Goal: Book appointment/travel/reservation

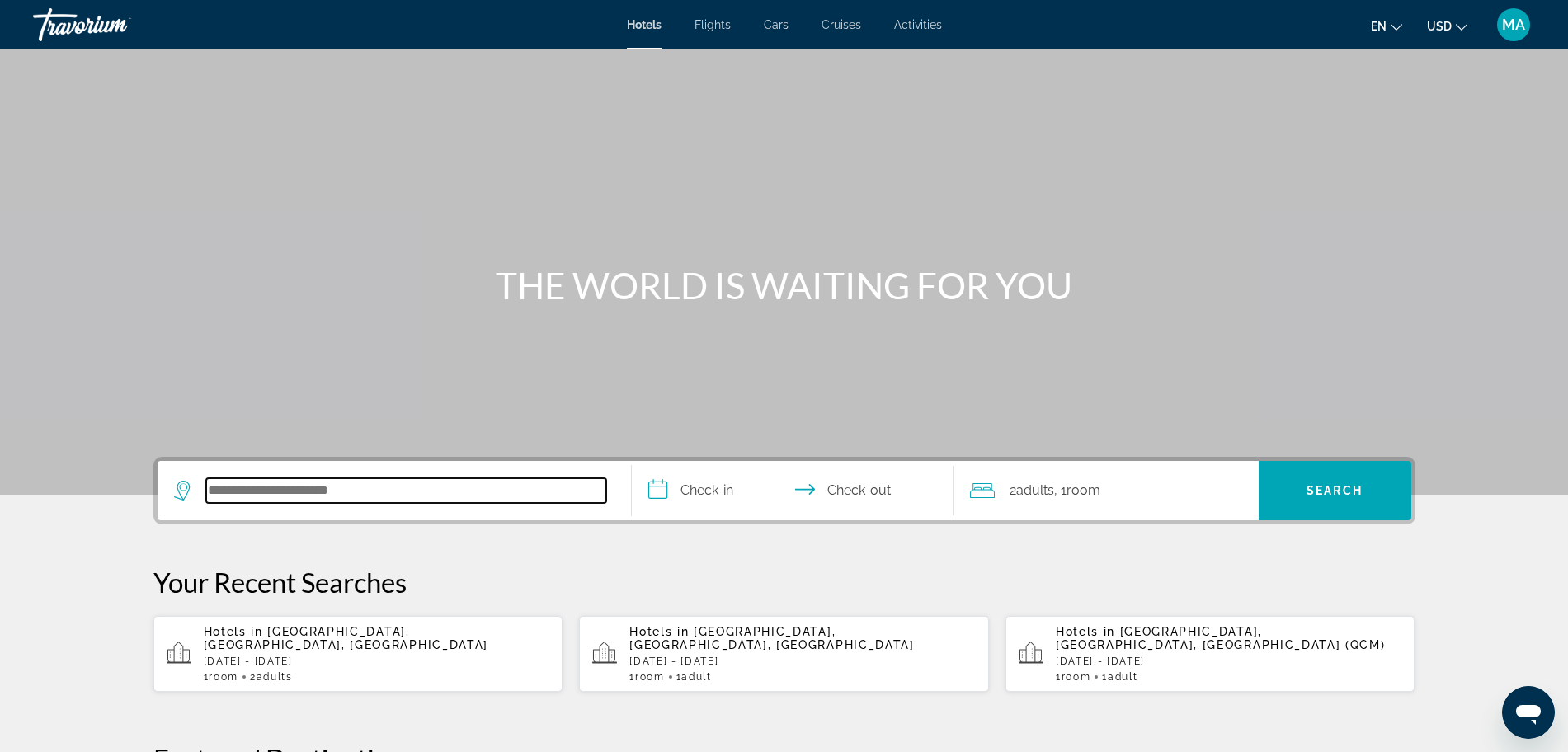
click at [294, 496] on input "Search hotel destination" at bounding box center [406, 491] width 400 height 25
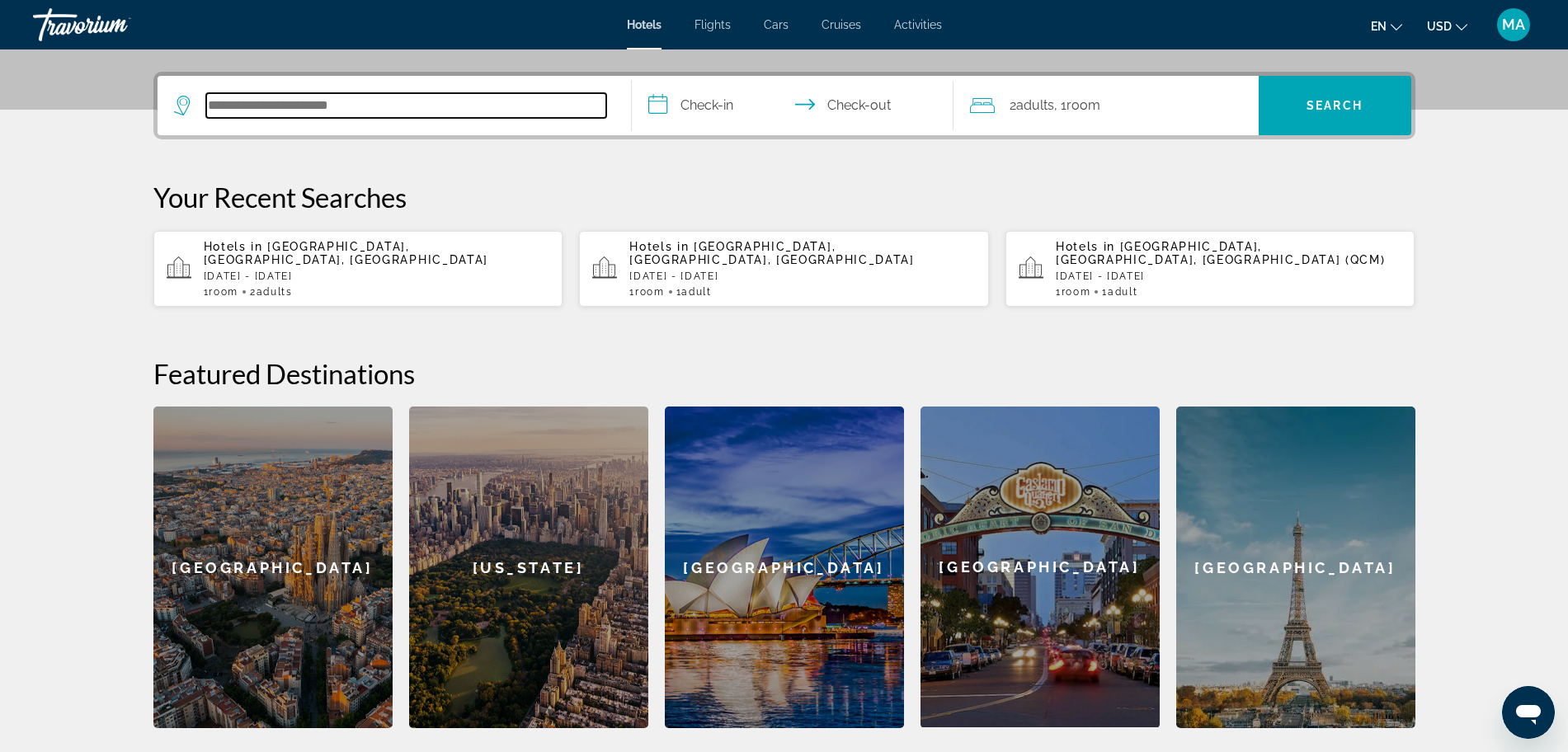
scroll to position [403, 0]
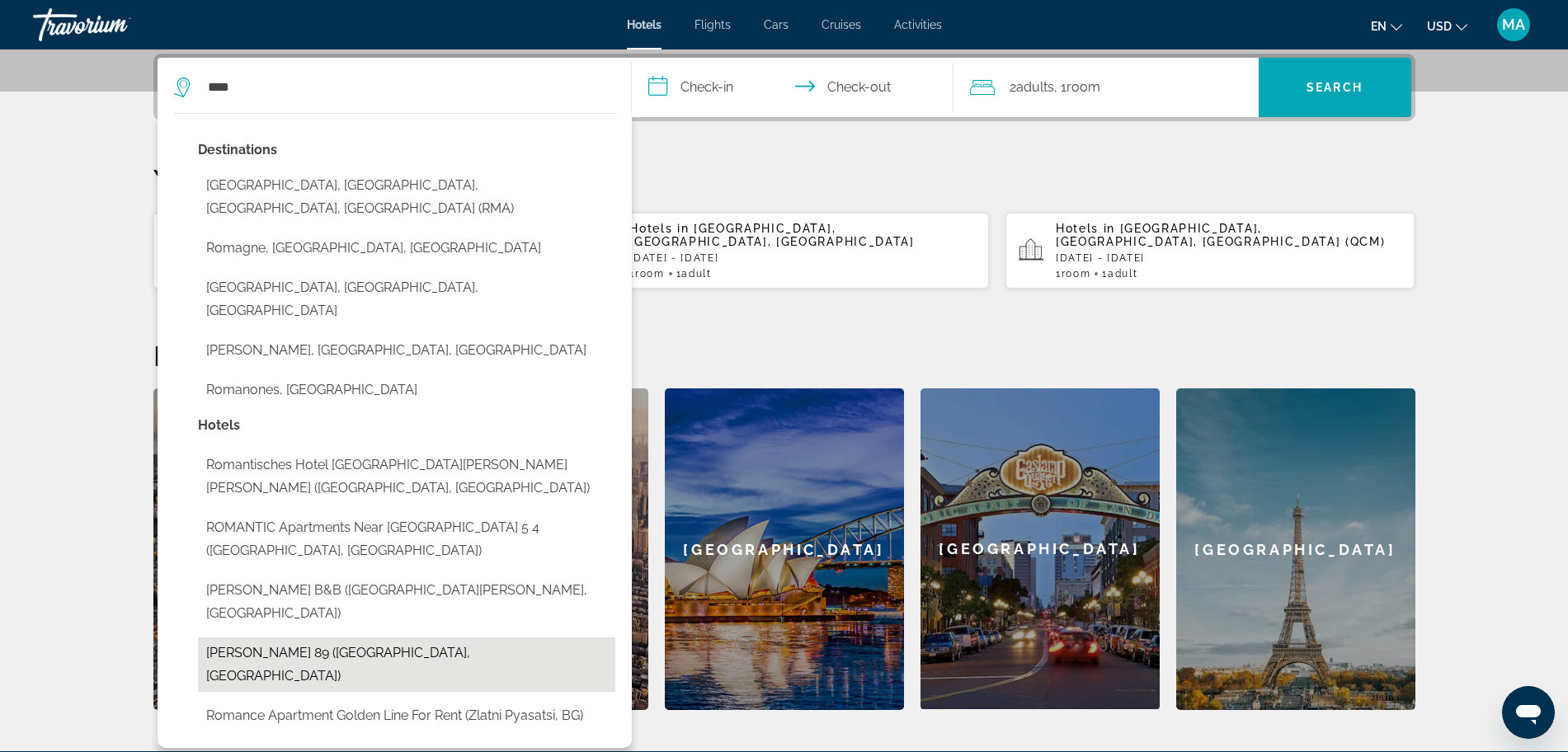
click at [403, 637] on button "Roma Termini 89 (Rome, IT)" at bounding box center [407, 664] width 418 height 55
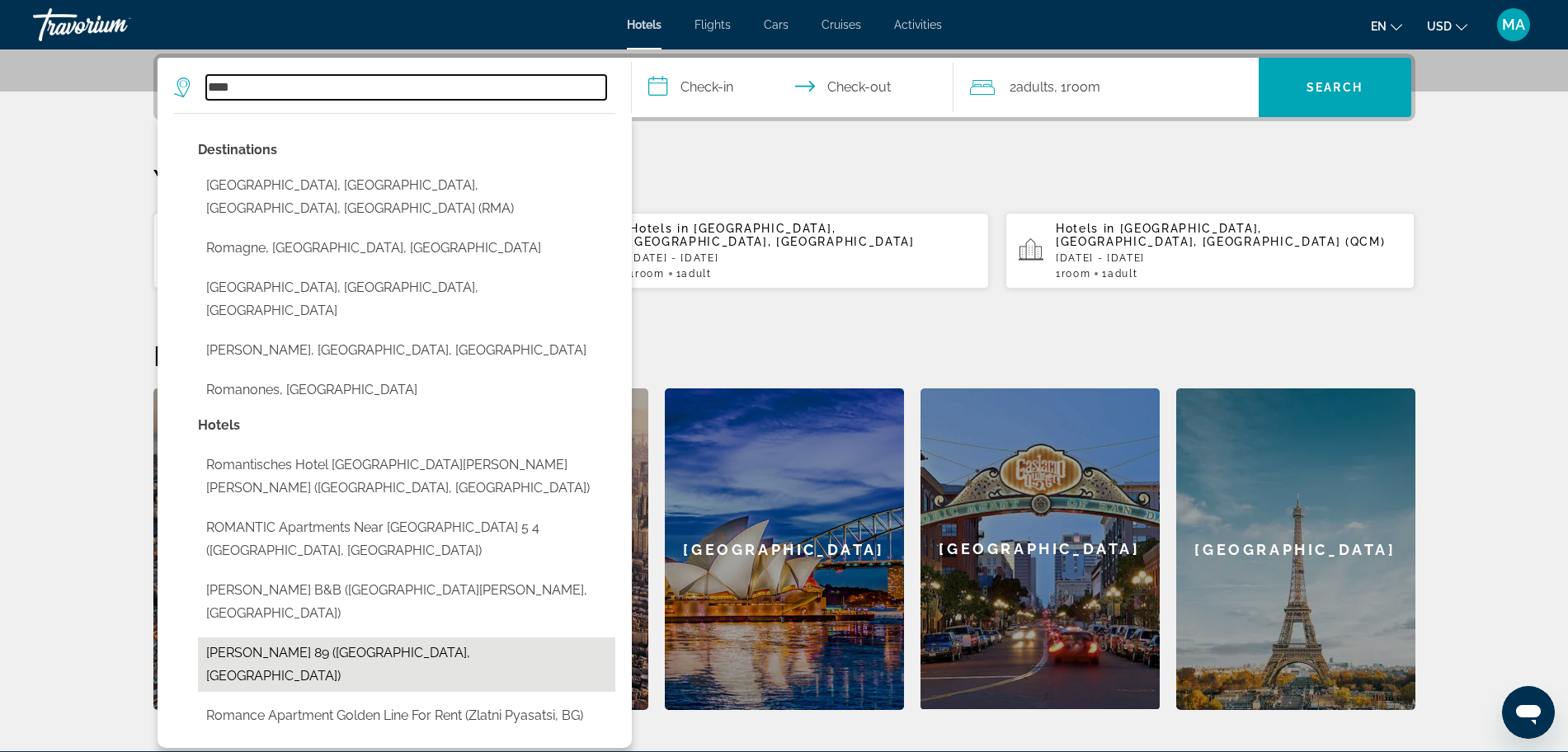
type input "**********"
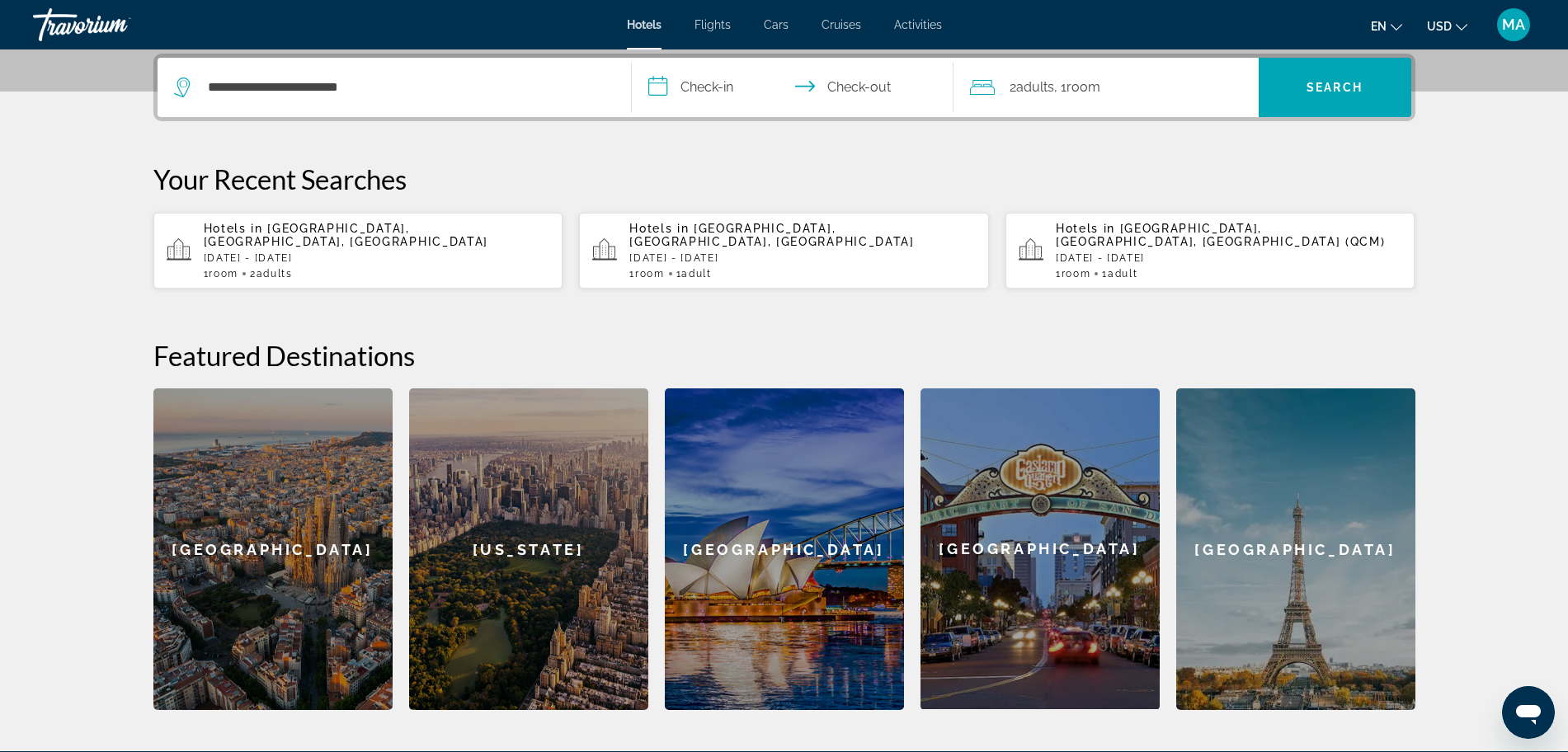
click at [703, 79] on input "**********" at bounding box center [796, 89] width 328 height 65
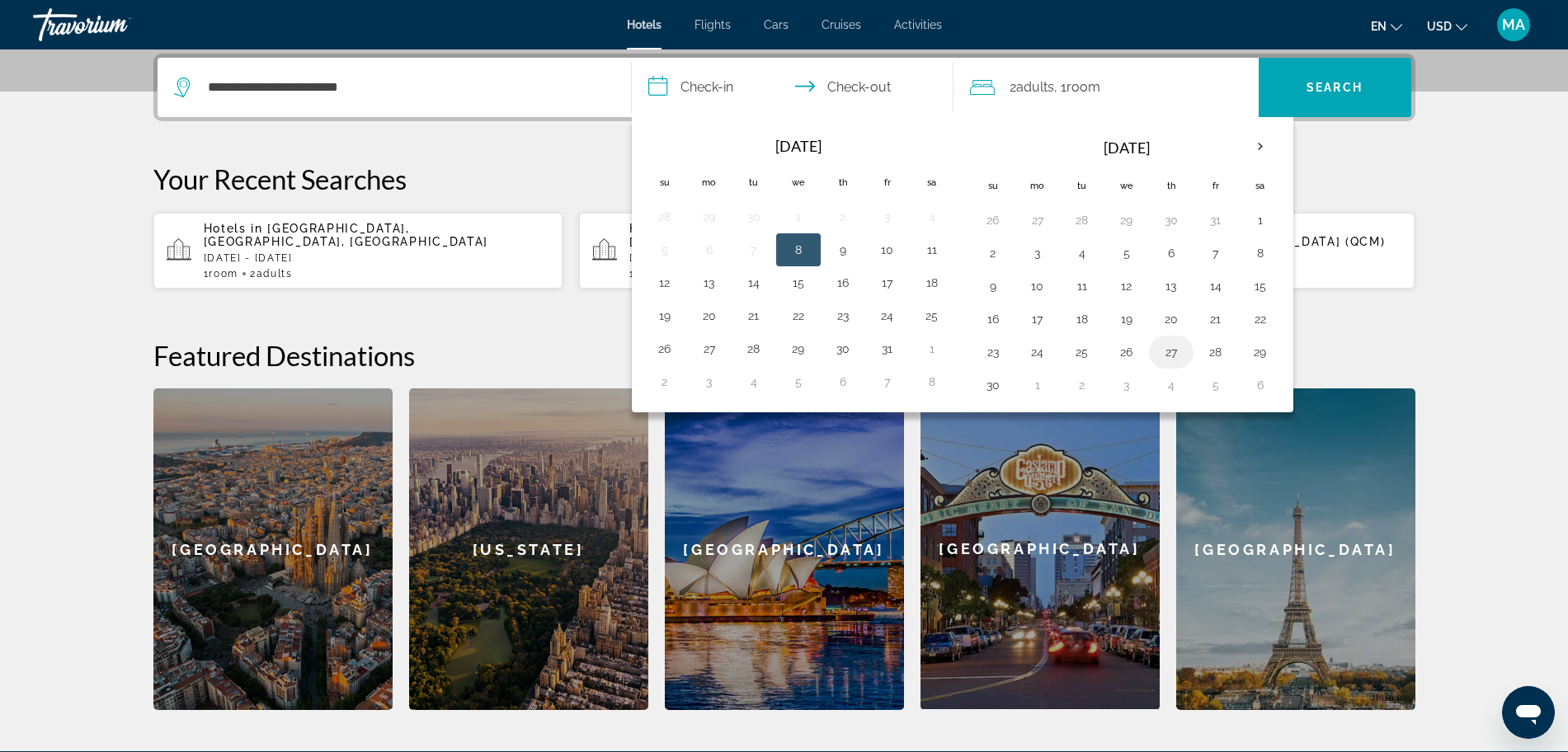
click at [1169, 350] on button "27" at bounding box center [1171, 352] width 27 height 23
click at [990, 384] on button "30" at bounding box center [993, 385] width 27 height 23
type input "**********"
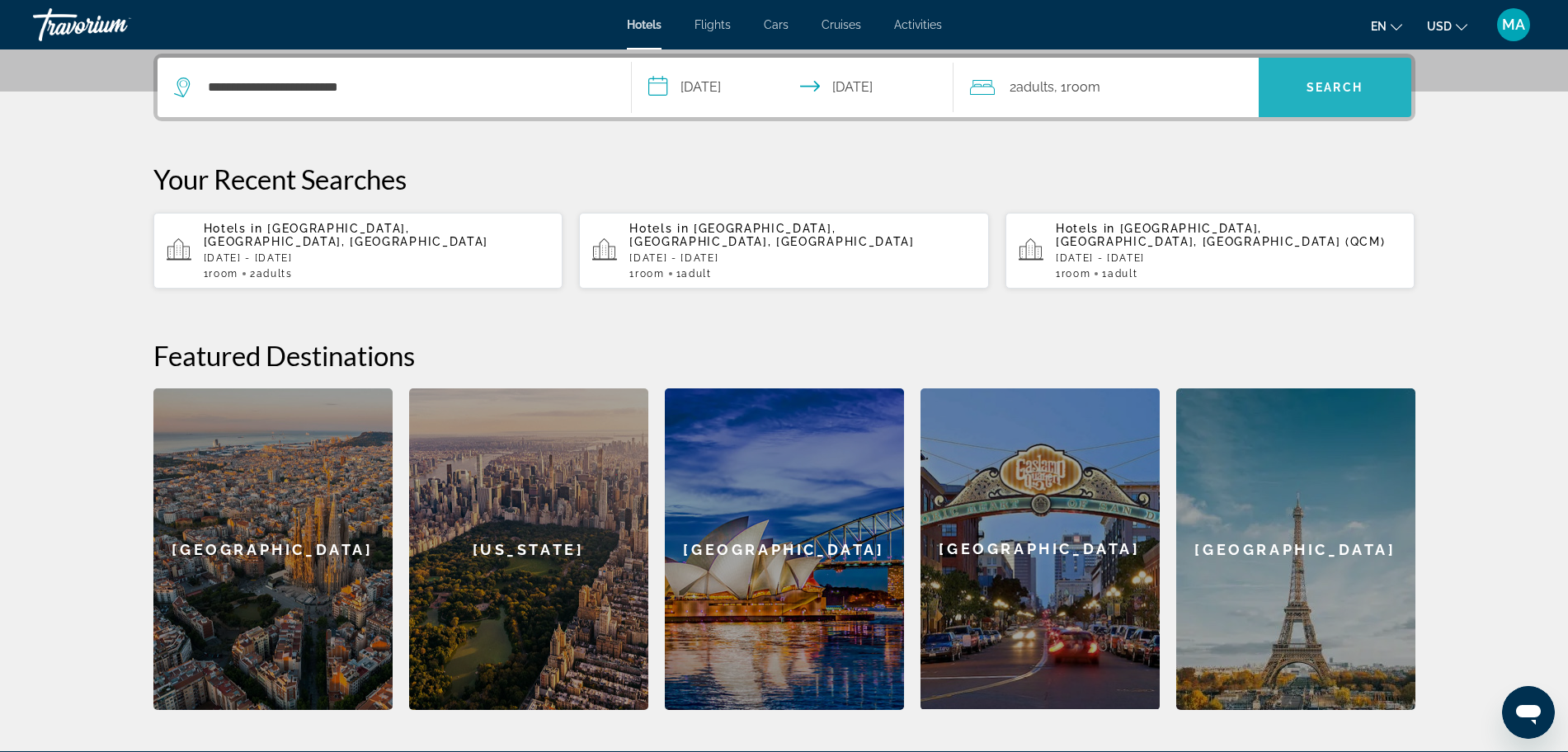
click at [1303, 84] on span "Search" at bounding box center [1334, 87] width 152 height 40
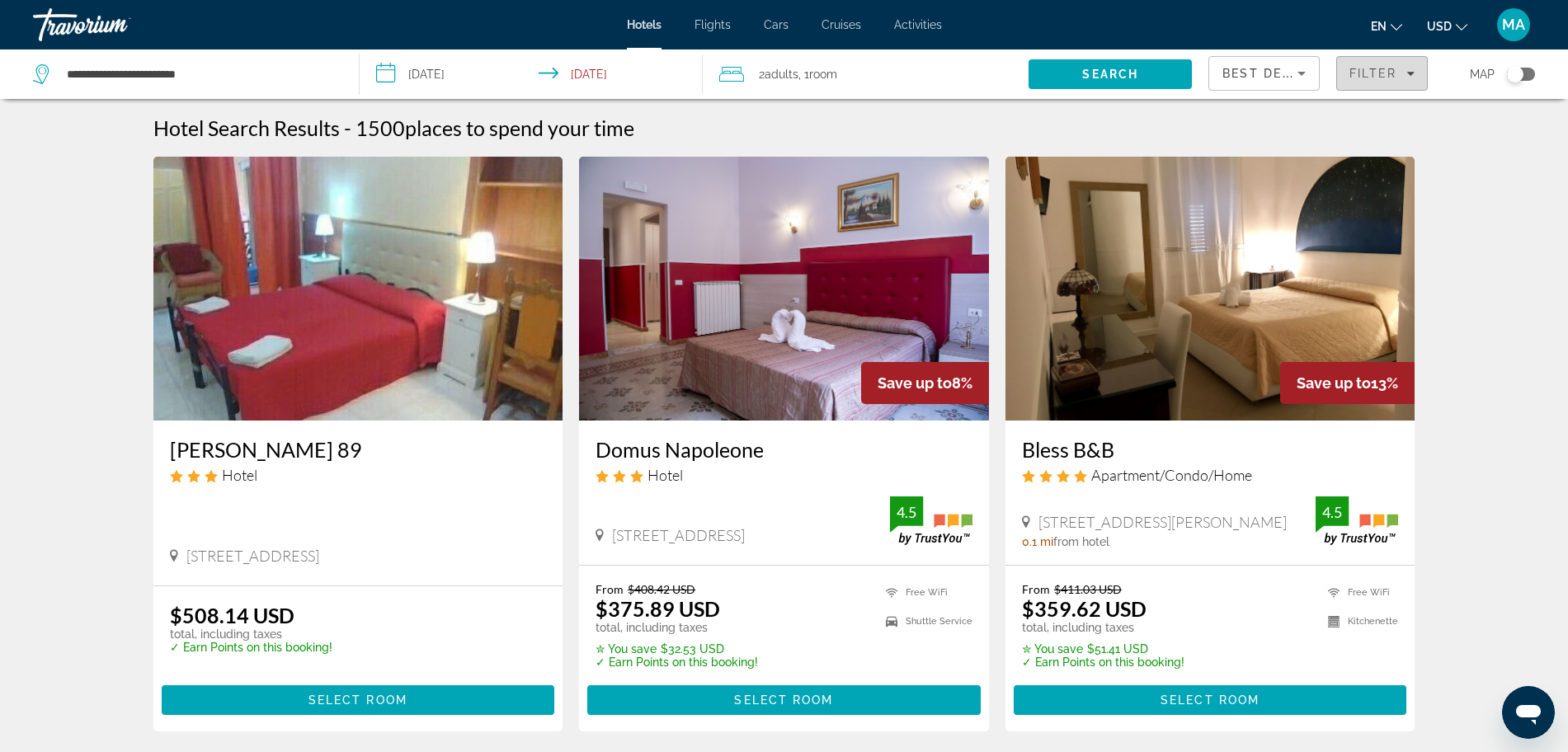
click at [1395, 73] on span "Filter" at bounding box center [1372, 73] width 47 height 13
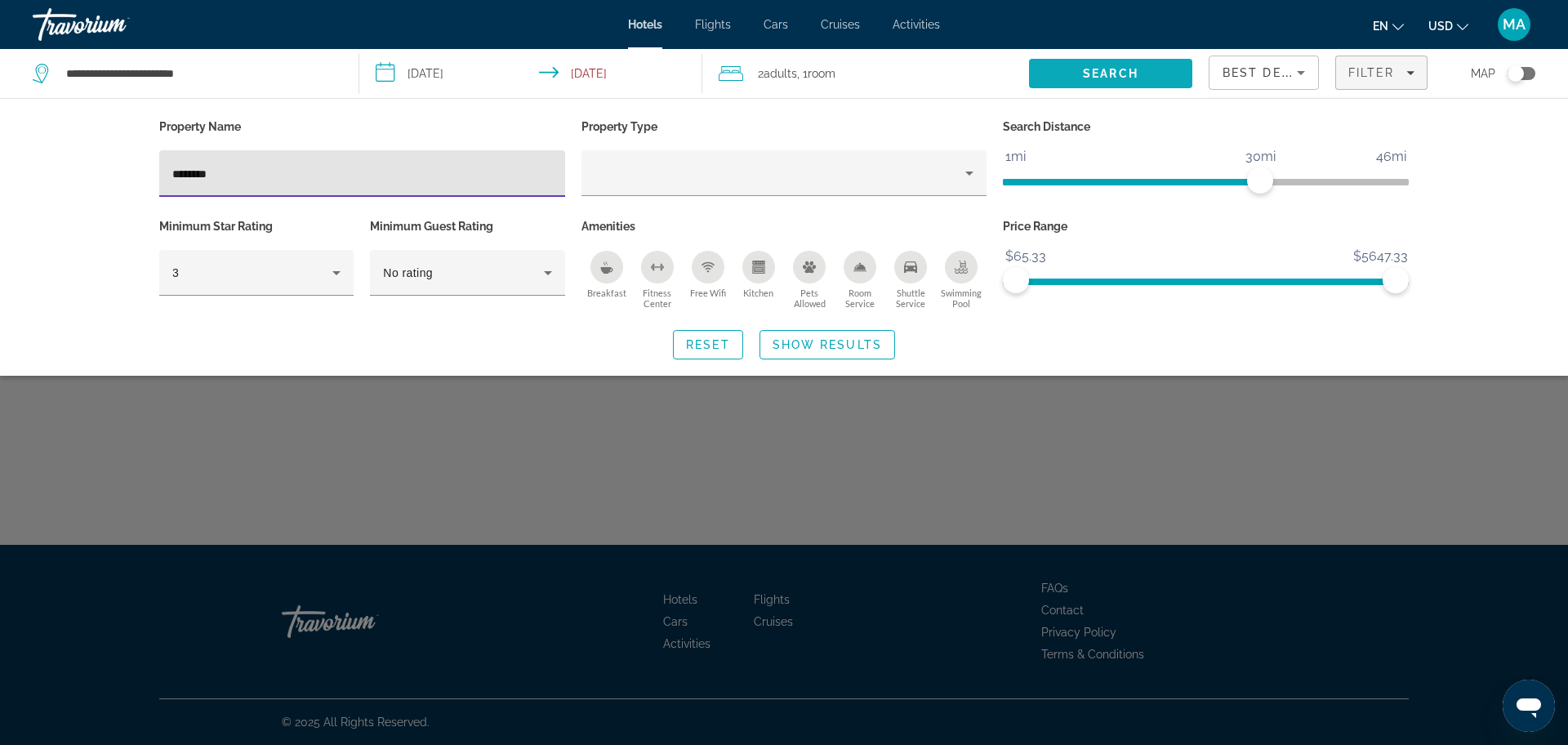
type input "********"
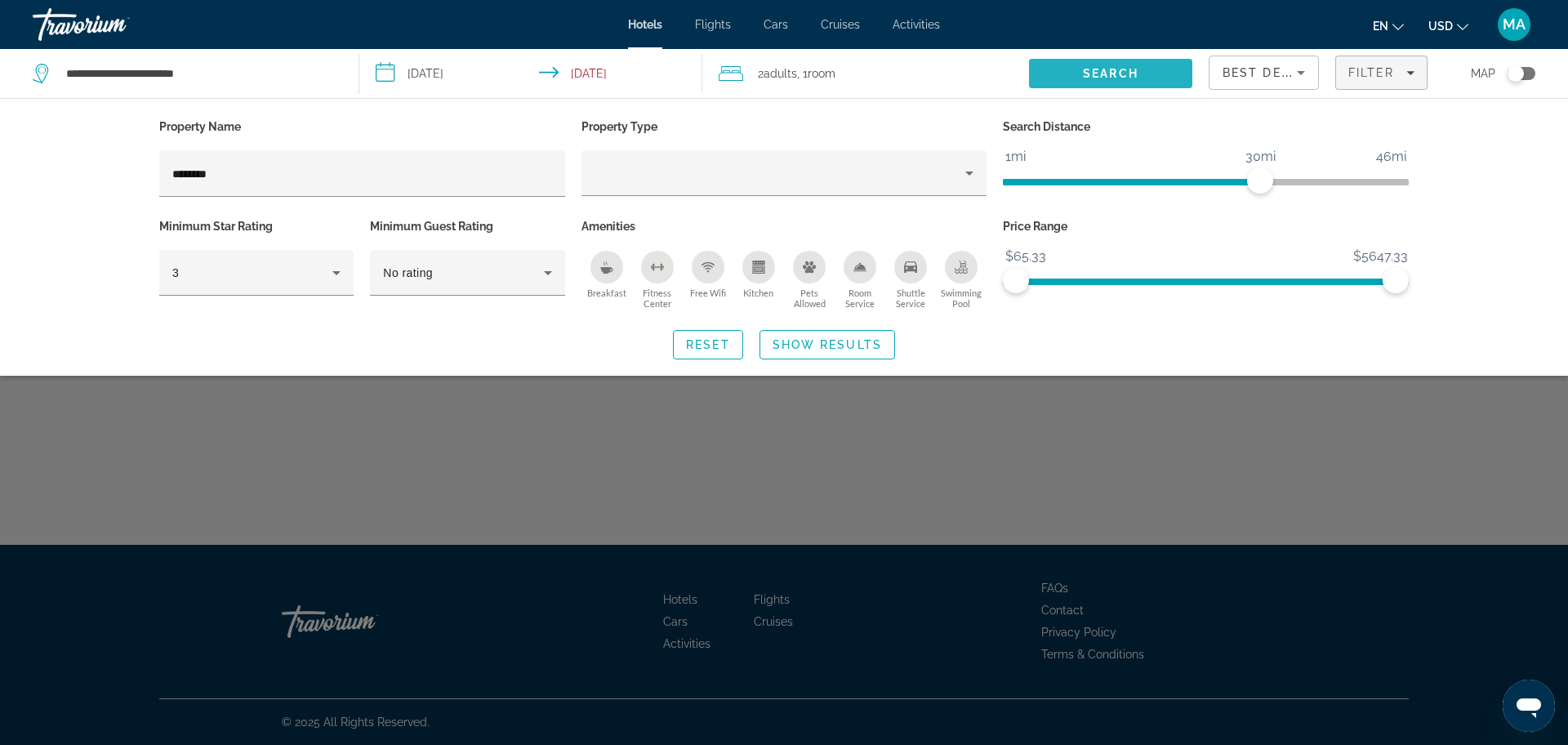
click at [1100, 60] on span "Search" at bounding box center [1110, 74] width 163 height 39
click at [1096, 66] on span "Search" at bounding box center [1110, 74] width 163 height 39
click at [807, 345] on span "Show Results" at bounding box center [827, 344] width 110 height 13
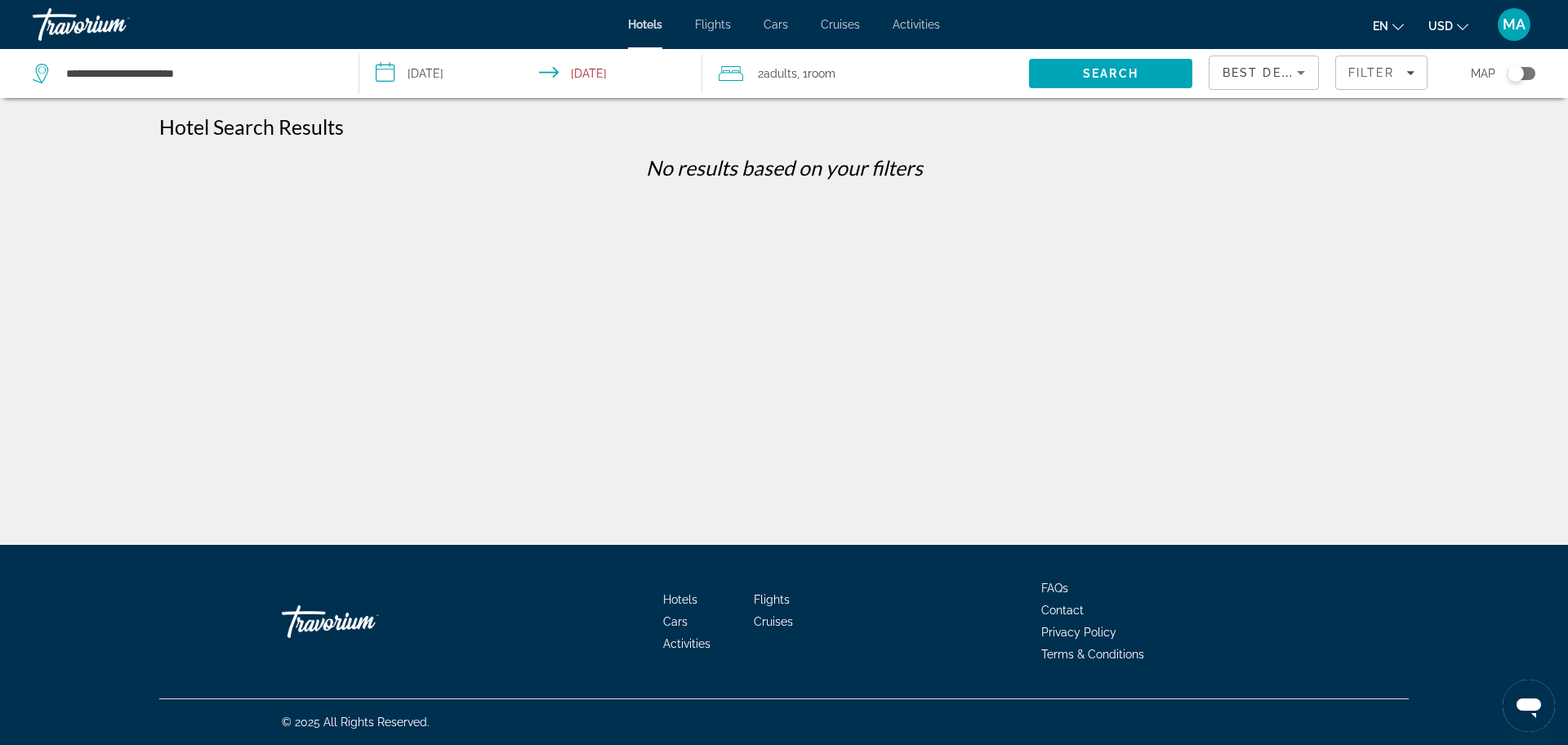
click at [423, 84] on input "**********" at bounding box center [534, 76] width 350 height 54
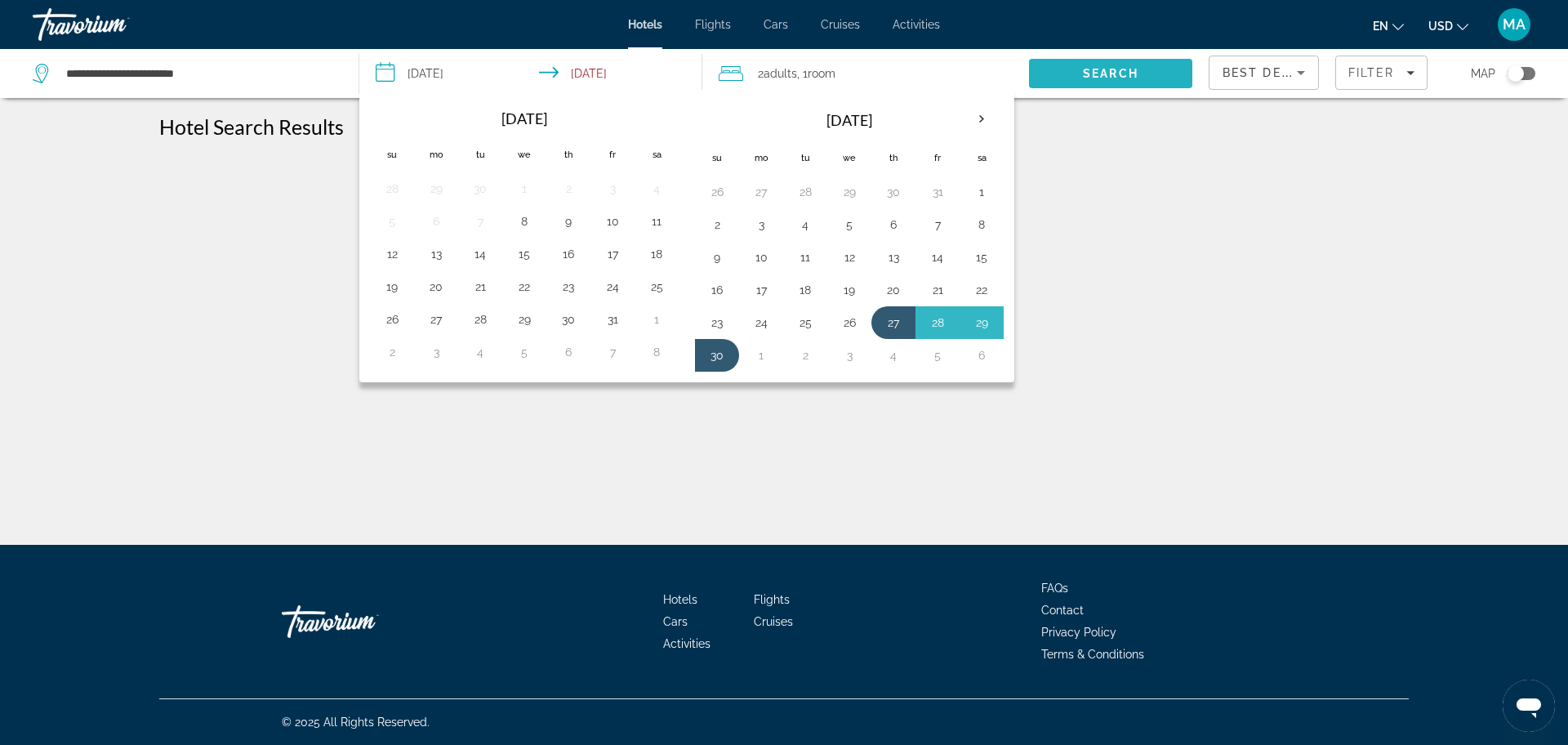
click at [1079, 66] on span "Search" at bounding box center [1110, 74] width 163 height 39
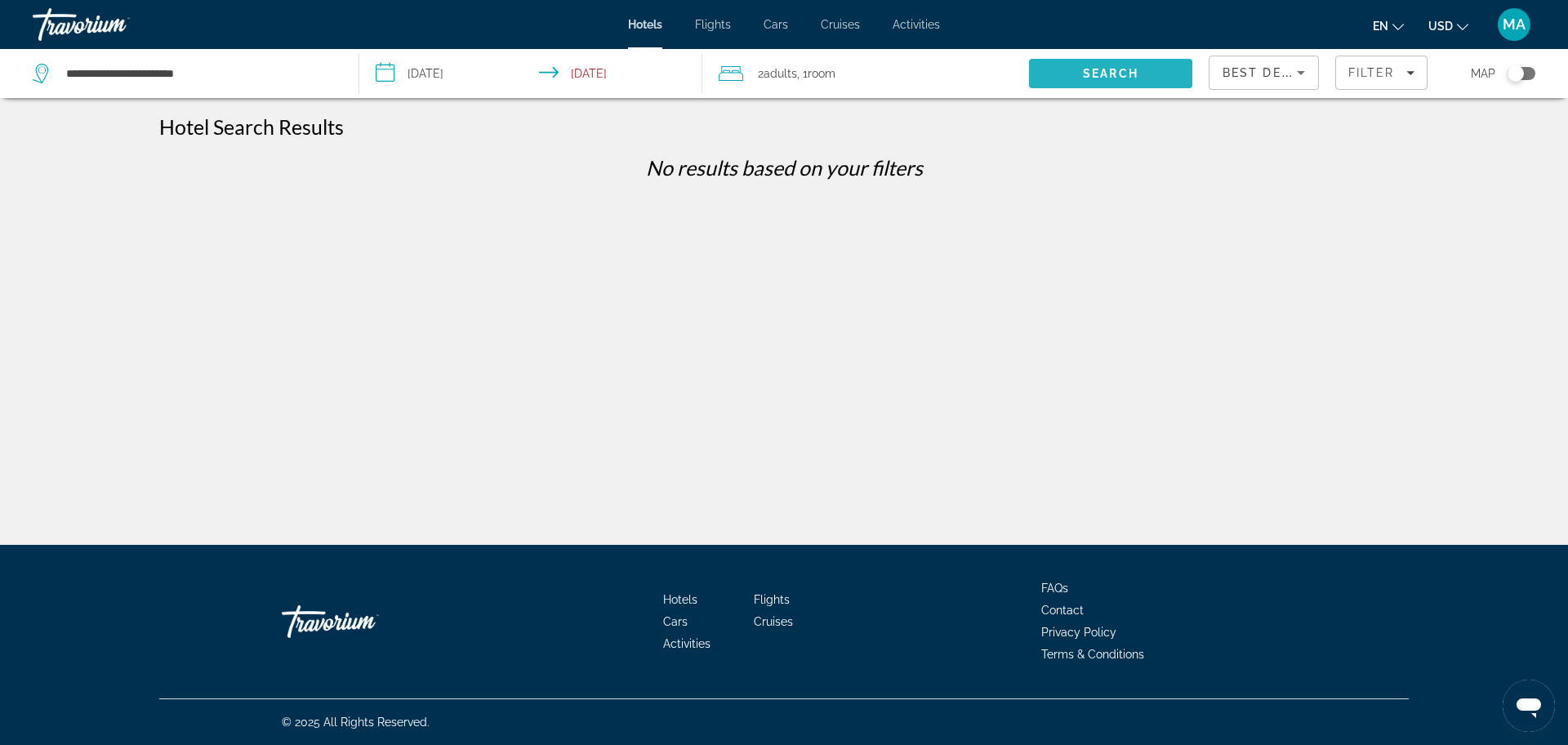
click at [1071, 63] on span "Search" at bounding box center [1110, 74] width 163 height 39
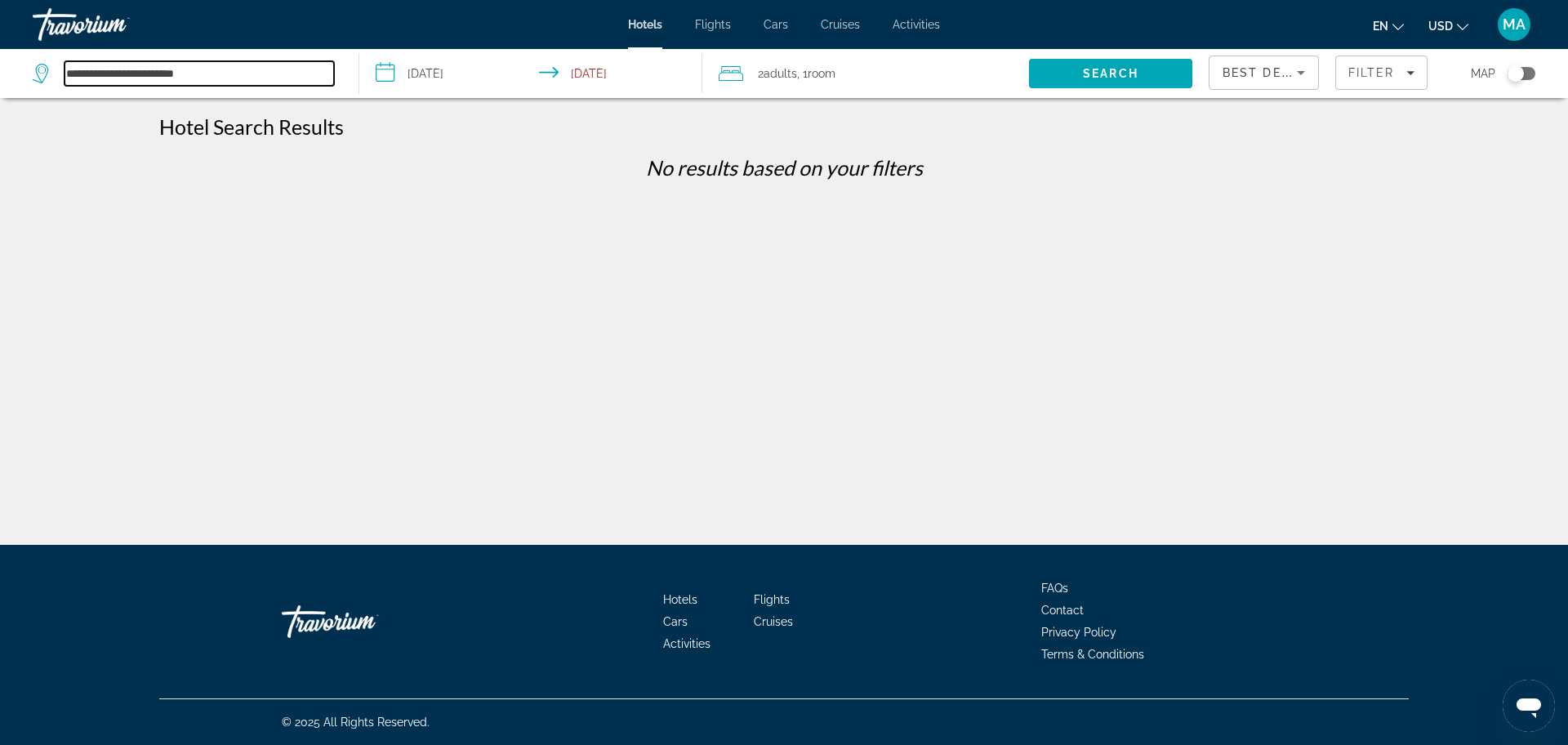
click at [222, 80] on input "**********" at bounding box center [200, 74] width 270 height 25
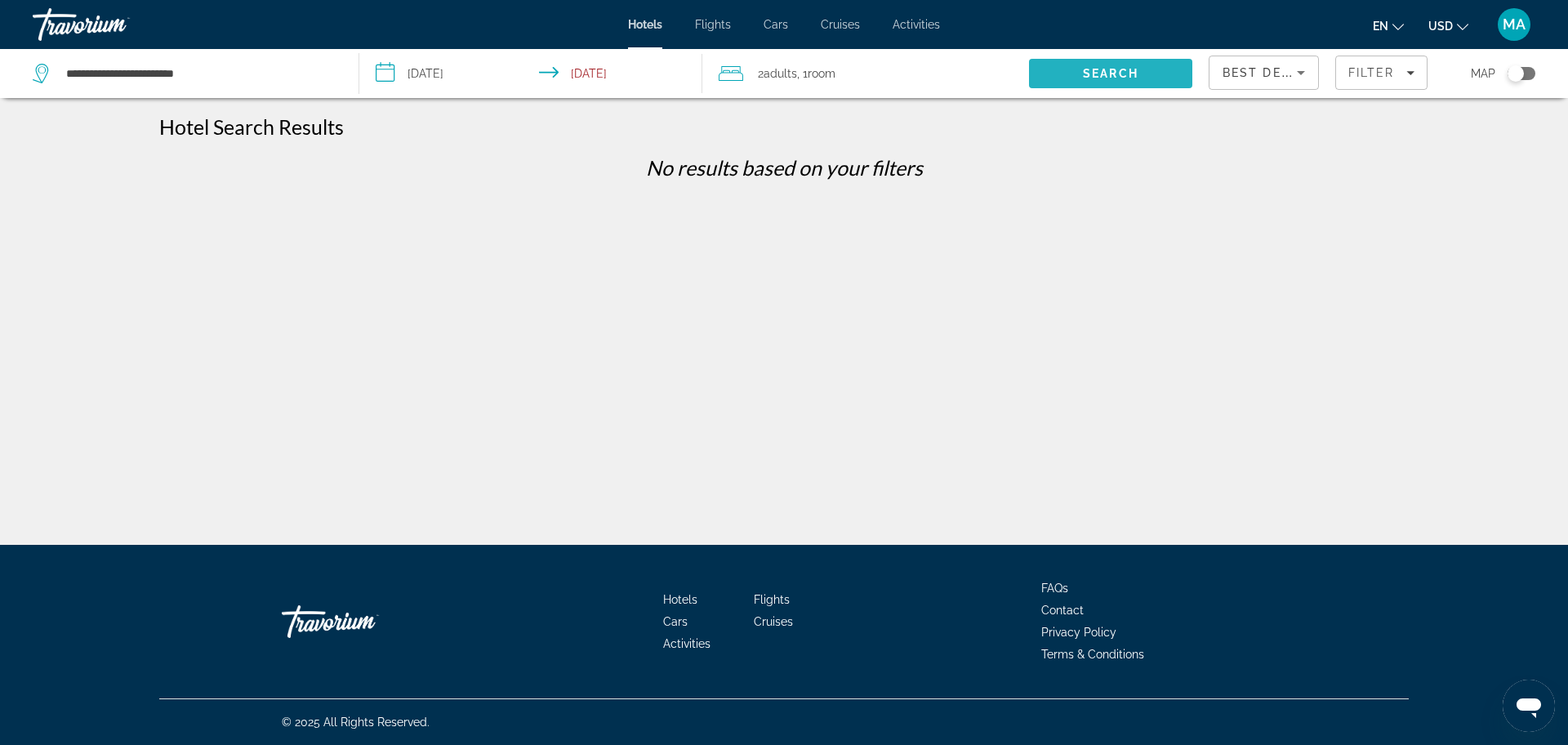
click at [1066, 64] on span "Search" at bounding box center [1110, 74] width 163 height 39
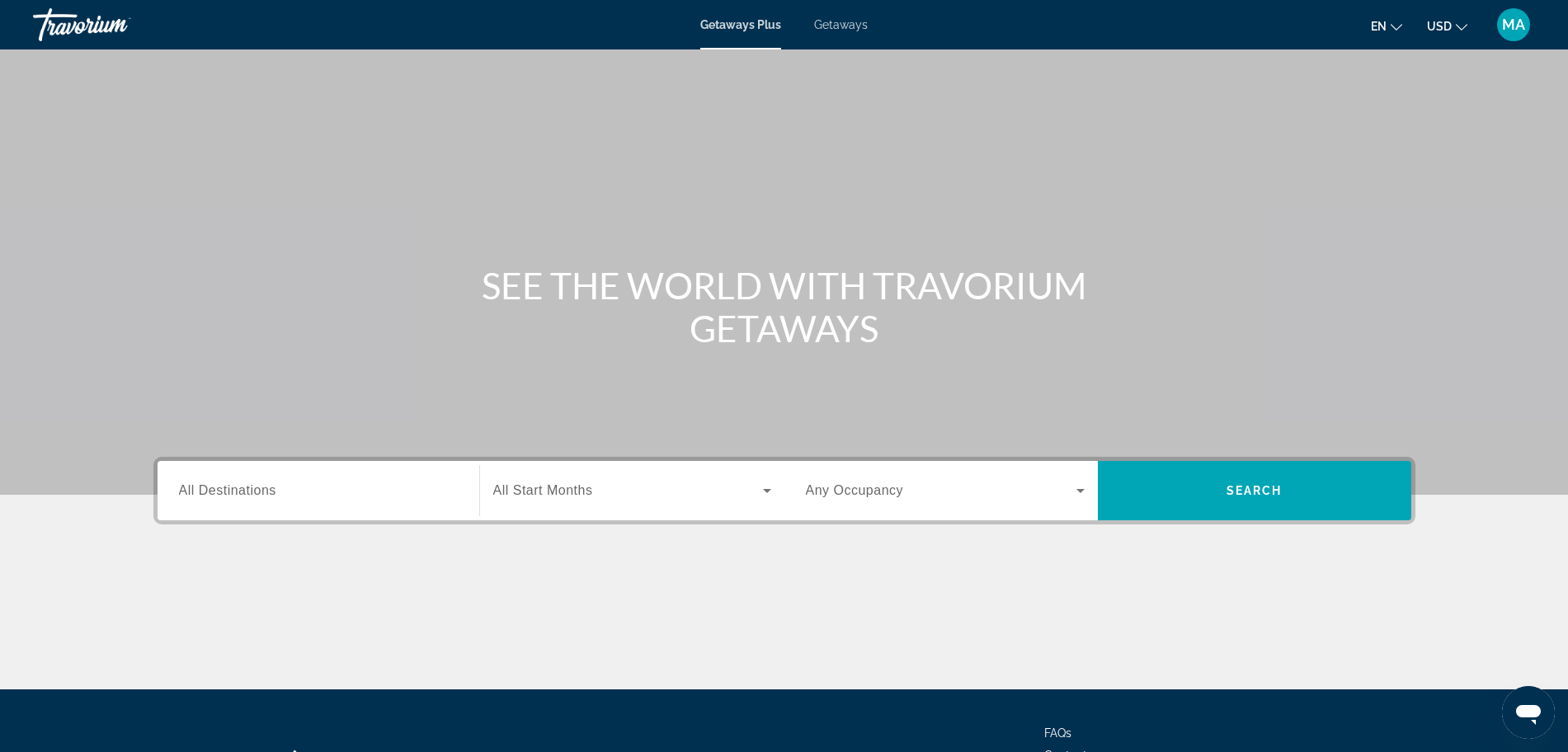
click at [249, 489] on span "All Destinations" at bounding box center [227, 490] width 97 height 14
click at [249, 489] on input "Destination All Destinations" at bounding box center [318, 491] width 279 height 19
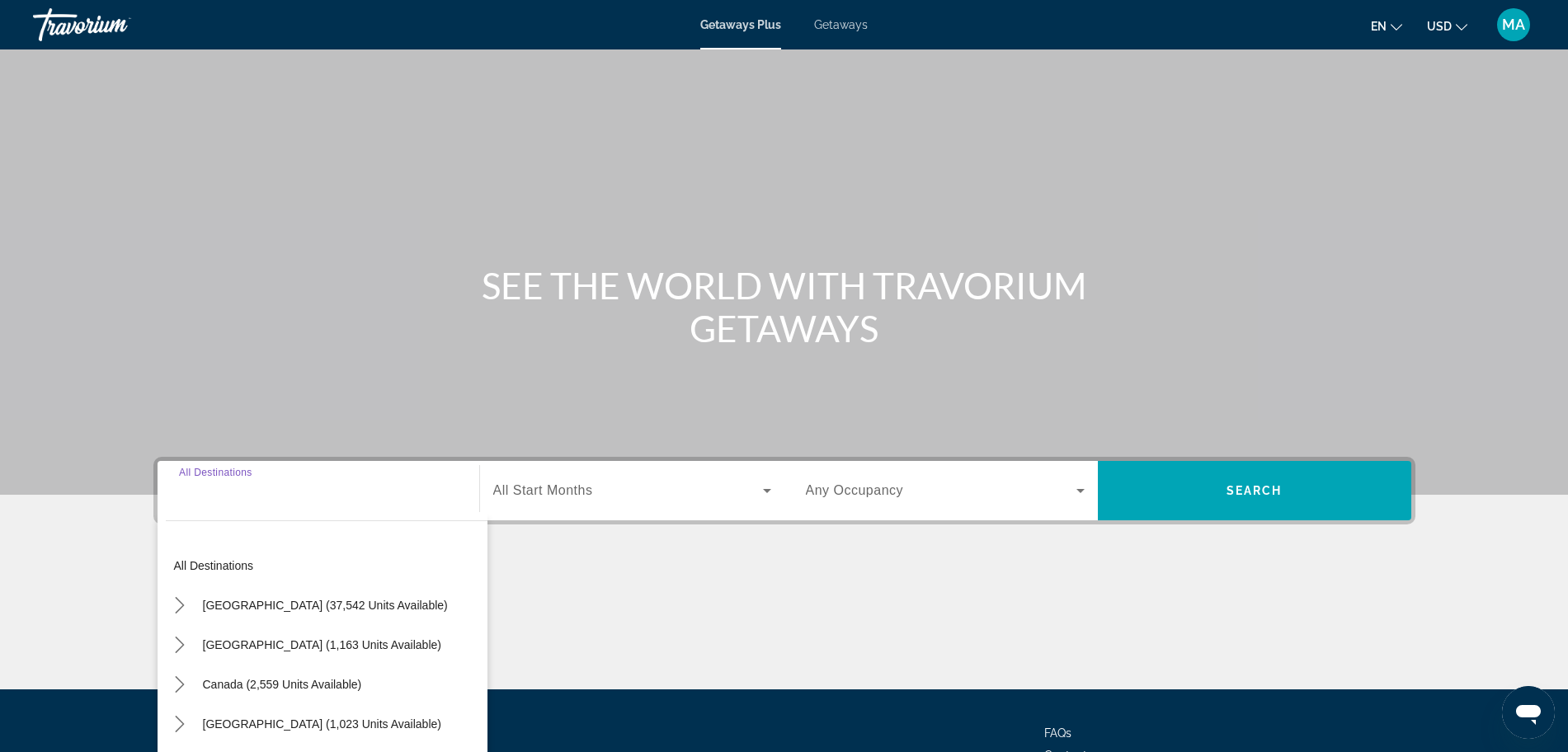
scroll to position [140, 0]
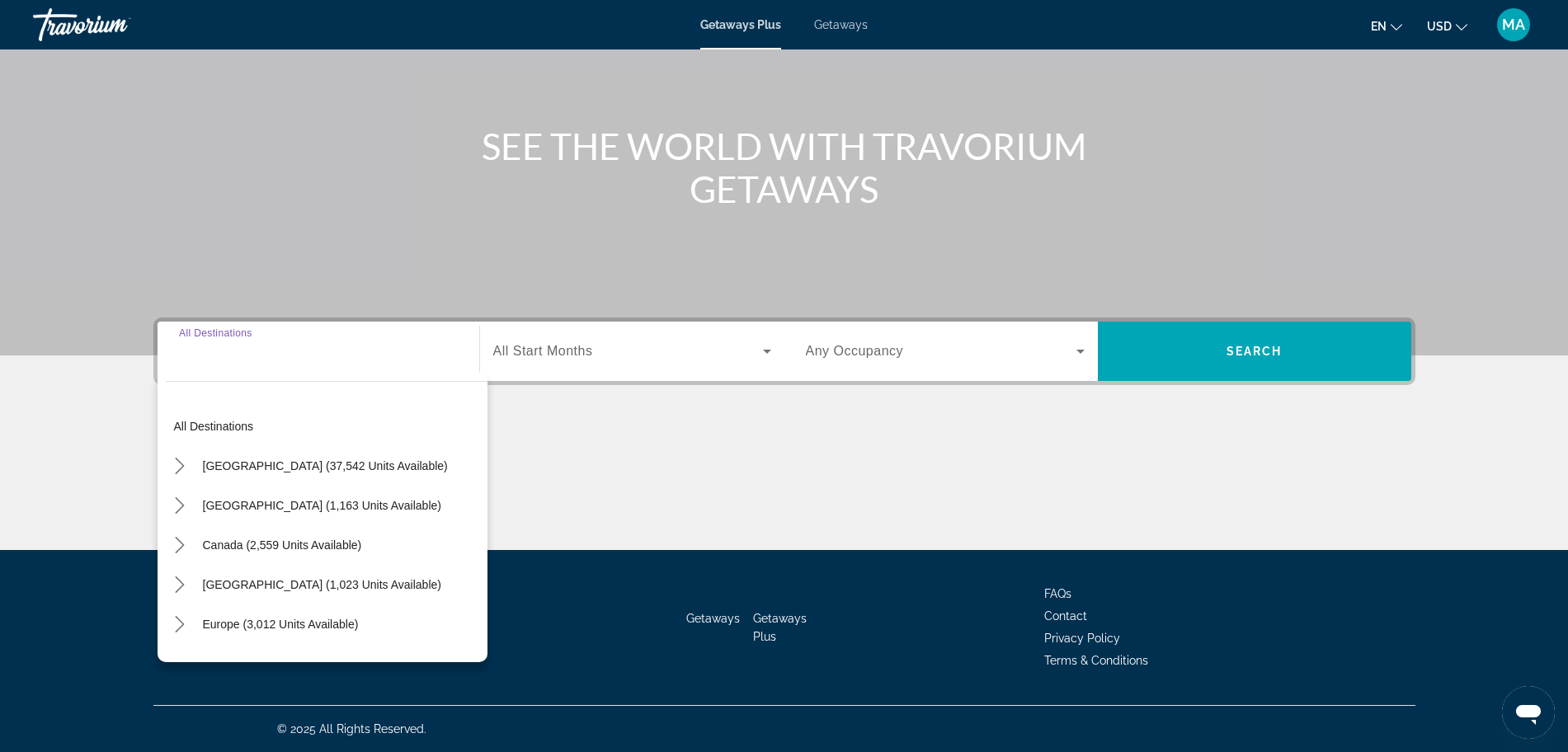
click at [254, 346] on input "Destination All Destinations" at bounding box center [318, 352] width 279 height 19
click at [286, 624] on span "Europe (3,012 units available)" at bounding box center [281, 624] width 156 height 13
type input "**********"
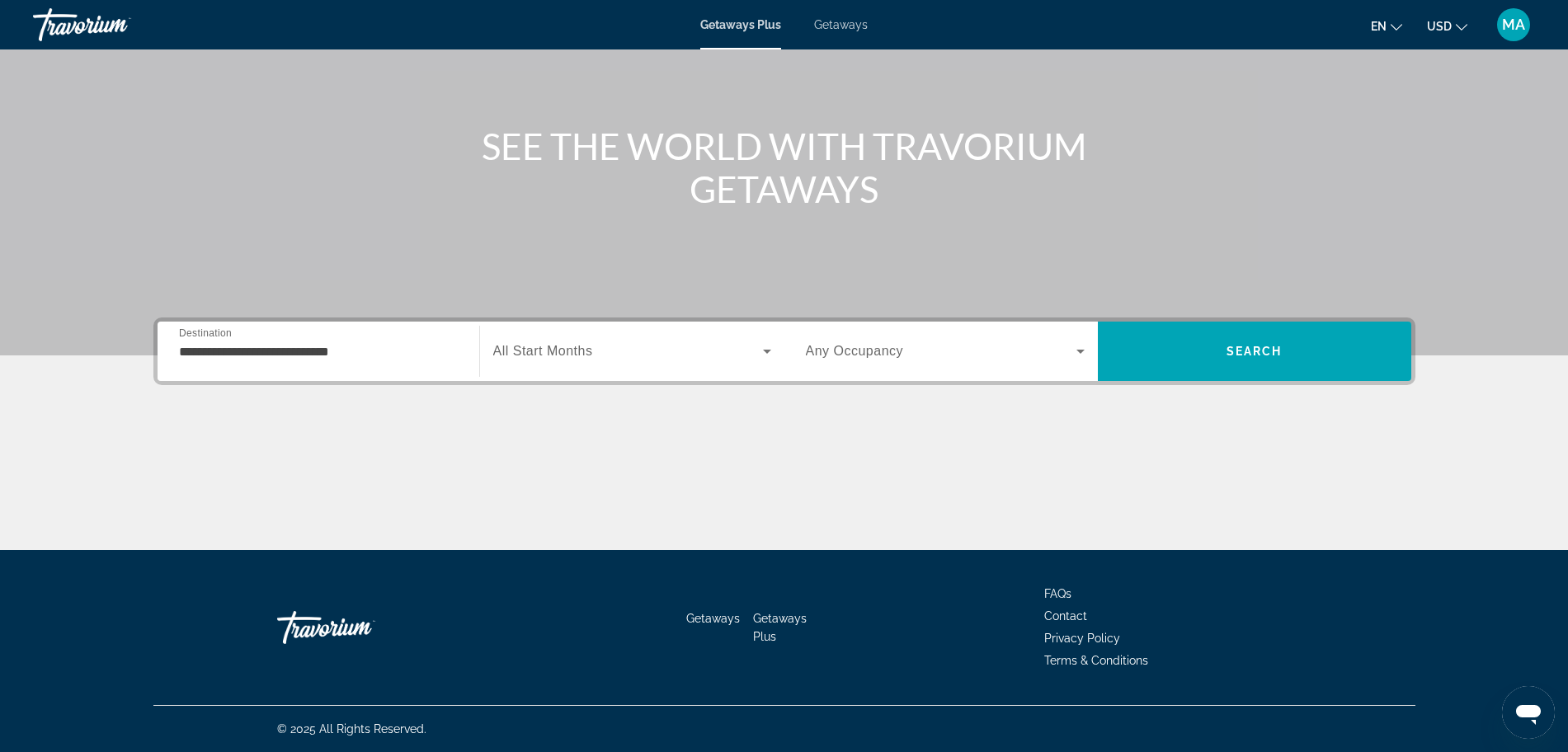
click at [598, 364] on div "Search widget" at bounding box center [632, 351] width 278 height 46
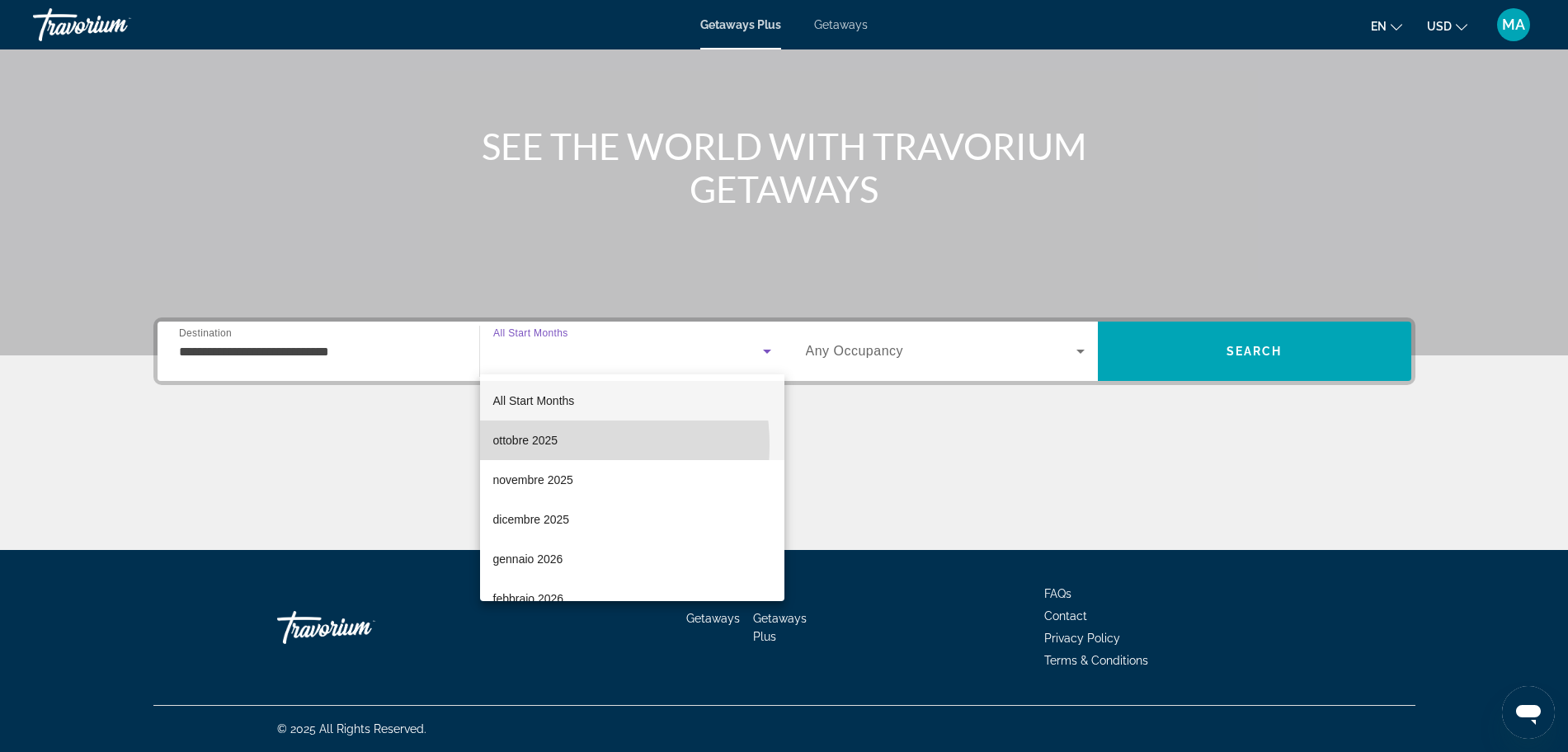
click at [540, 445] on span "ottobre 2025" at bounding box center [526, 440] width 65 height 19
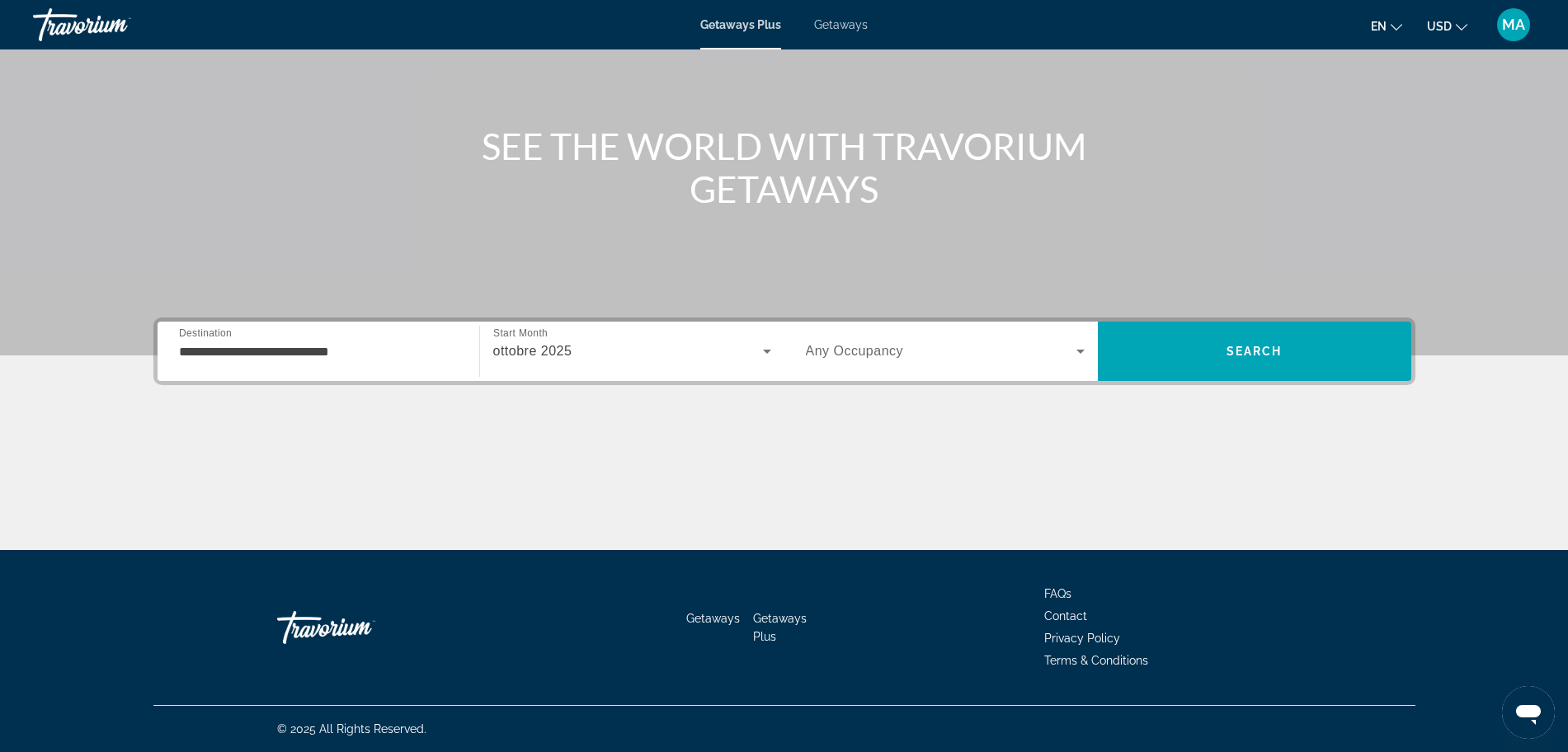
click at [873, 353] on span "Any Occupancy" at bounding box center [855, 351] width 98 height 14
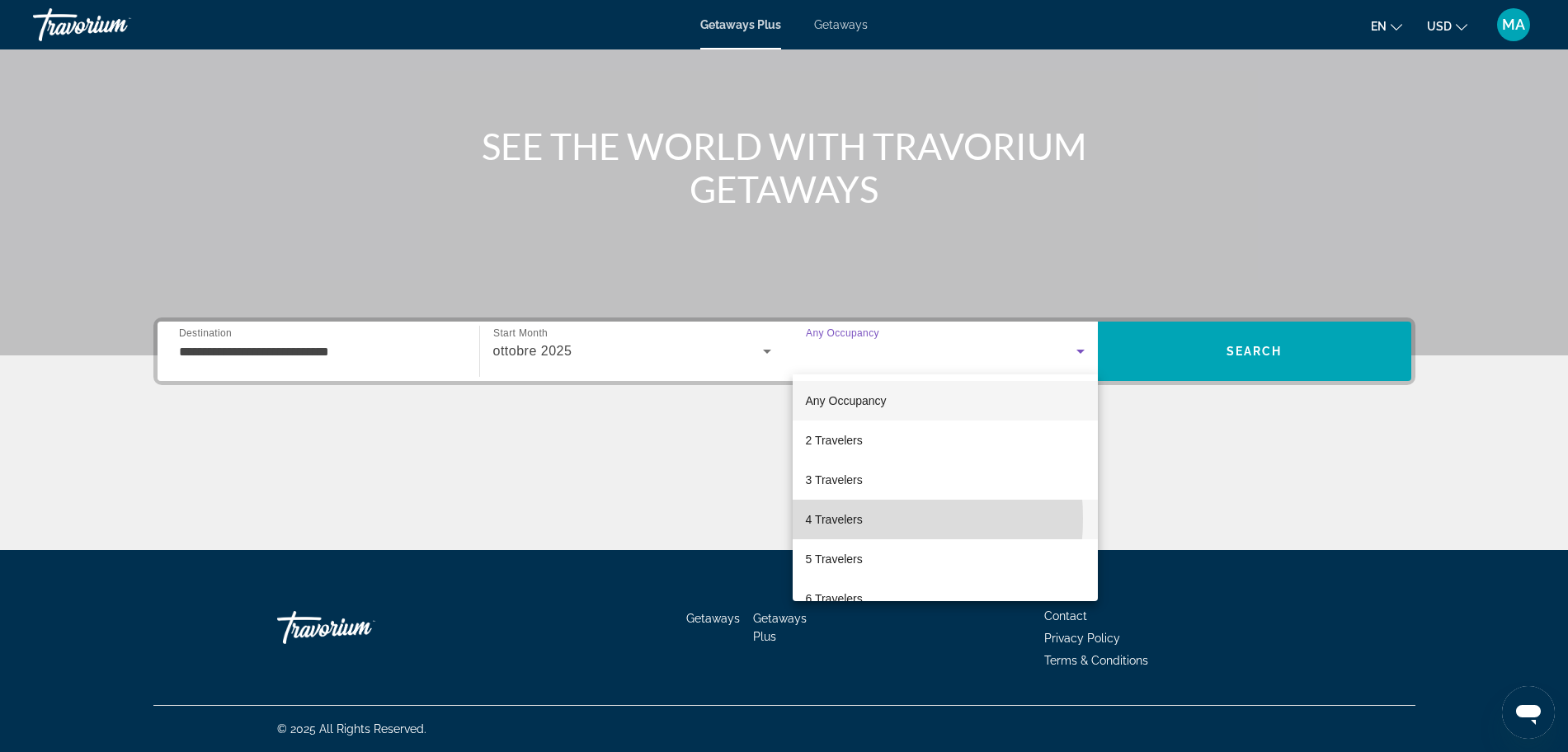
click at [835, 518] on span "4 Travelers" at bounding box center [834, 519] width 57 height 19
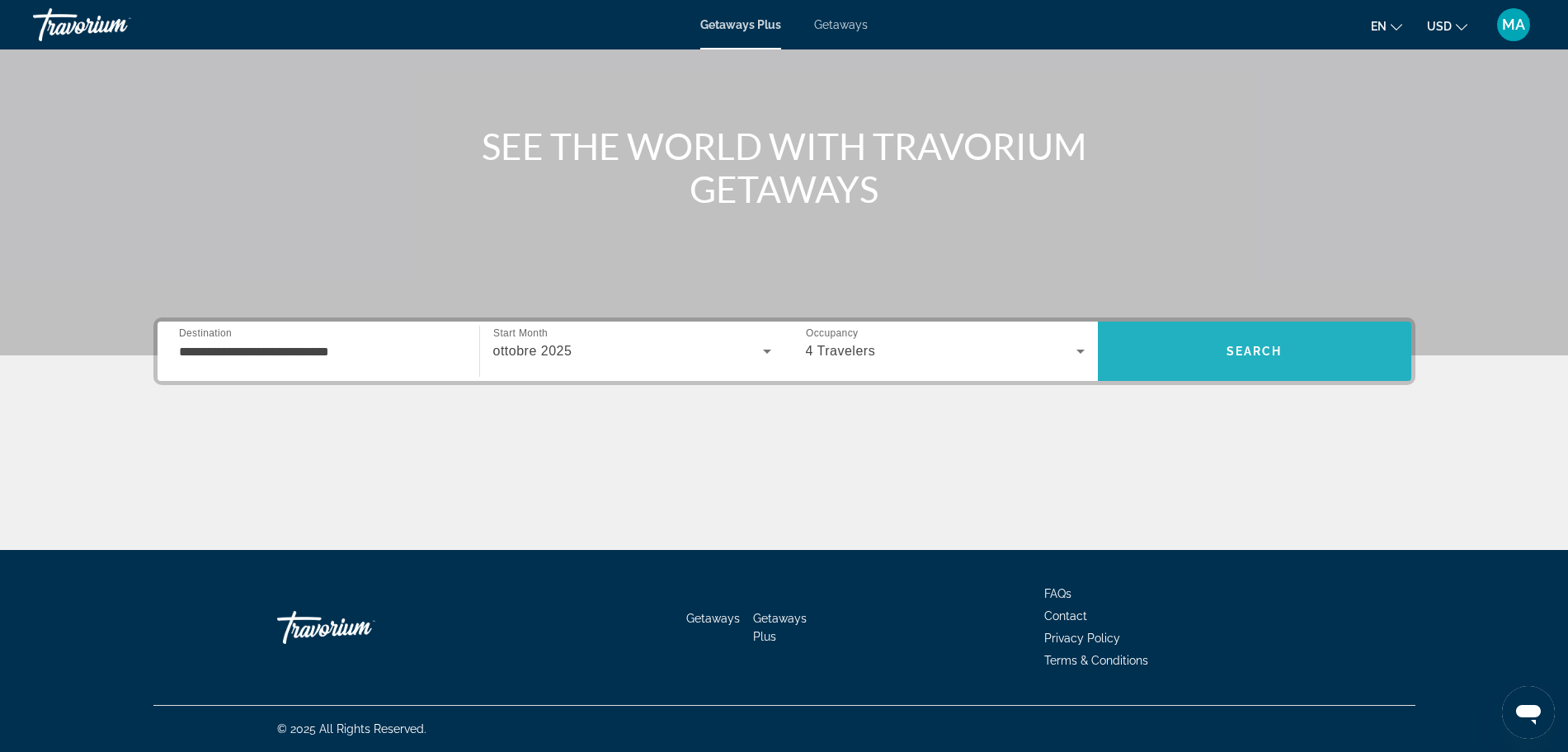
click at [1257, 372] on span "Search" at bounding box center [1254, 350] width 313 height 59
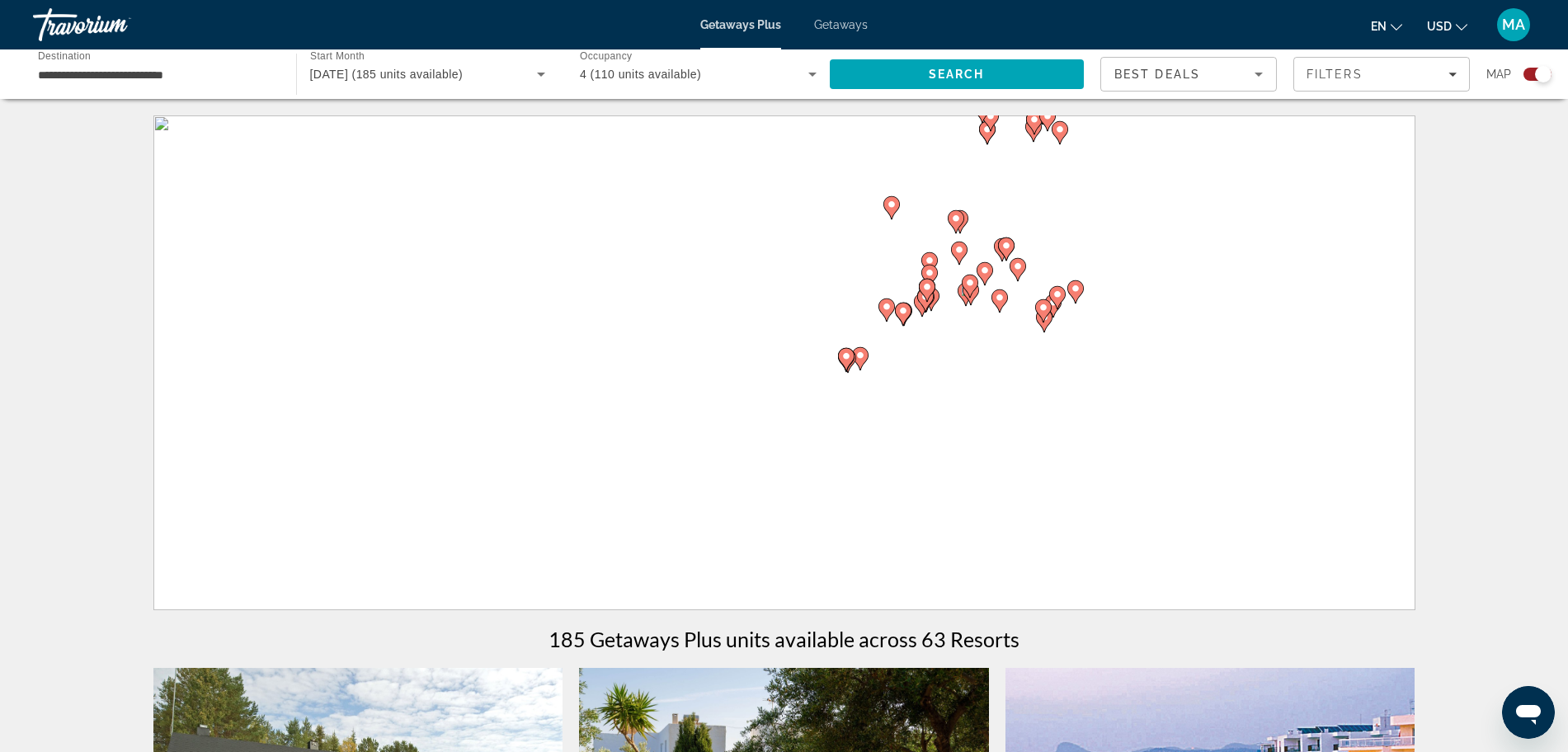
click at [1470, 81] on div "Best Deals Filters Map" at bounding box center [1326, 73] width 451 height 35
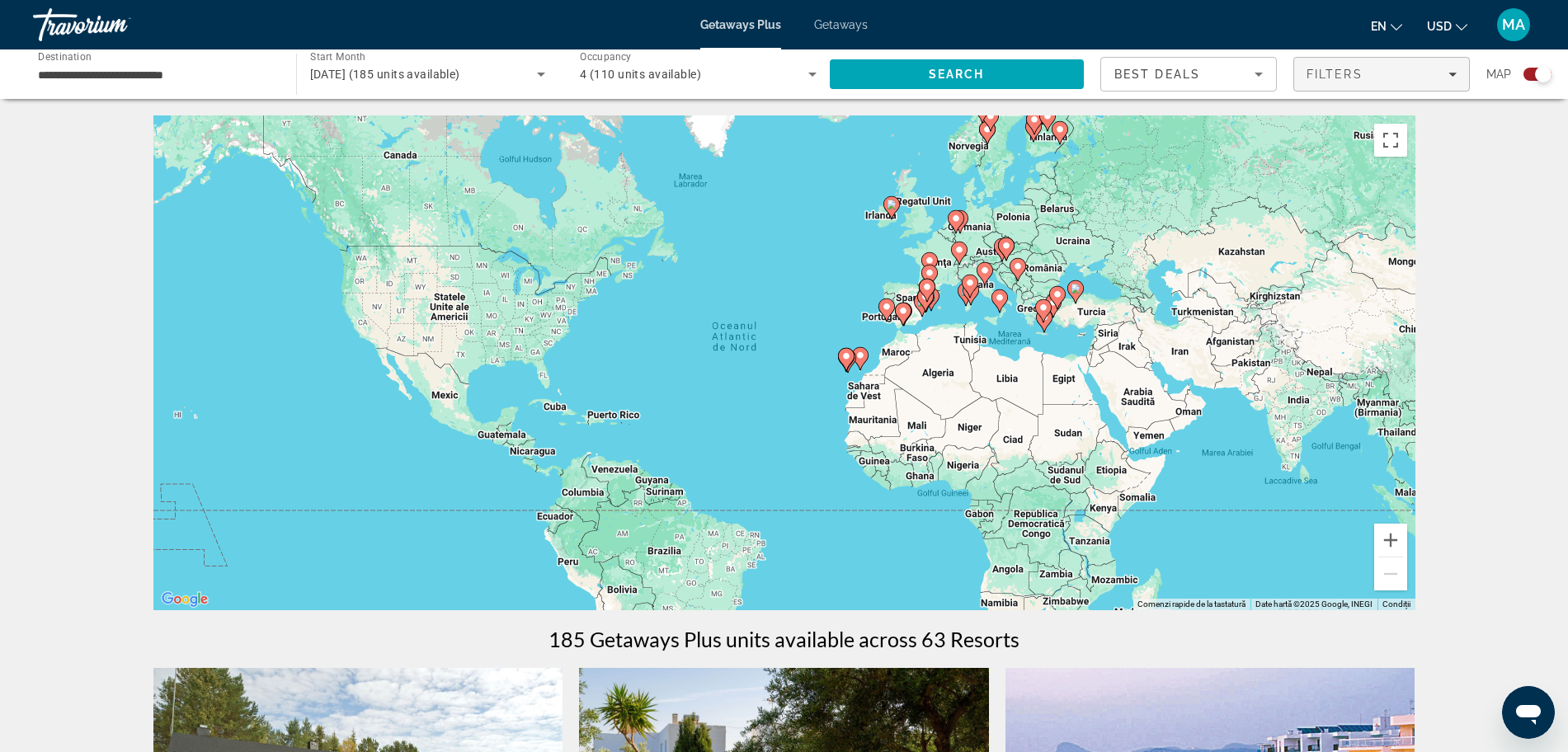
click at [1449, 77] on icon "Filters" at bounding box center [1452, 73] width 8 height 8
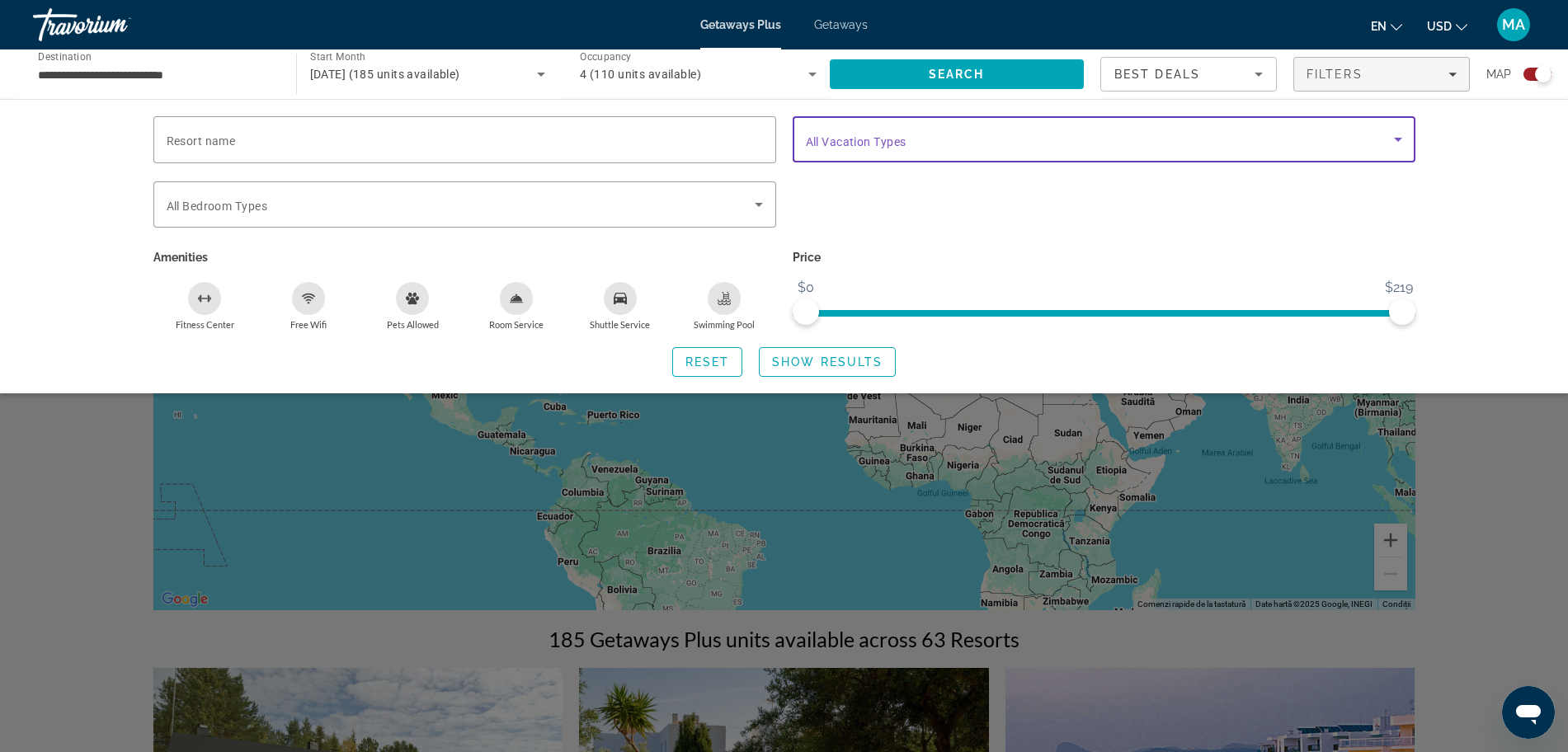
click at [1400, 136] on icon "Search widget" at bounding box center [1397, 139] width 19 height 19
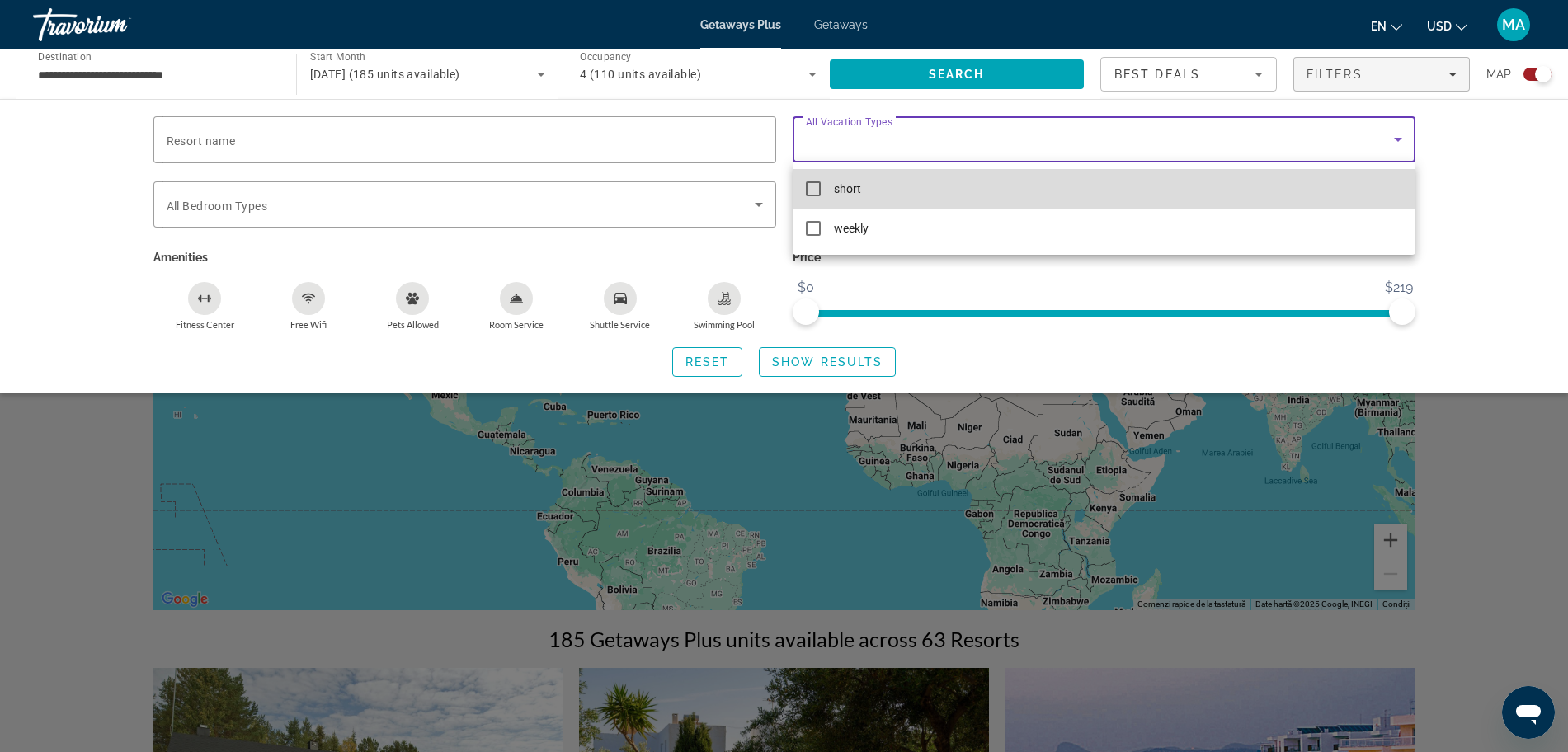
click at [802, 187] on mat-option "short" at bounding box center [1104, 188] width 623 height 40
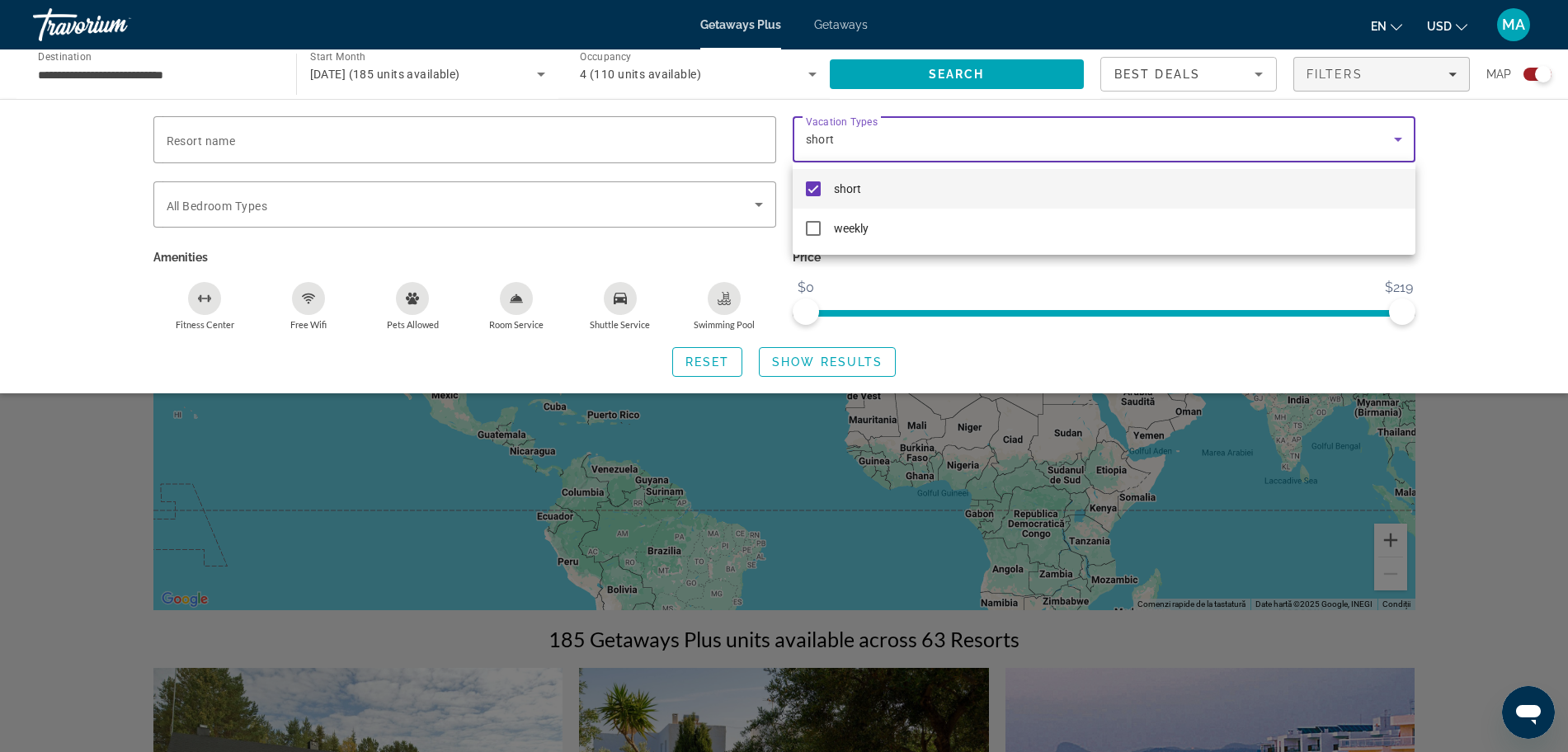
click at [297, 211] on div at bounding box center [784, 376] width 1568 height 752
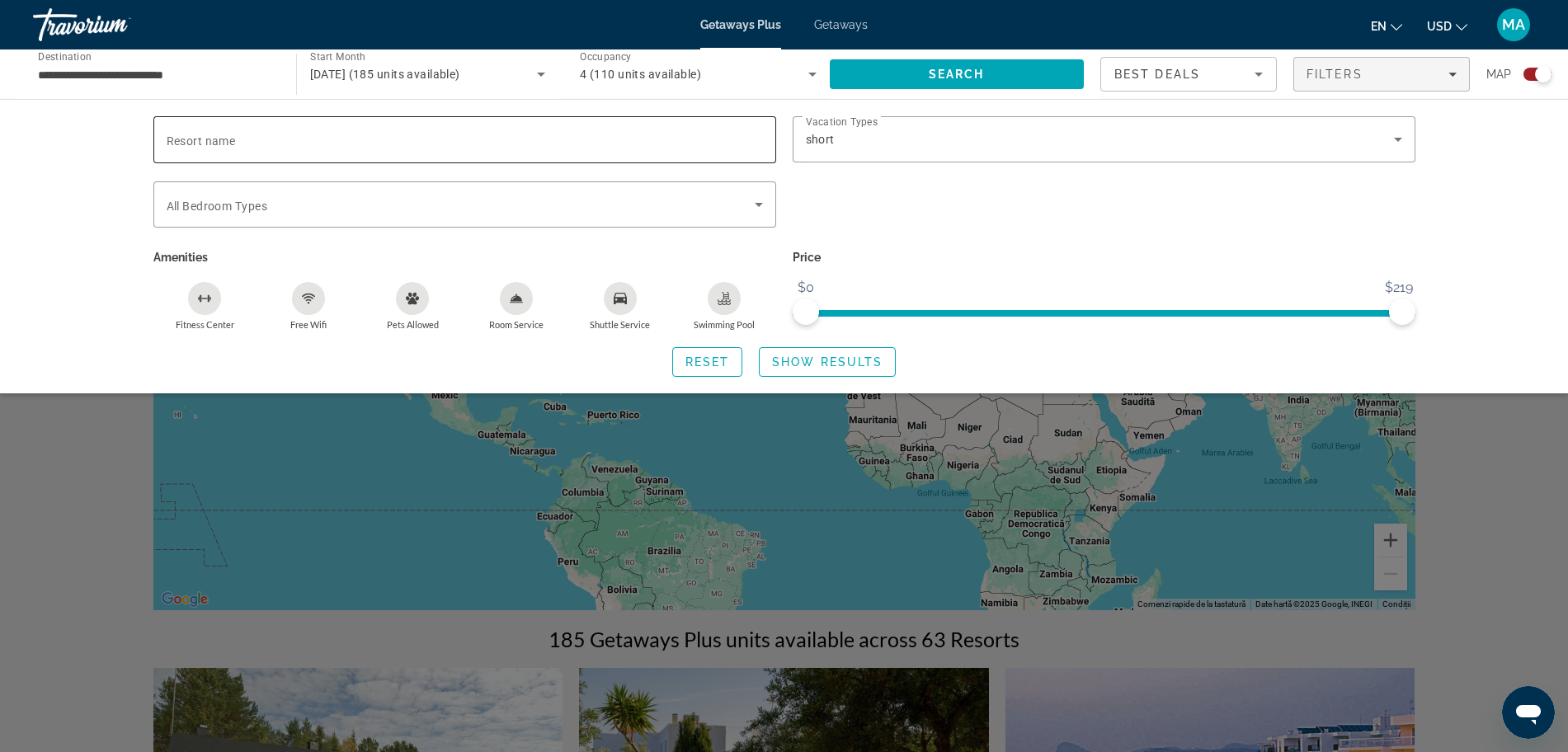
click at [365, 126] on div "Search widget" at bounding box center [465, 139] width 596 height 47
type input "*"
click at [840, 359] on span "Show Results" at bounding box center [826, 362] width 111 height 13
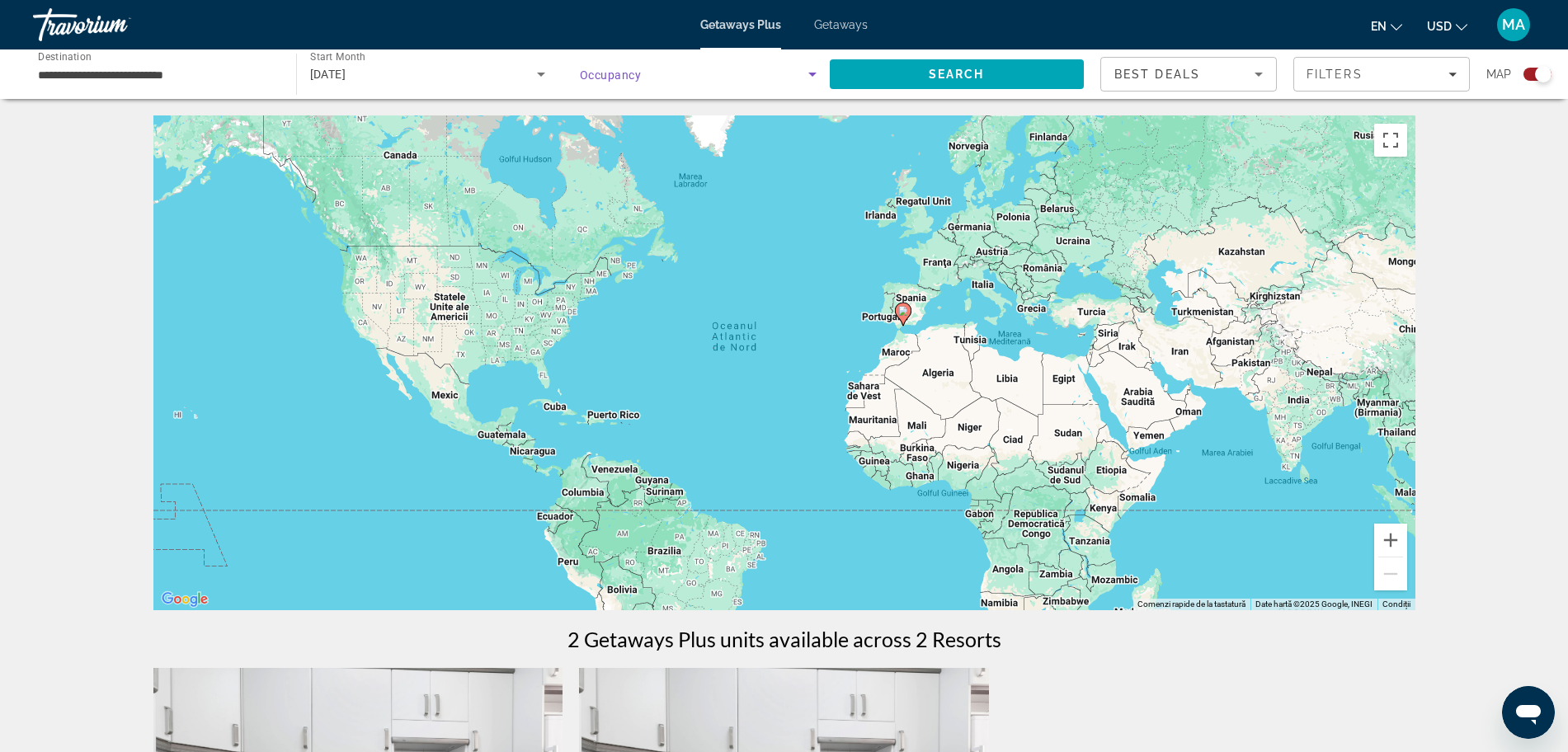
click at [687, 76] on span "Search widget" at bounding box center [694, 74] width 228 height 19
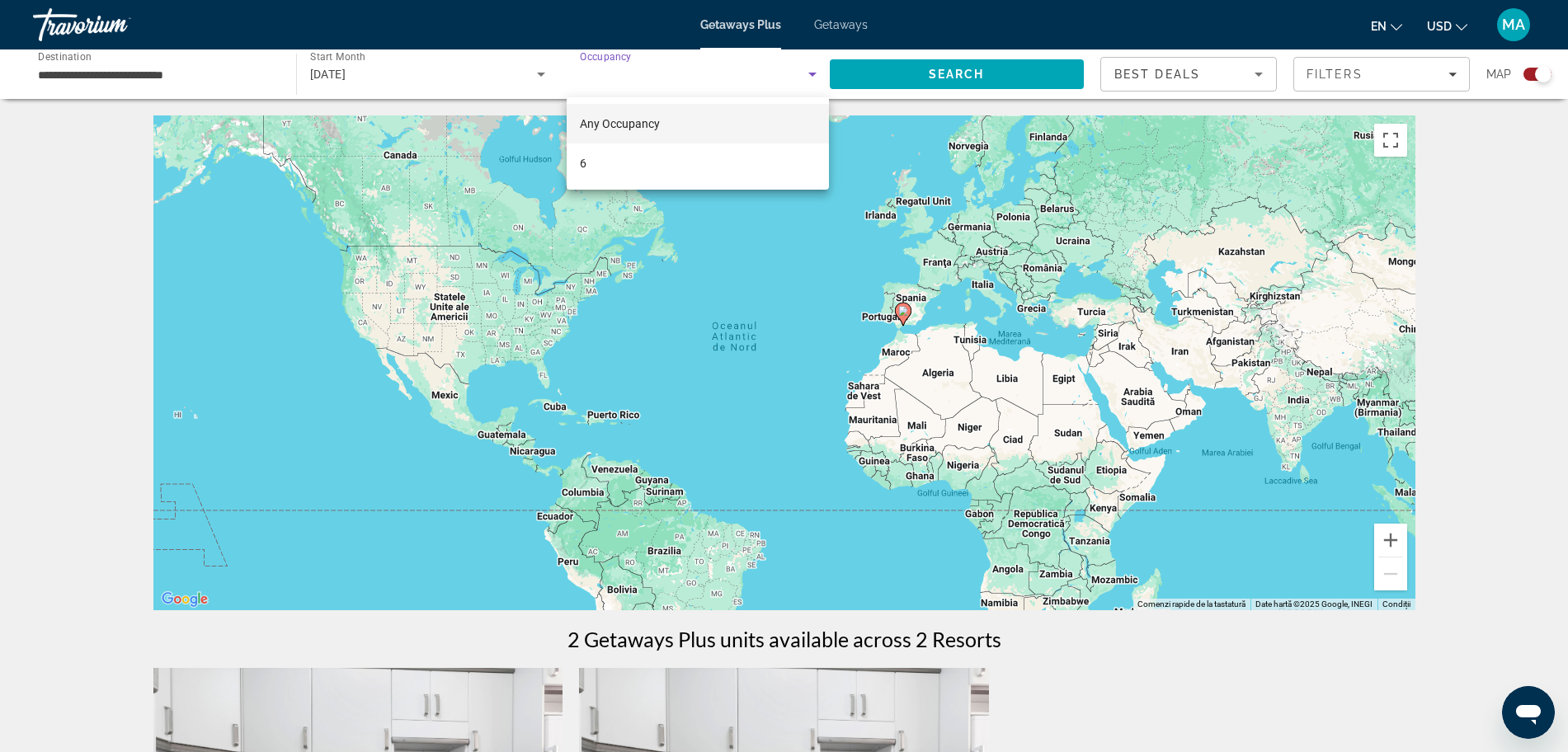
click at [1449, 76] on div at bounding box center [784, 376] width 1568 height 752
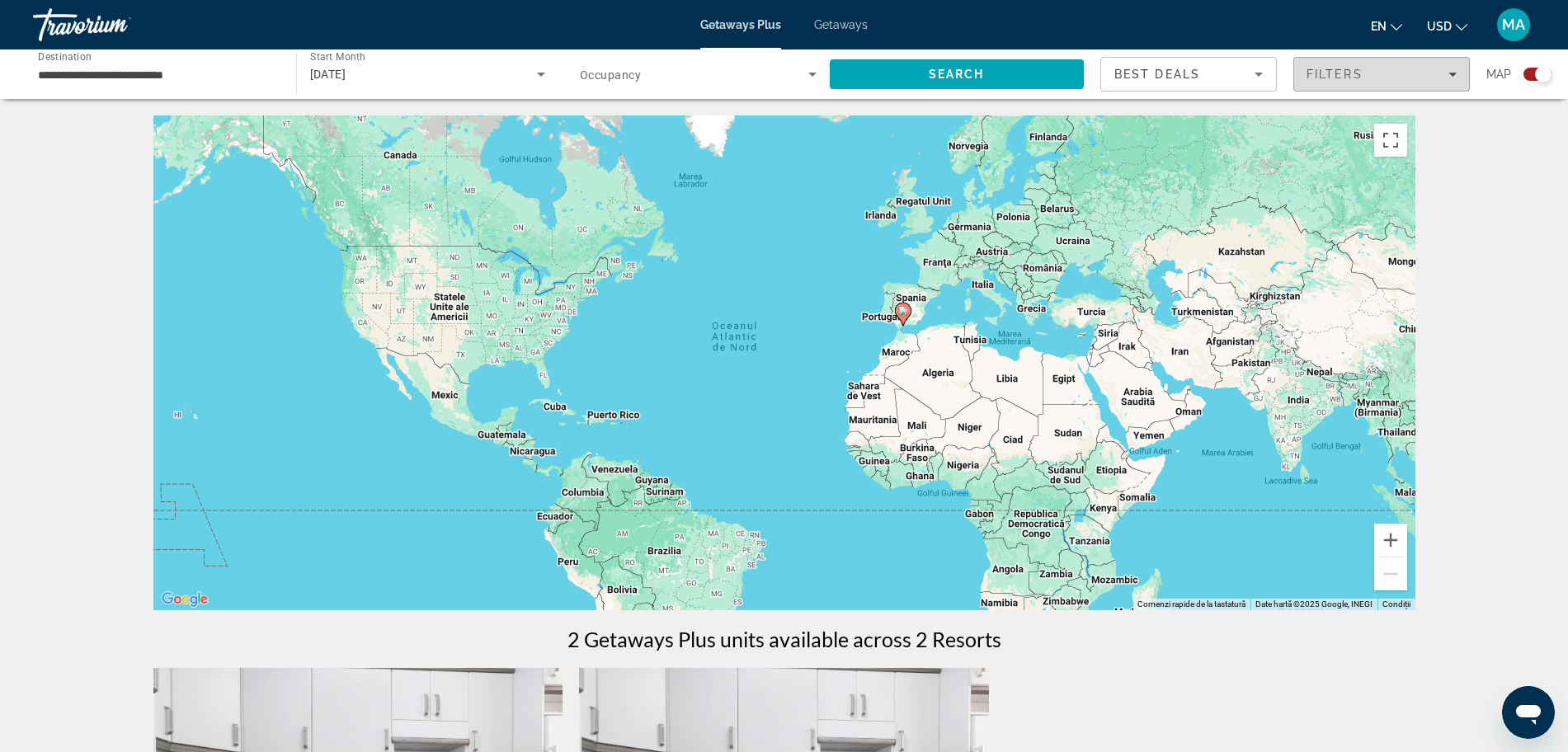
click at [1376, 83] on span "Filters" at bounding box center [1381, 74] width 175 height 40
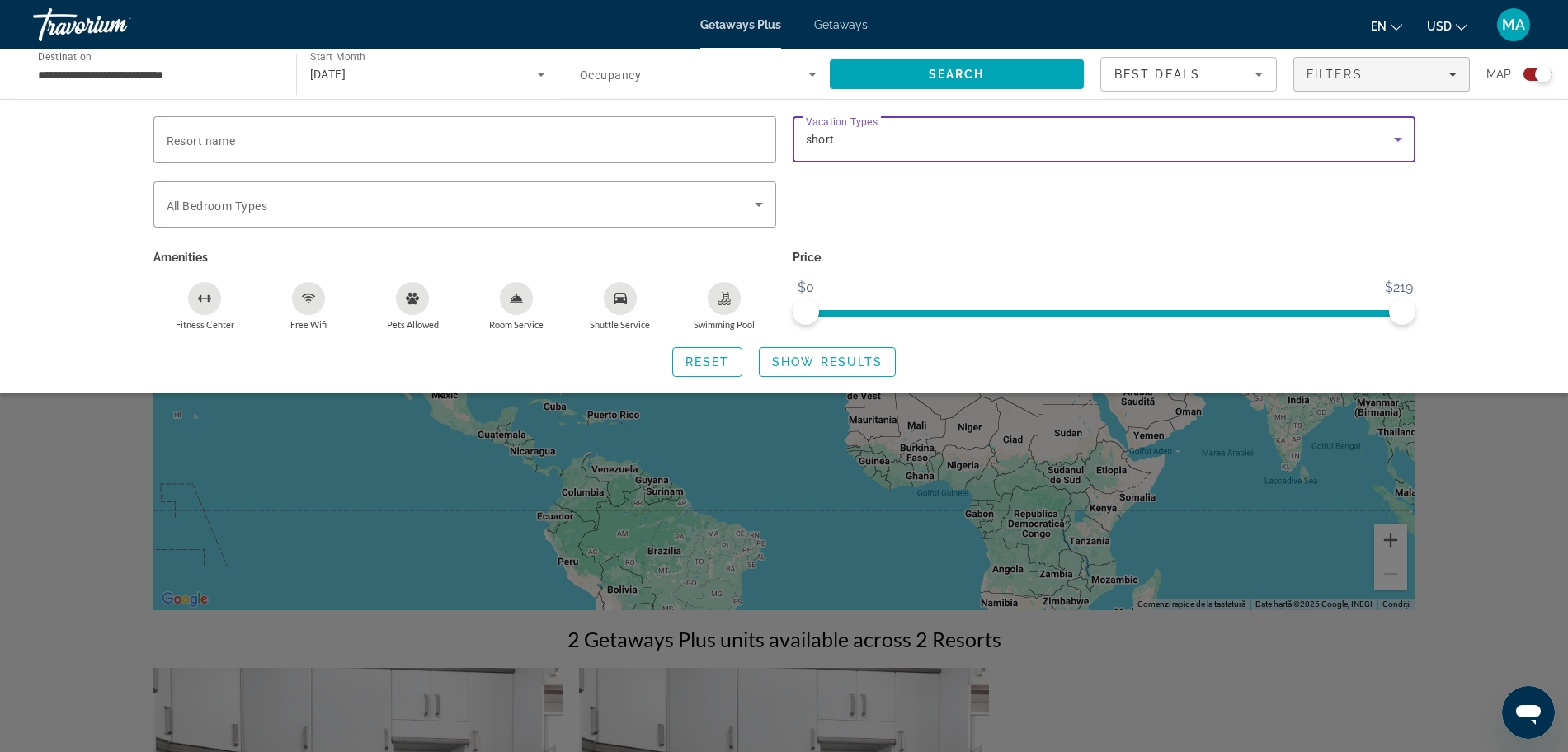
click at [1392, 140] on icon "Search widget" at bounding box center [1397, 139] width 19 height 19
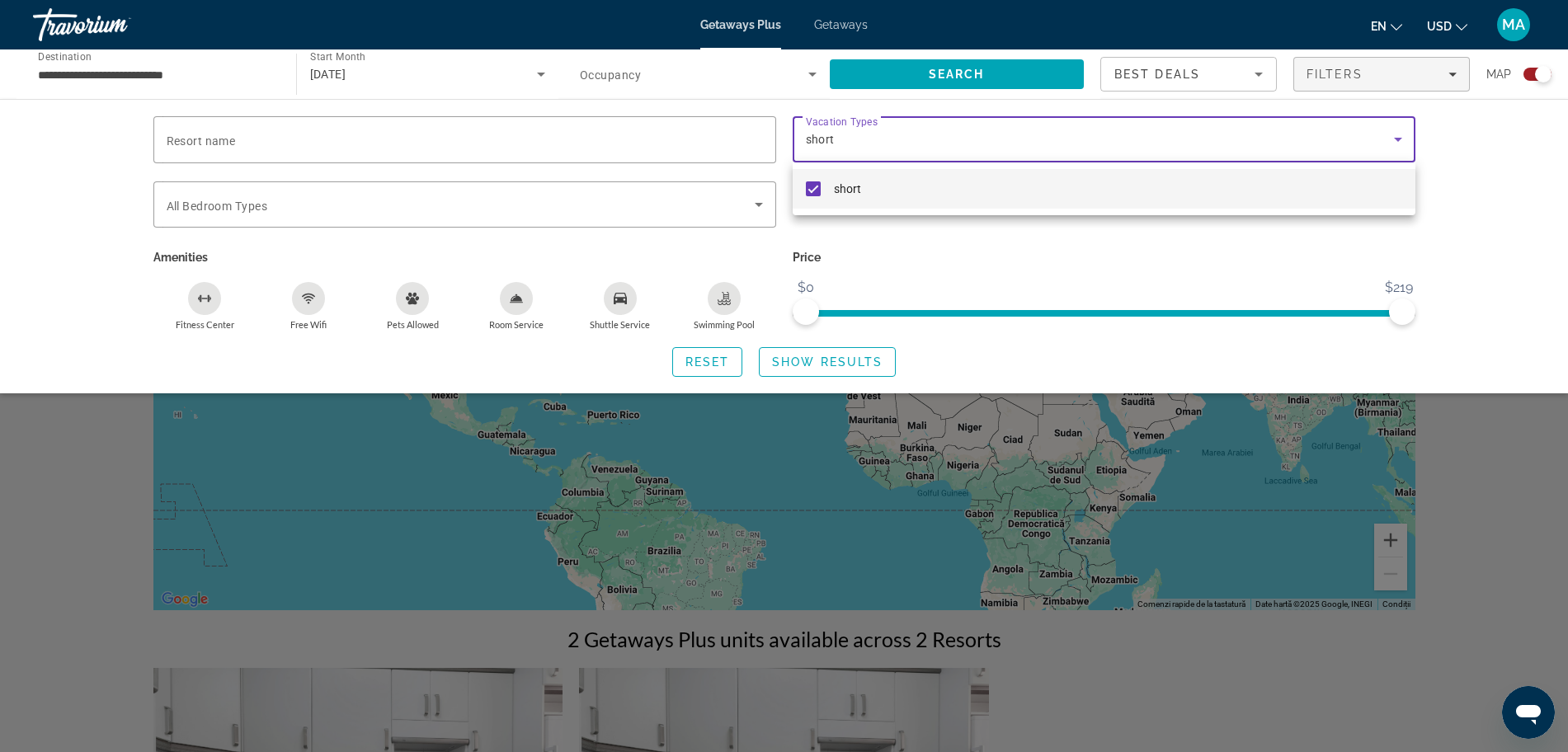
click at [819, 188] on mat-pseudo-checkbox at bounding box center [813, 188] width 15 height 15
click at [1504, 207] on div at bounding box center [784, 376] width 1568 height 752
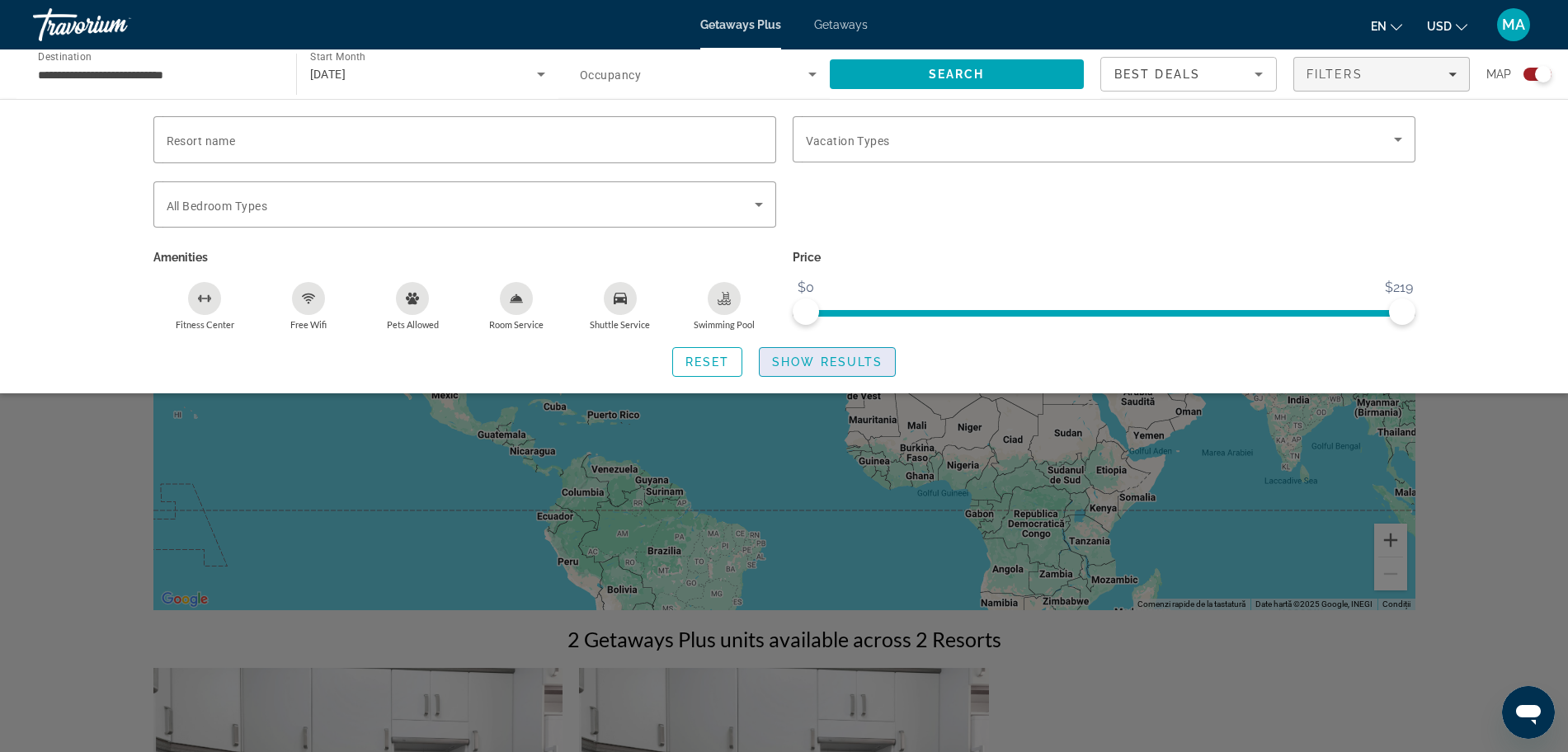
click at [796, 370] on span "Search widget" at bounding box center [826, 362] width 135 height 40
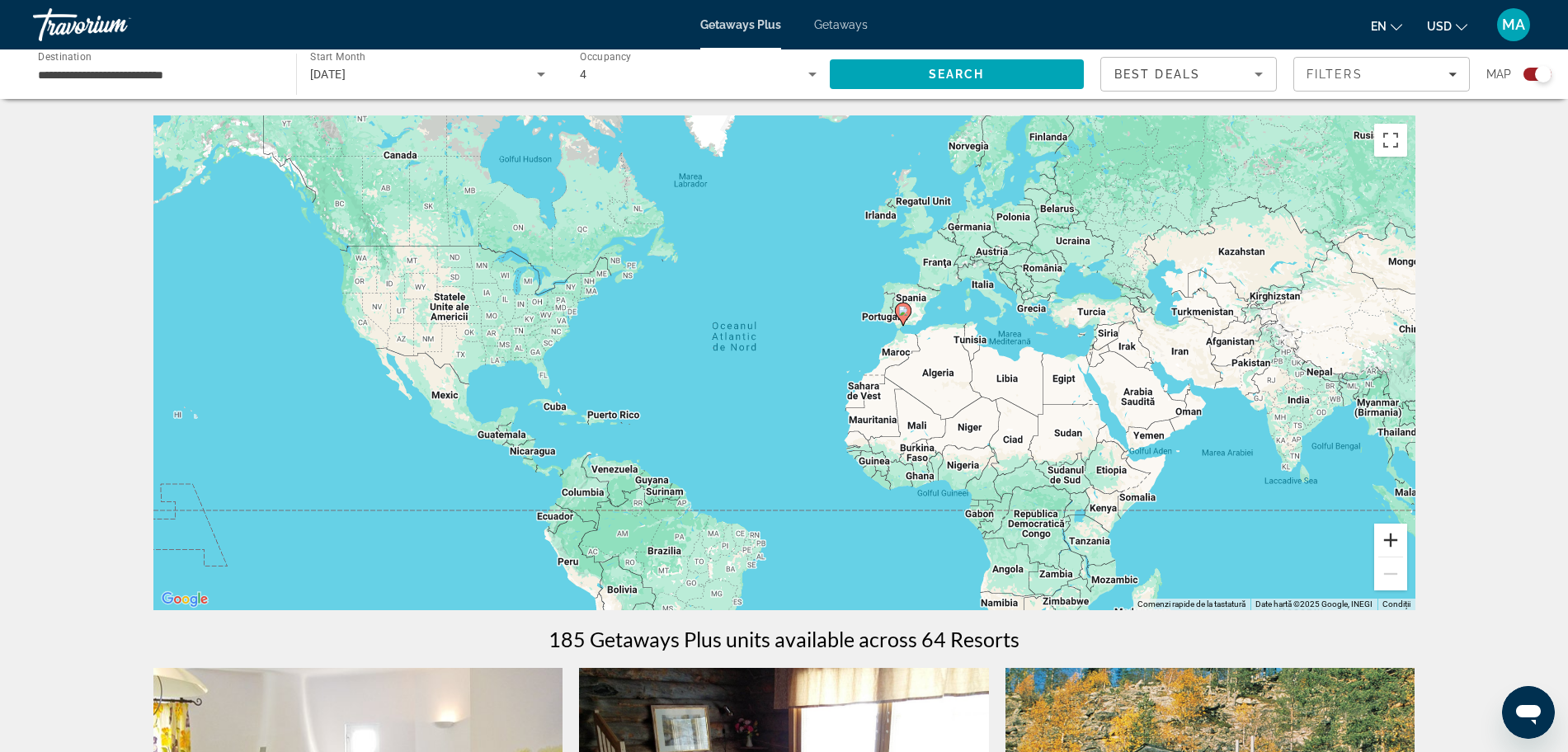
click at [1390, 535] on button "Mărește" at bounding box center [1390, 540] width 33 height 33
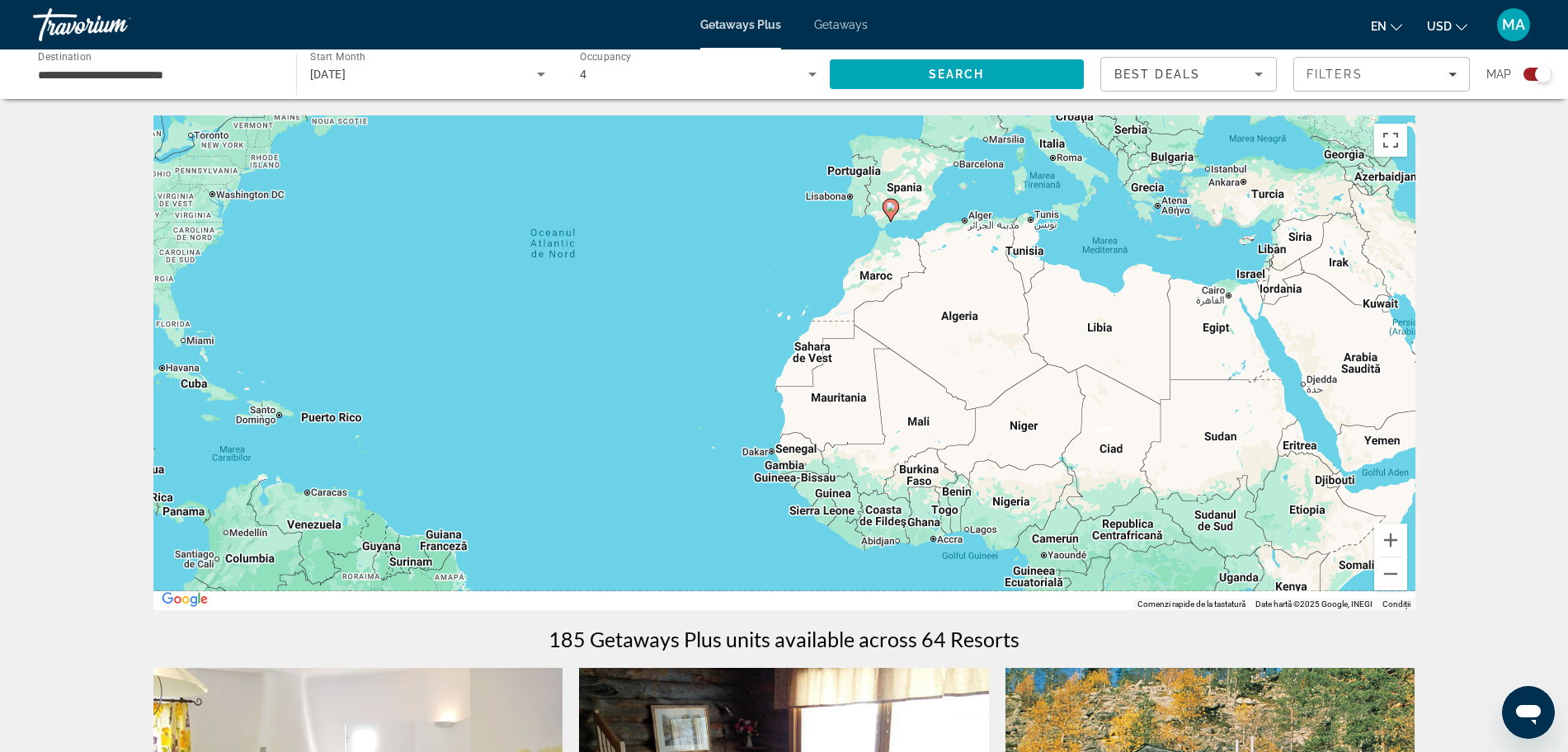
drag, startPoint x: 1298, startPoint y: 272, endPoint x: 1160, endPoint y: 205, distance: 153.4
click at [1160, 205] on div "Ca să activezi tragerea cu ajutorul tastaturii, apasă Alt + Enter. După activar…" at bounding box center [784, 362] width 1262 height 495
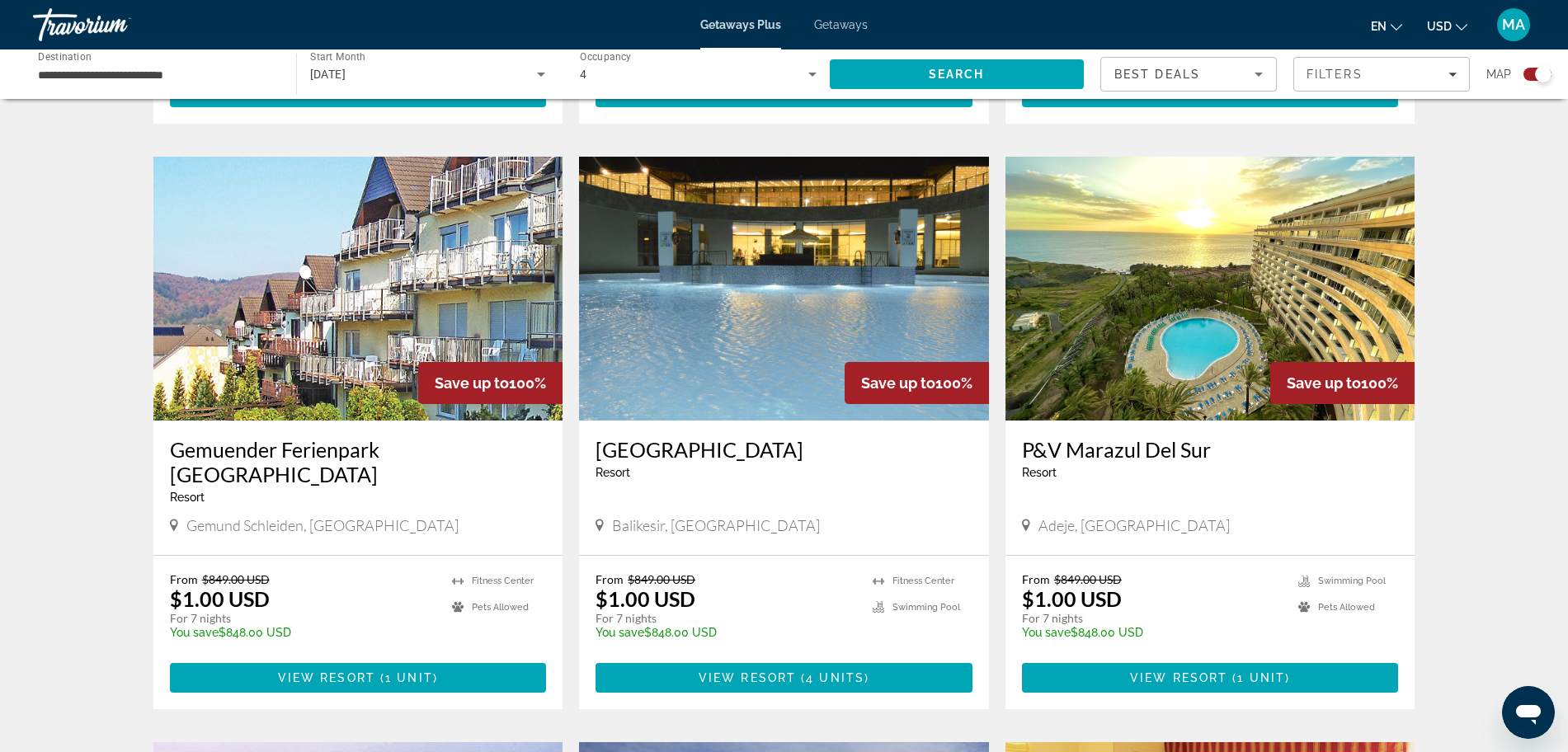
scroll to position [1647, 0]
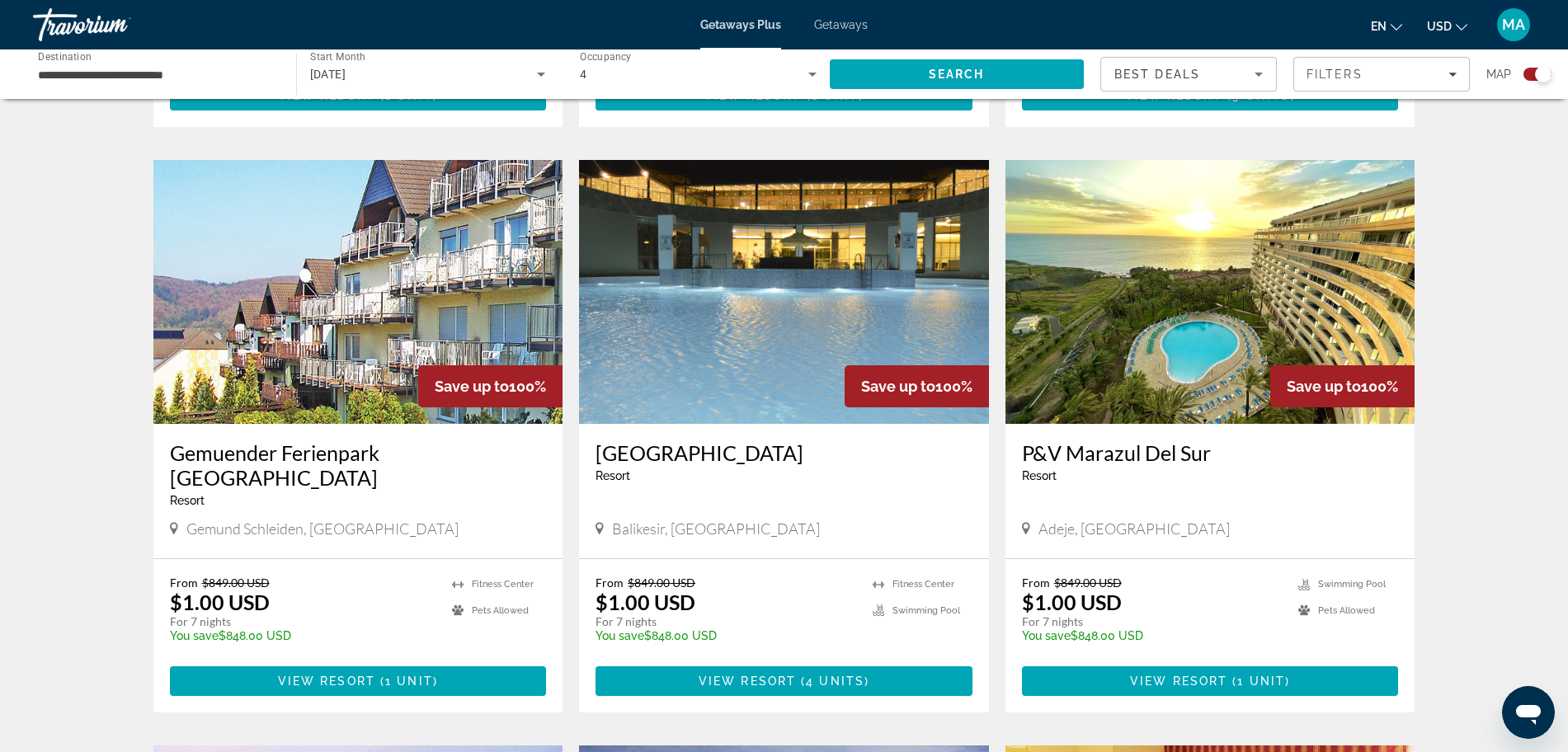
click at [334, 325] on img "Main content" at bounding box center [357, 292] width 410 height 264
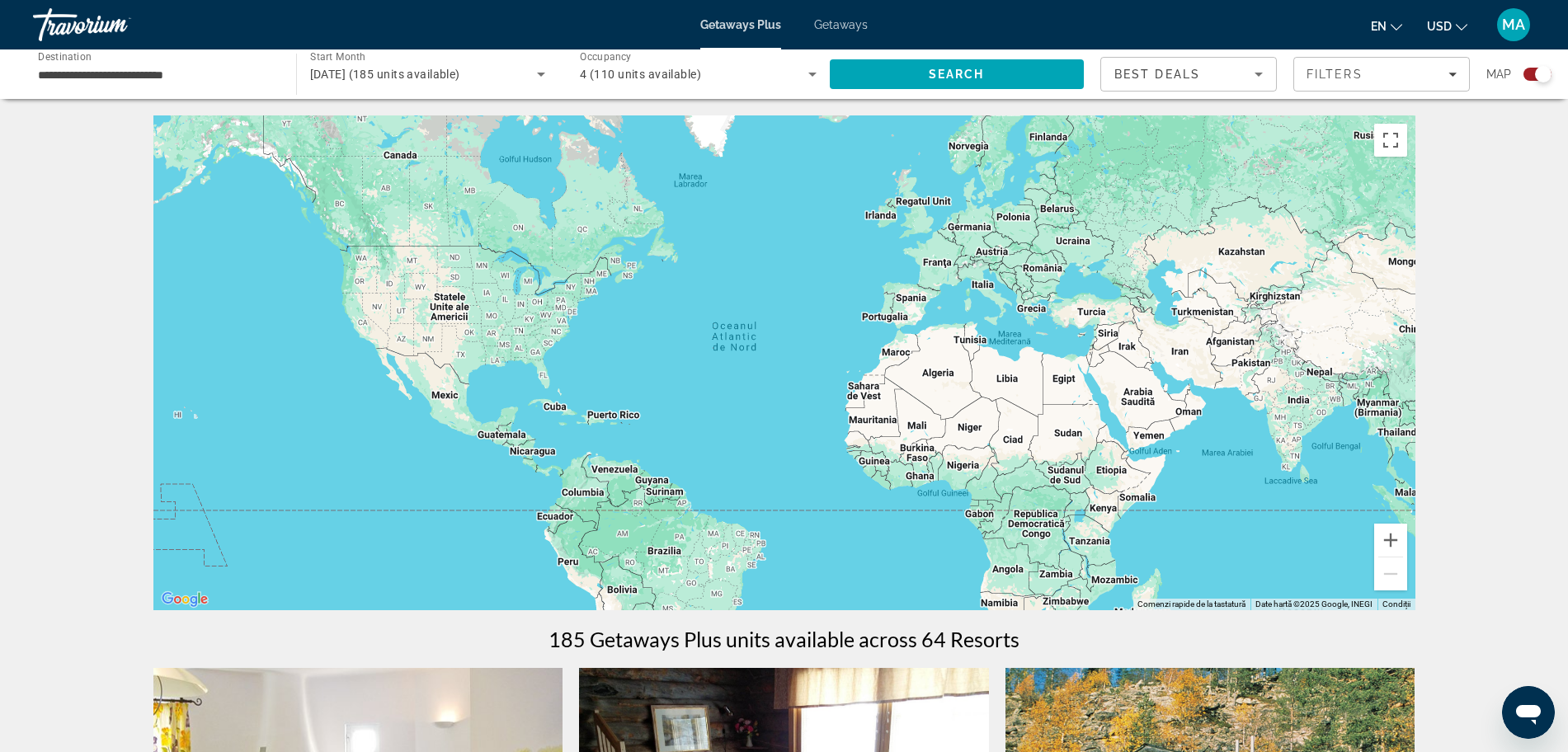
click at [836, 27] on span "Getaways" at bounding box center [841, 25] width 54 height 13
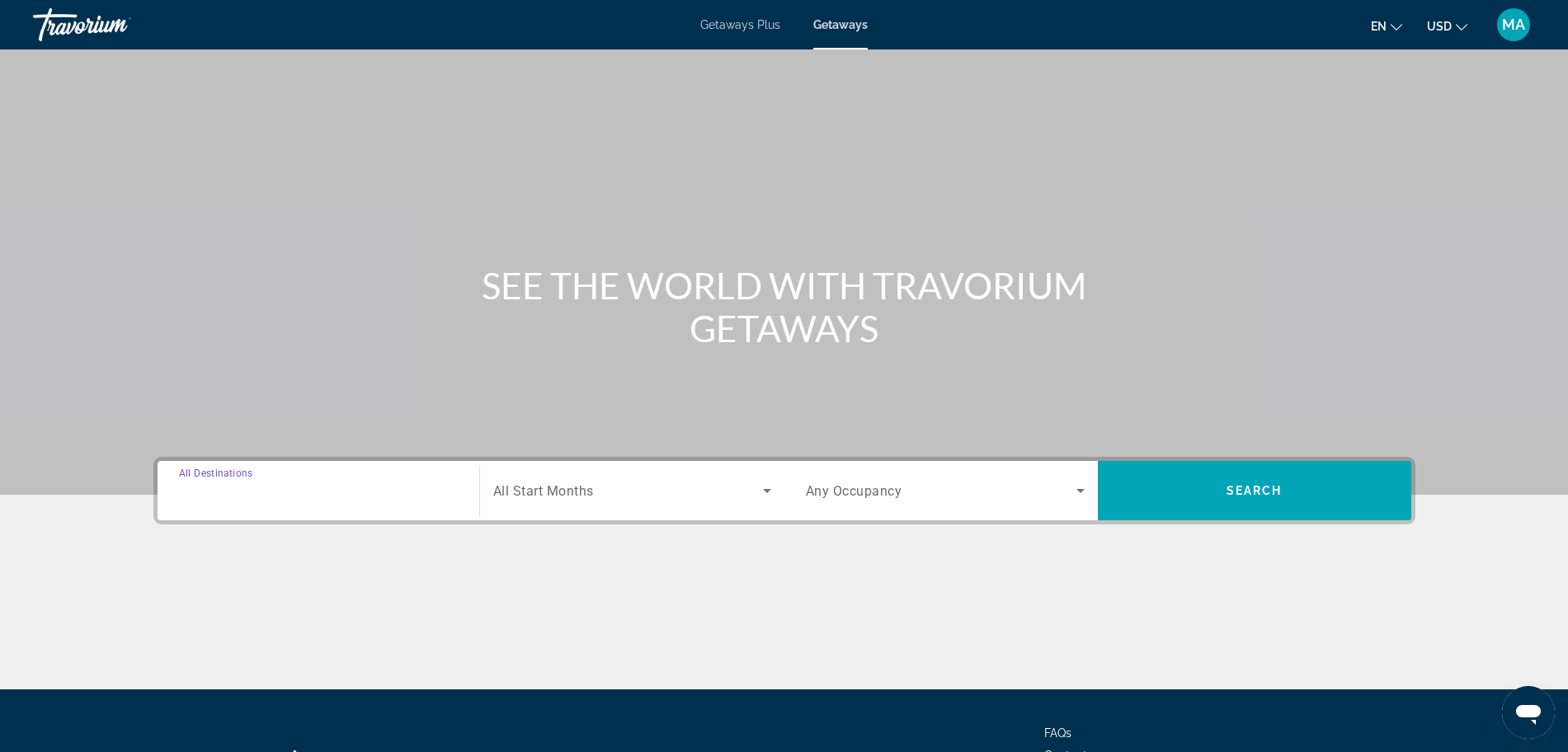
click at [364, 488] on input "Destination All Destinations" at bounding box center [318, 491] width 279 height 19
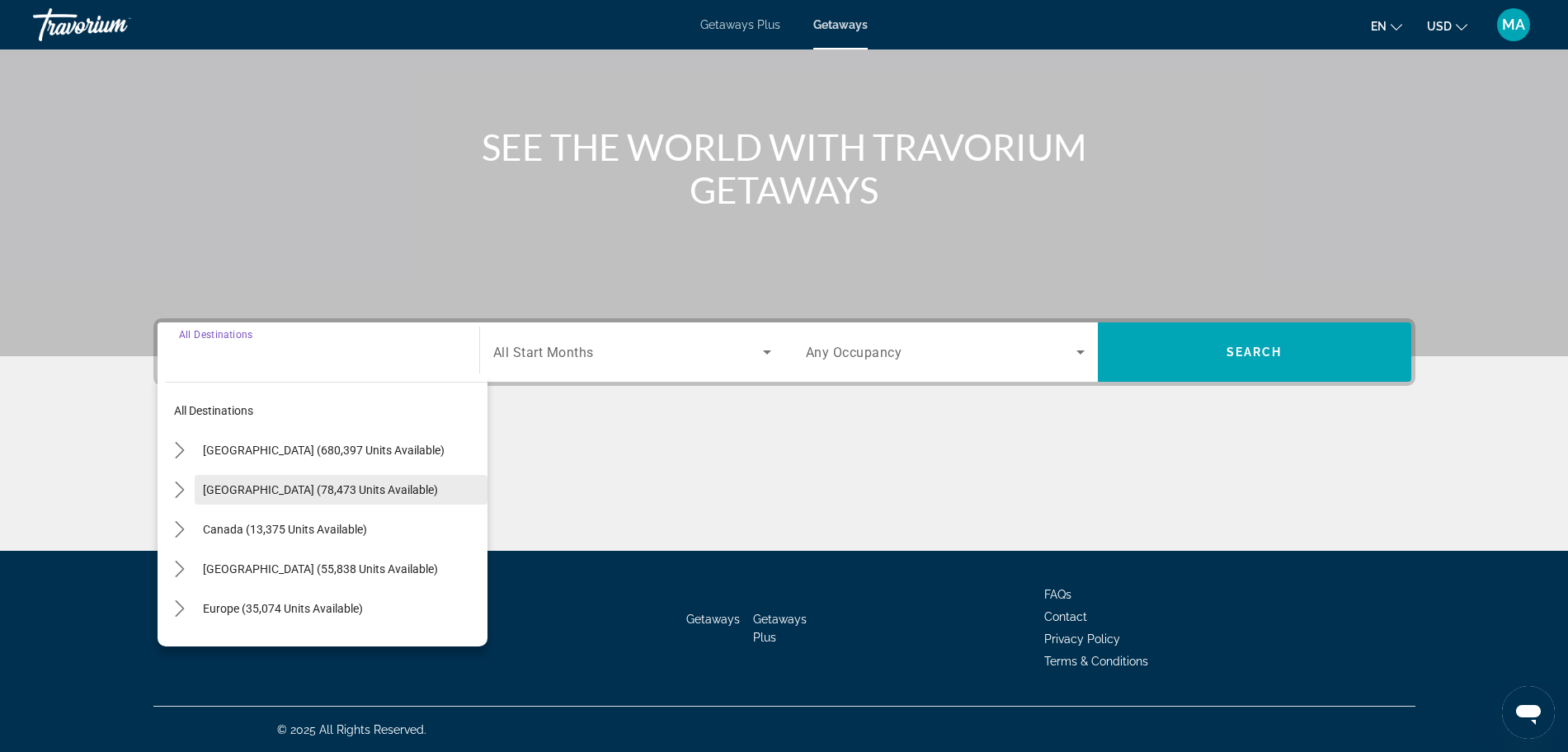
scroll to position [140, 0]
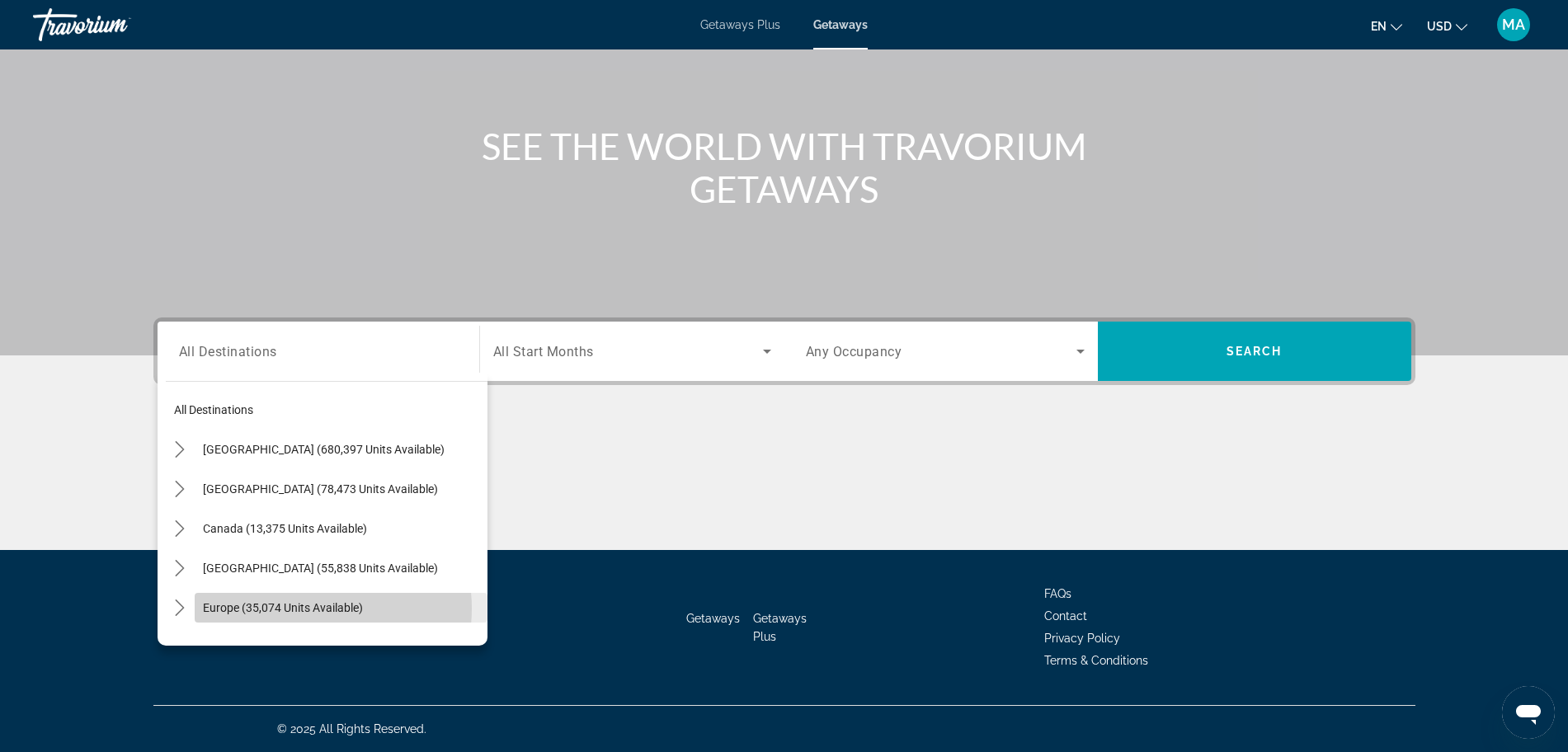
click at [297, 609] on span "Europe (35,074 units available)" at bounding box center [282, 607] width 160 height 13
type input "**********"
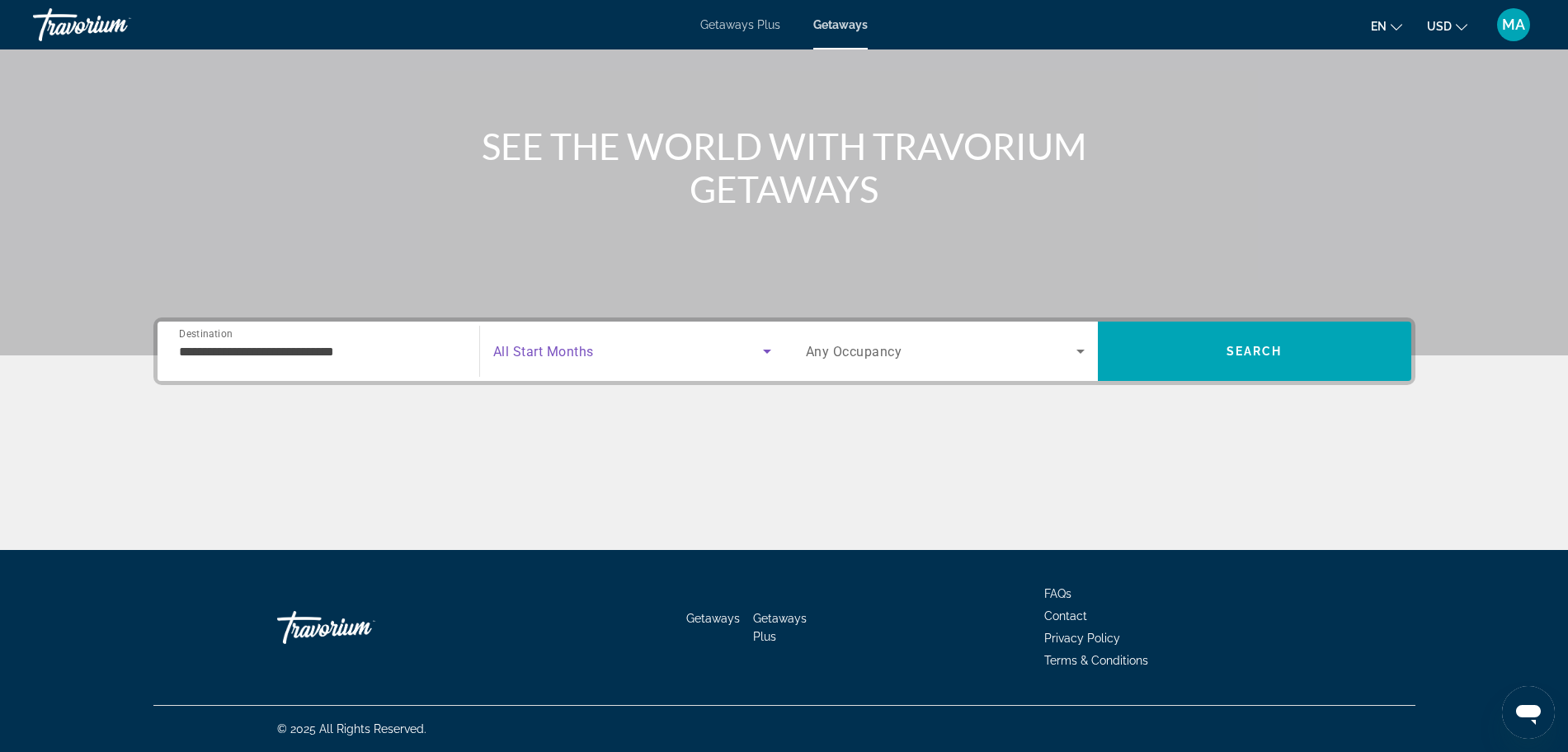
click at [683, 359] on span "Search widget" at bounding box center [627, 351] width 270 height 19
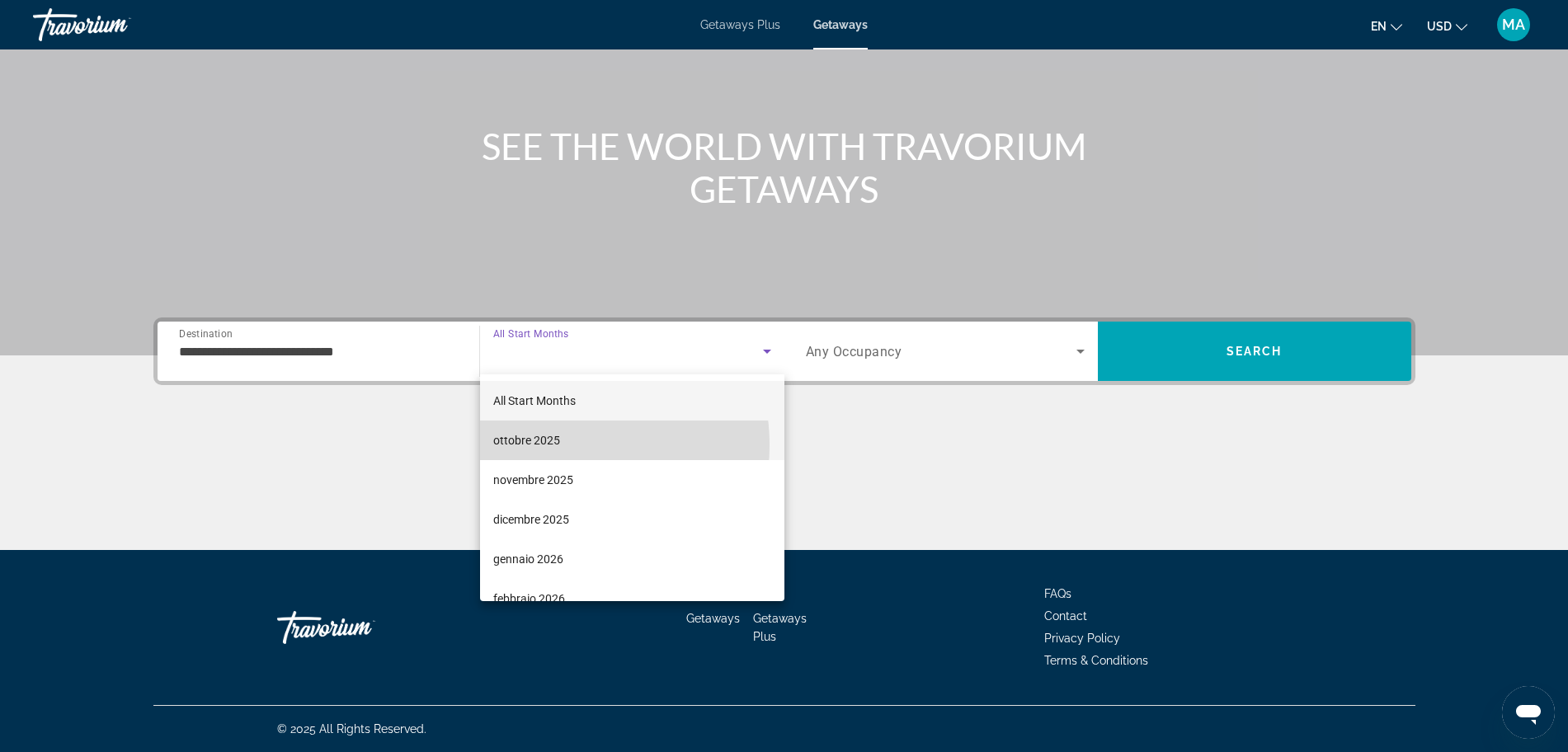
click at [551, 445] on span "ottobre 2025" at bounding box center [526, 440] width 66 height 19
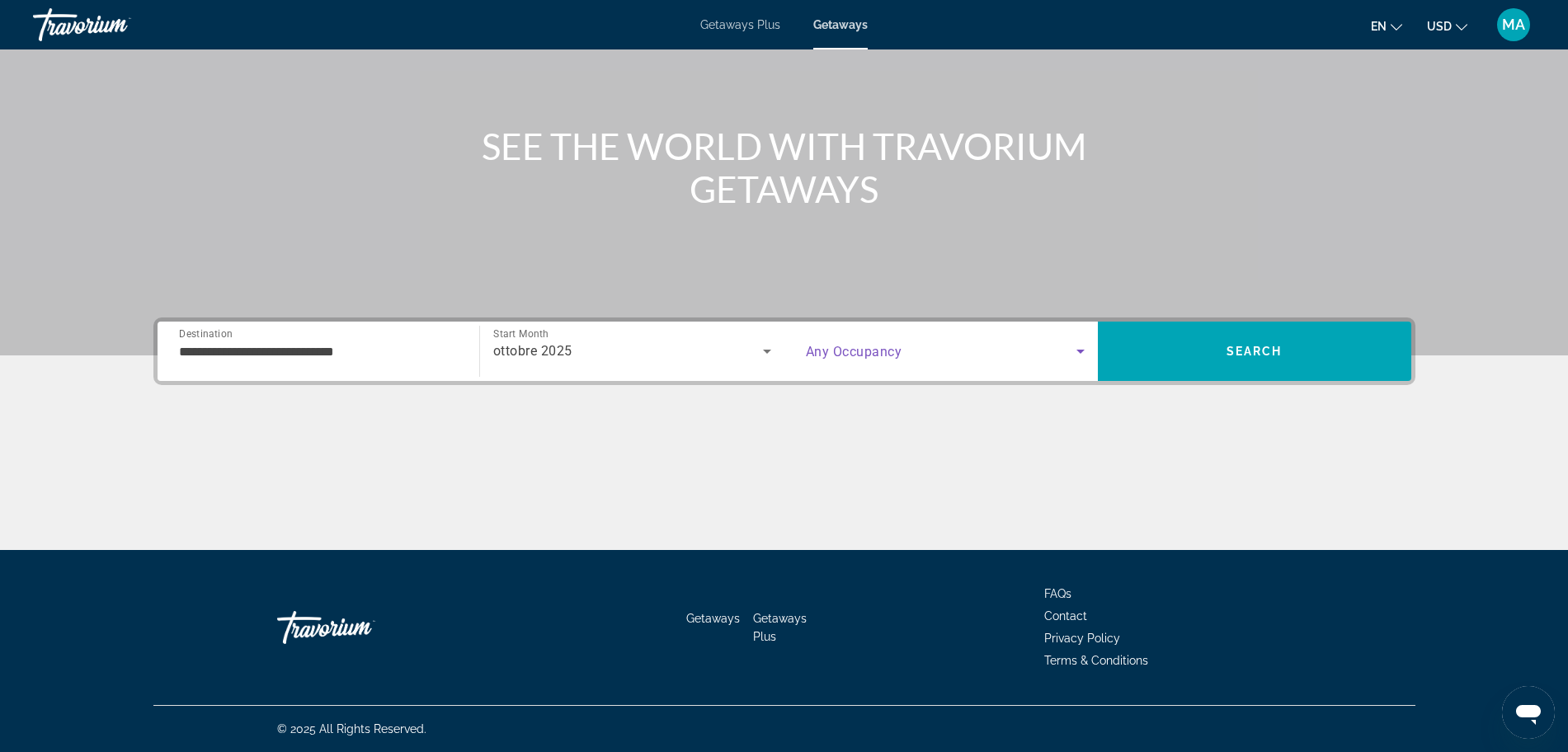
click at [1028, 356] on span "Search widget" at bounding box center [942, 351] width 271 height 19
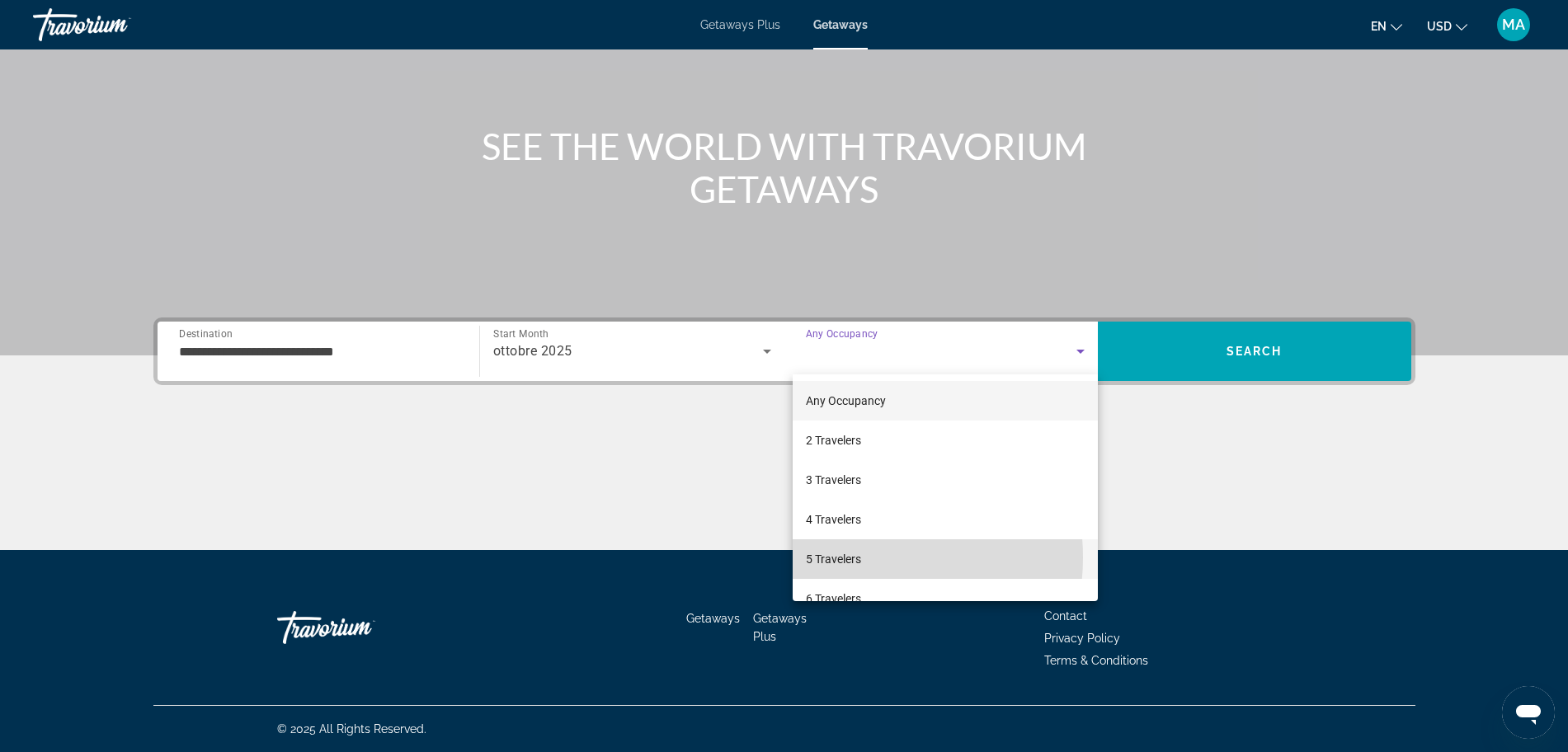
click at [854, 557] on span "5 Travelers" at bounding box center [834, 559] width 55 height 19
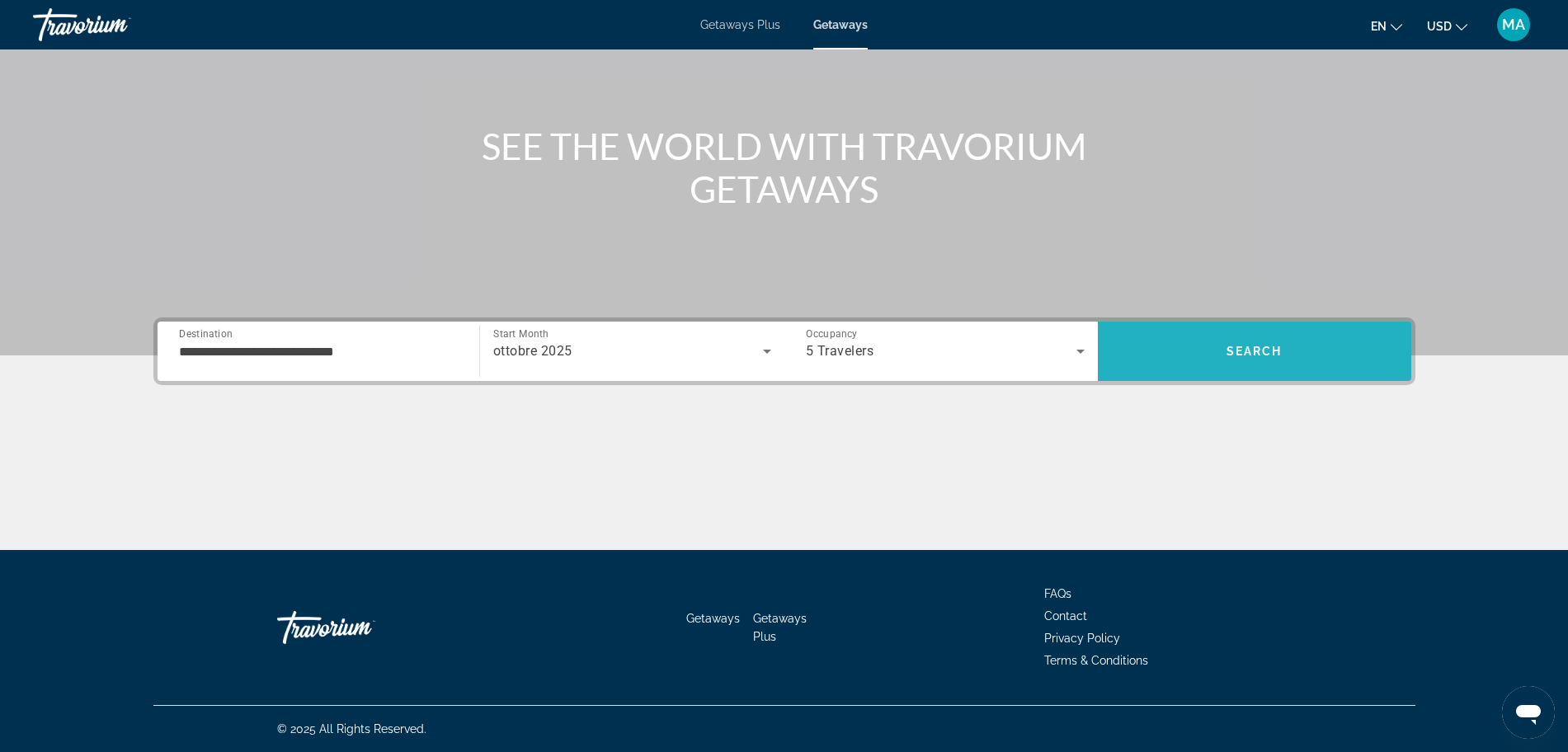
click at [1244, 329] on span "Search" at bounding box center [1254, 350] width 313 height 59
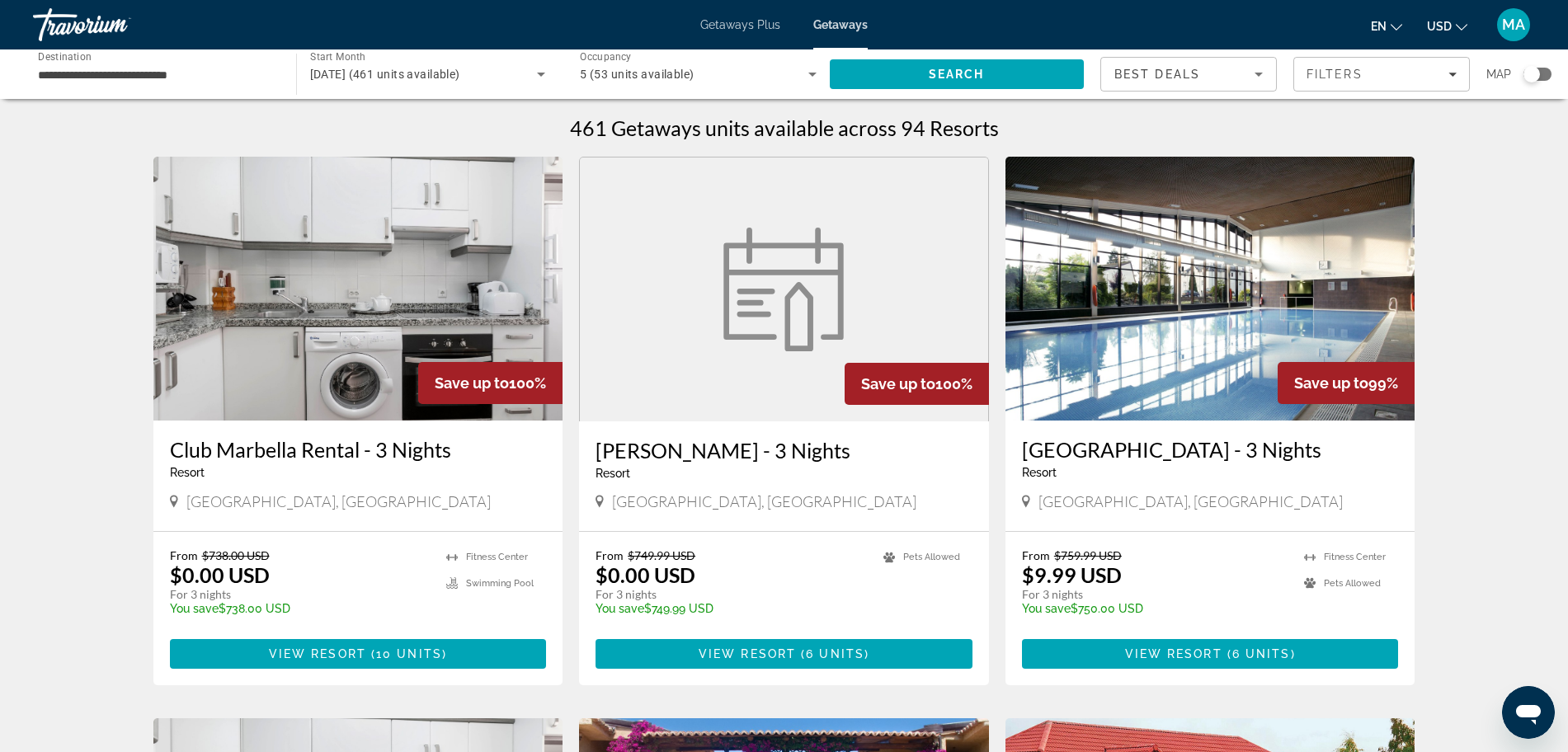
click at [1541, 78] on div "Search widget" at bounding box center [1537, 73] width 28 height 13
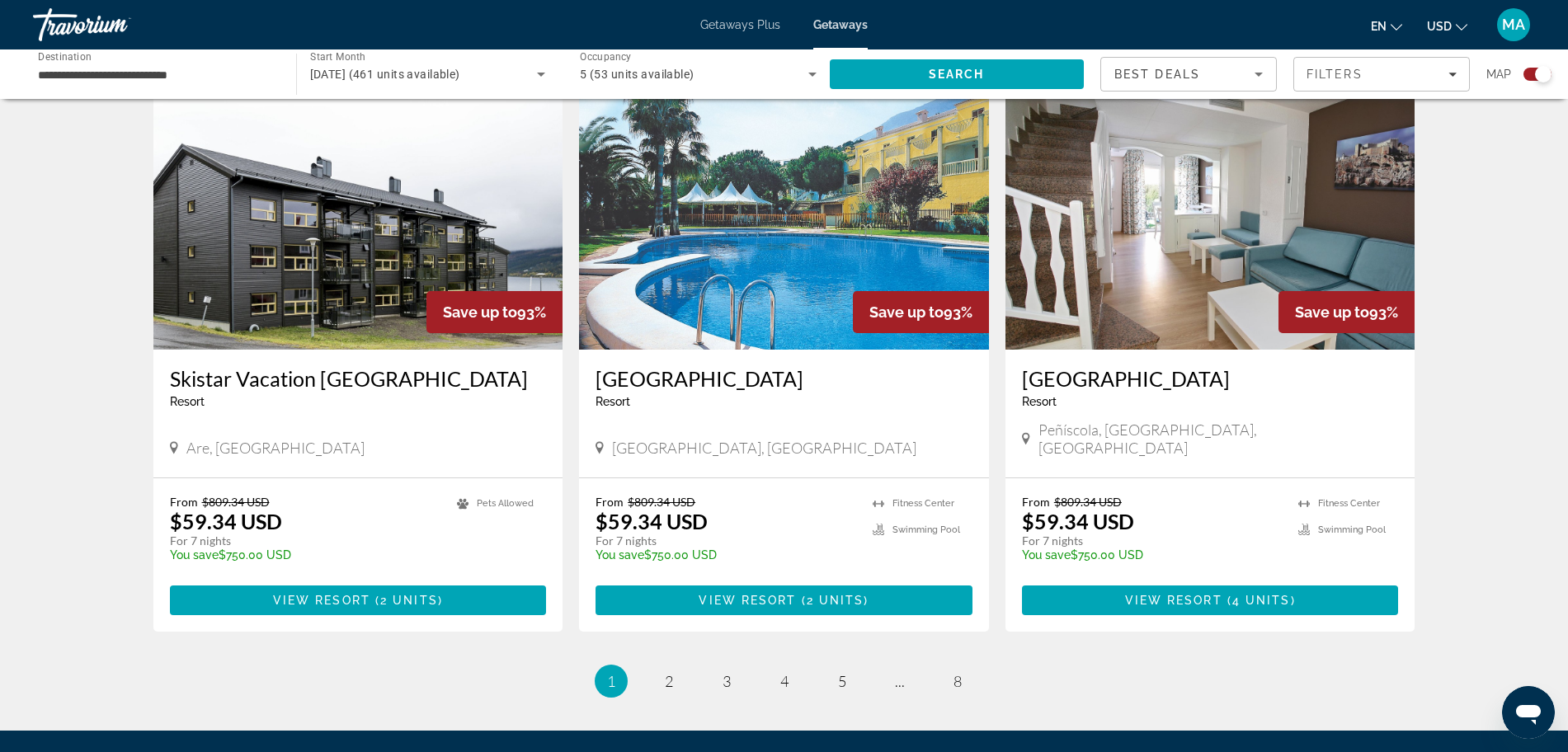
scroll to position [2452, 0]
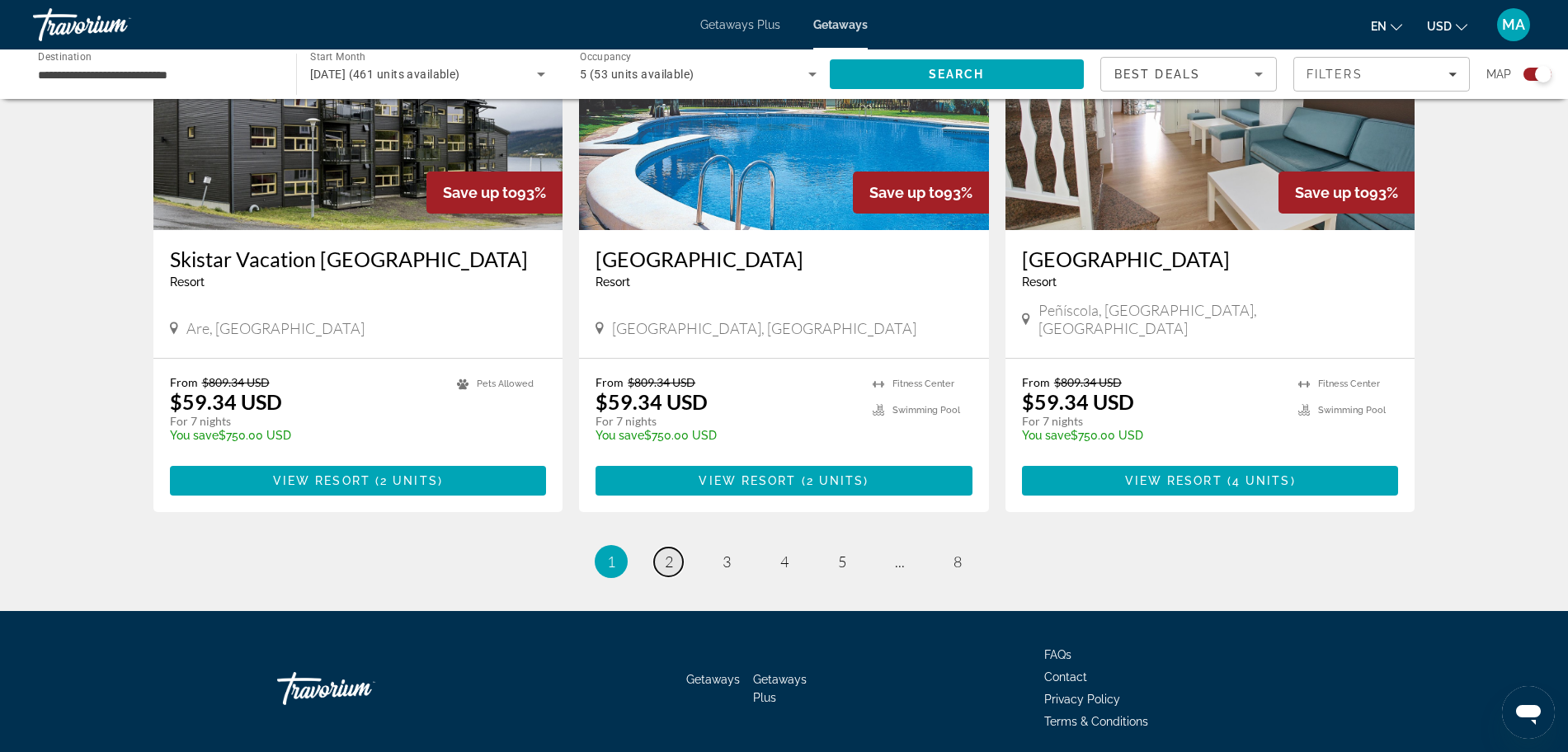
click at [665, 552] on span "2" at bounding box center [668, 561] width 8 height 19
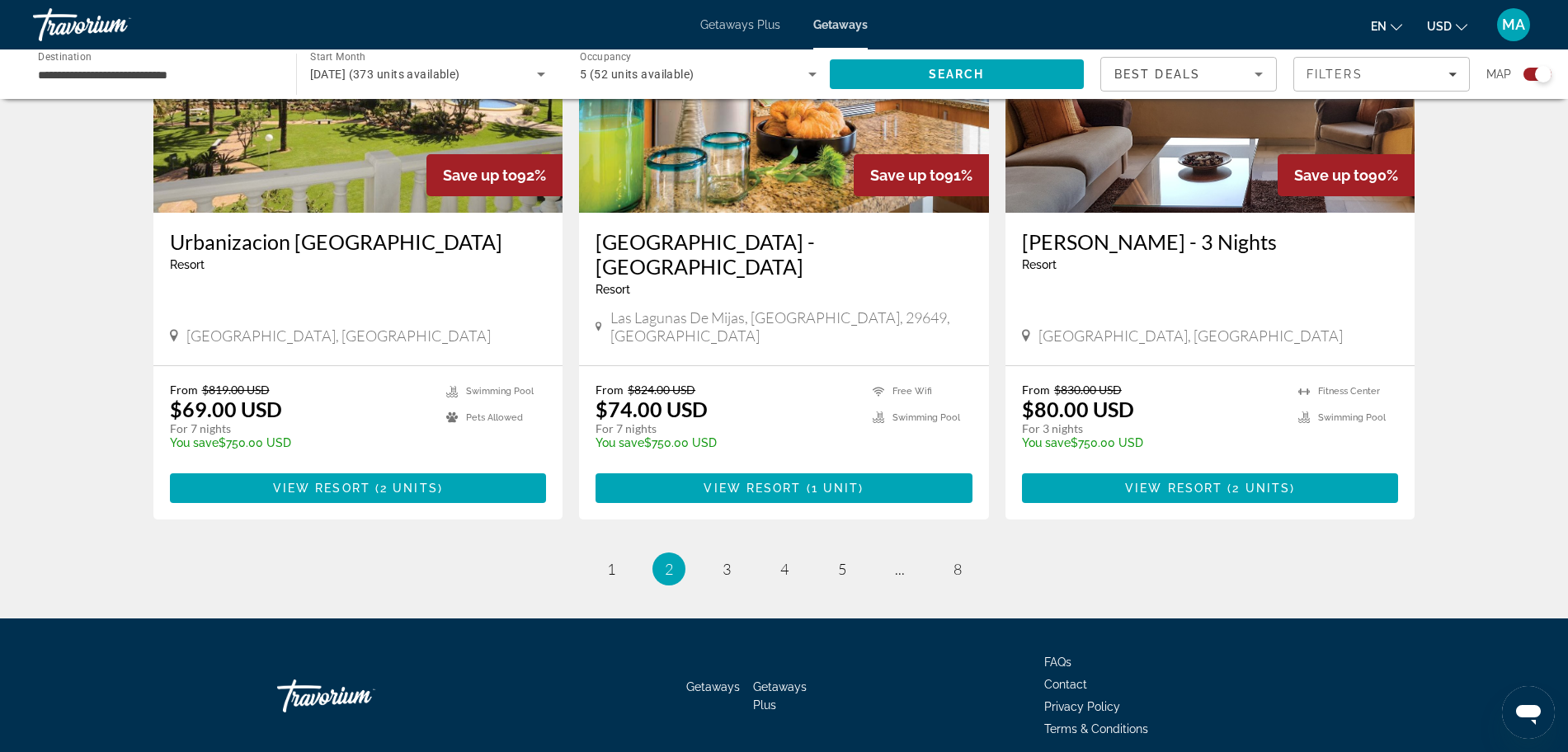
scroll to position [2427, 0]
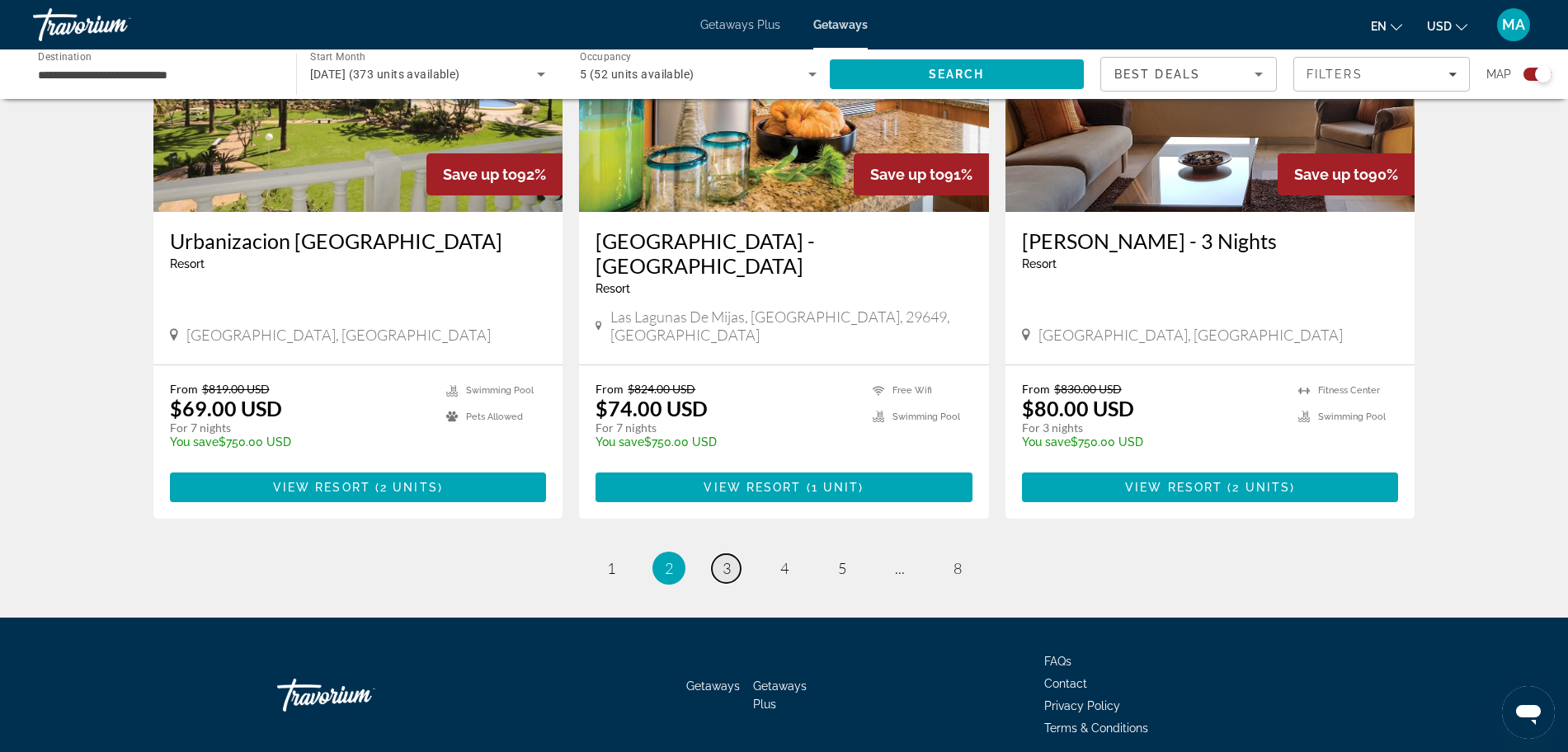
click at [725, 559] on span "3" at bounding box center [726, 568] width 8 height 19
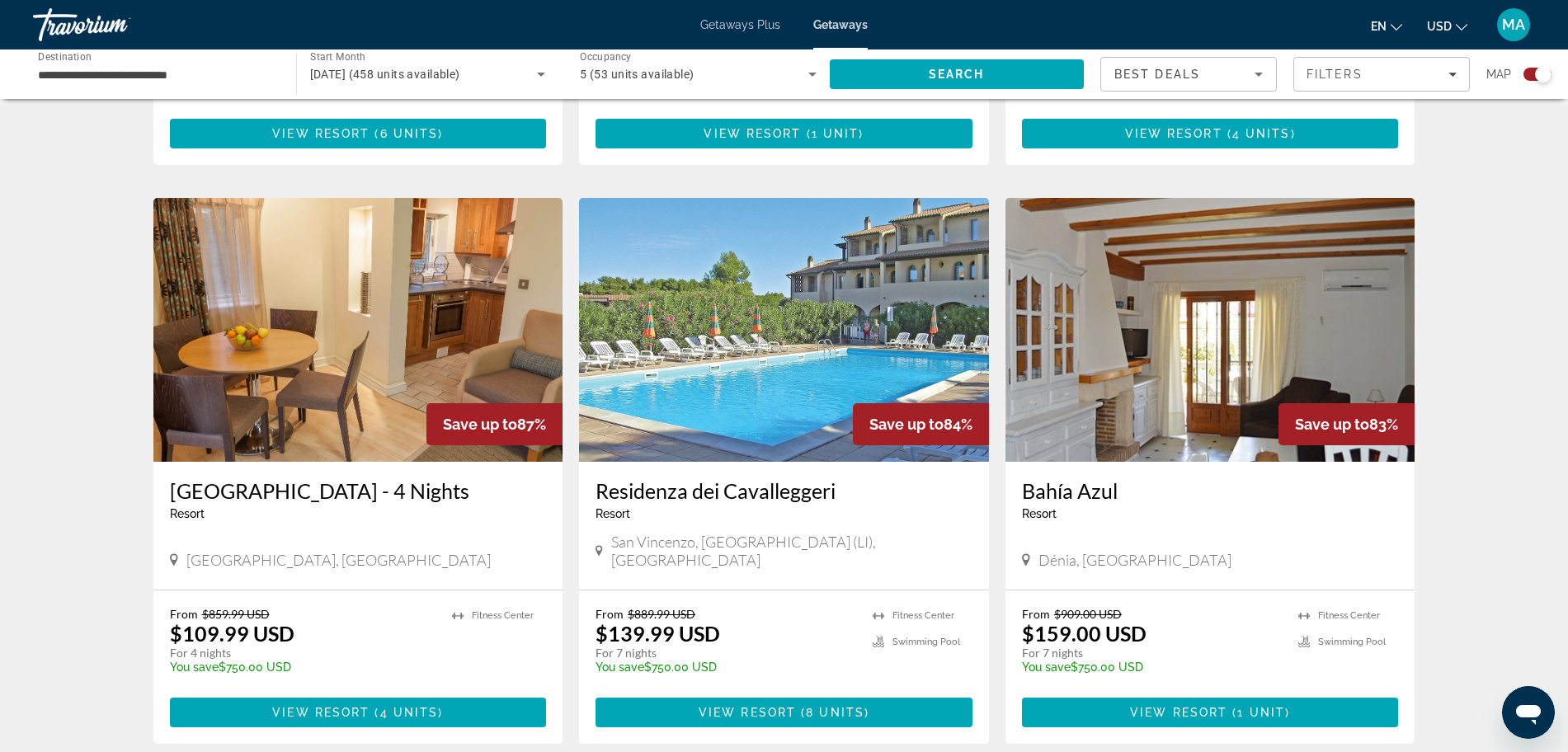
scroll to position [2235, 0]
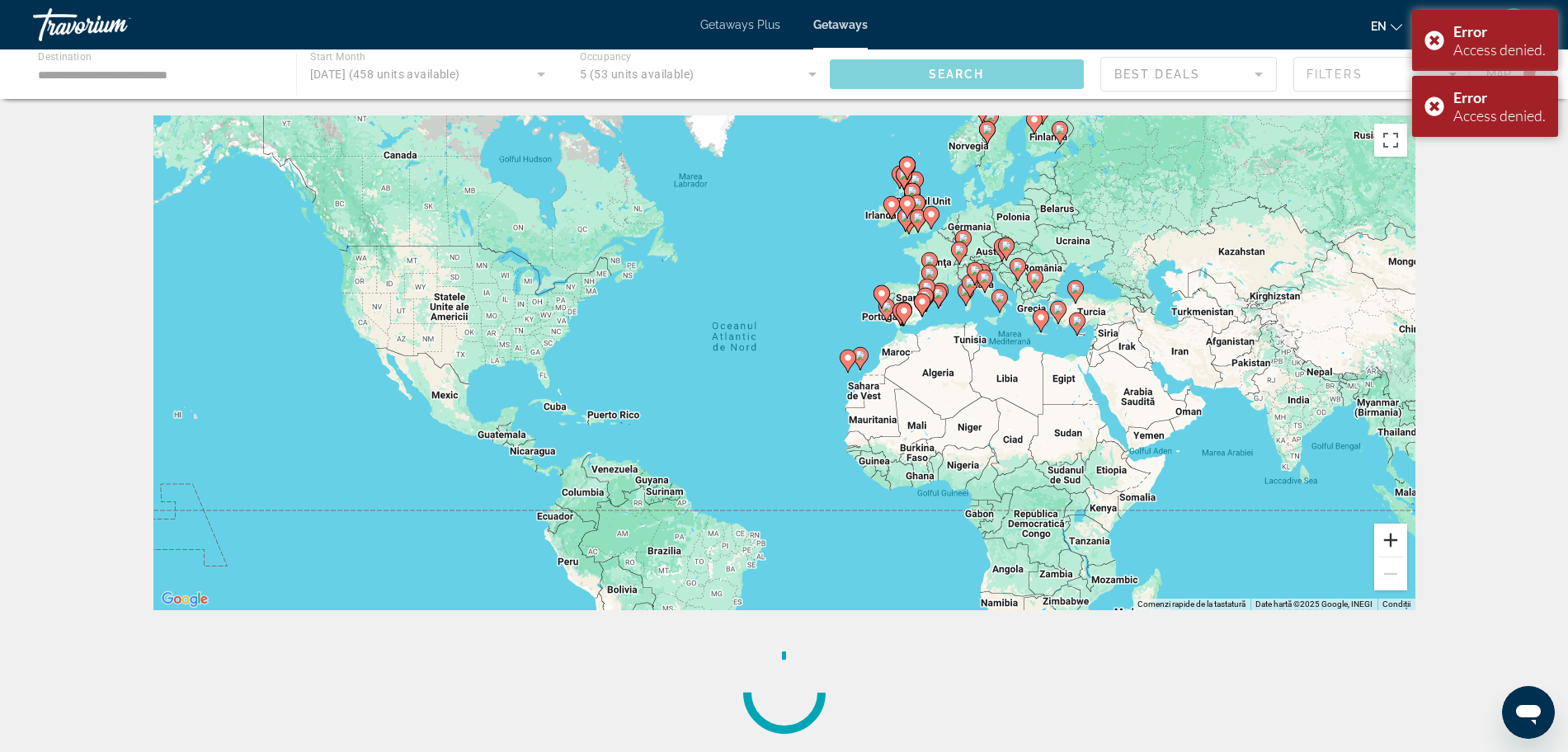
click at [1387, 543] on button "Mărește" at bounding box center [1390, 540] width 33 height 33
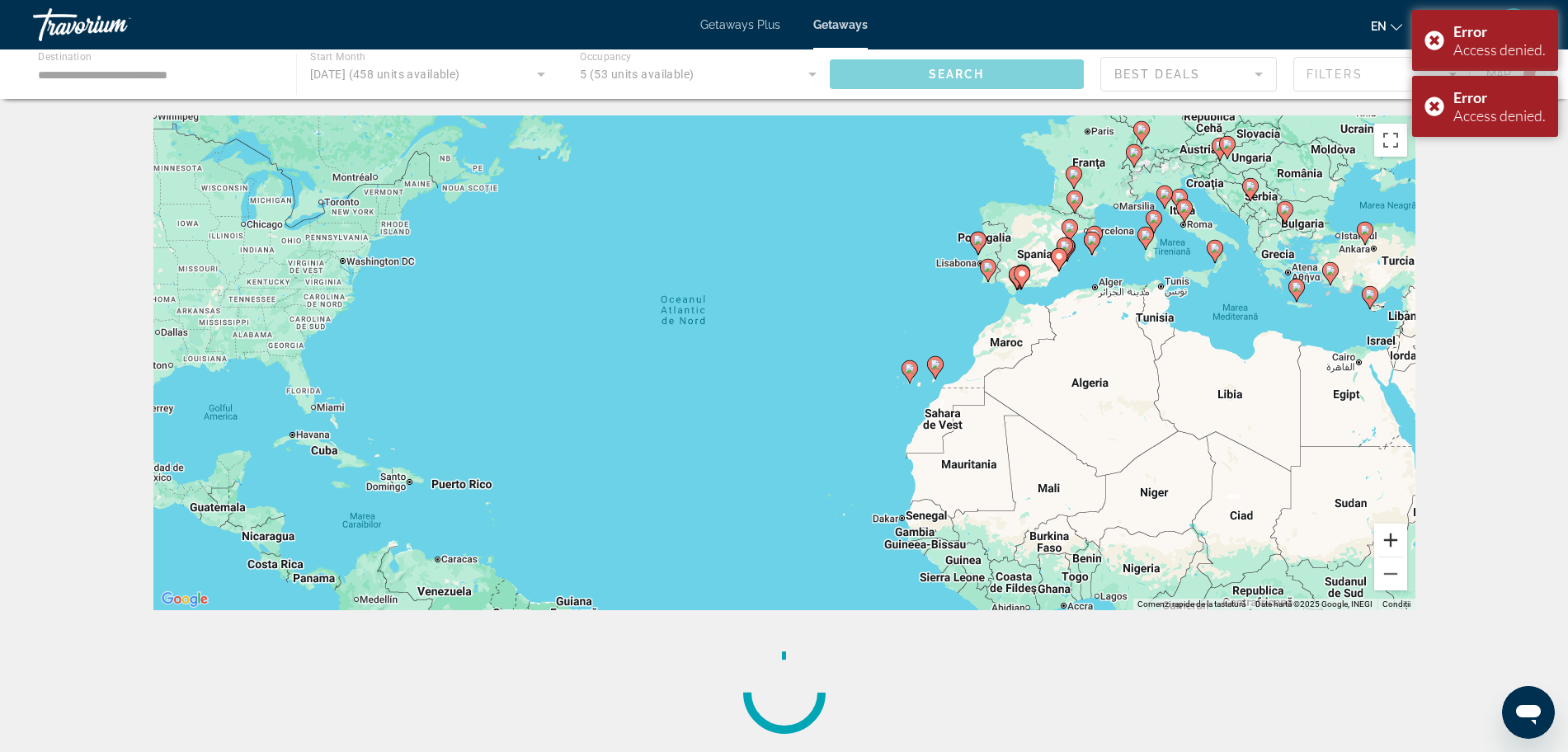
click at [1387, 538] on button "Mărește" at bounding box center [1390, 540] width 33 height 33
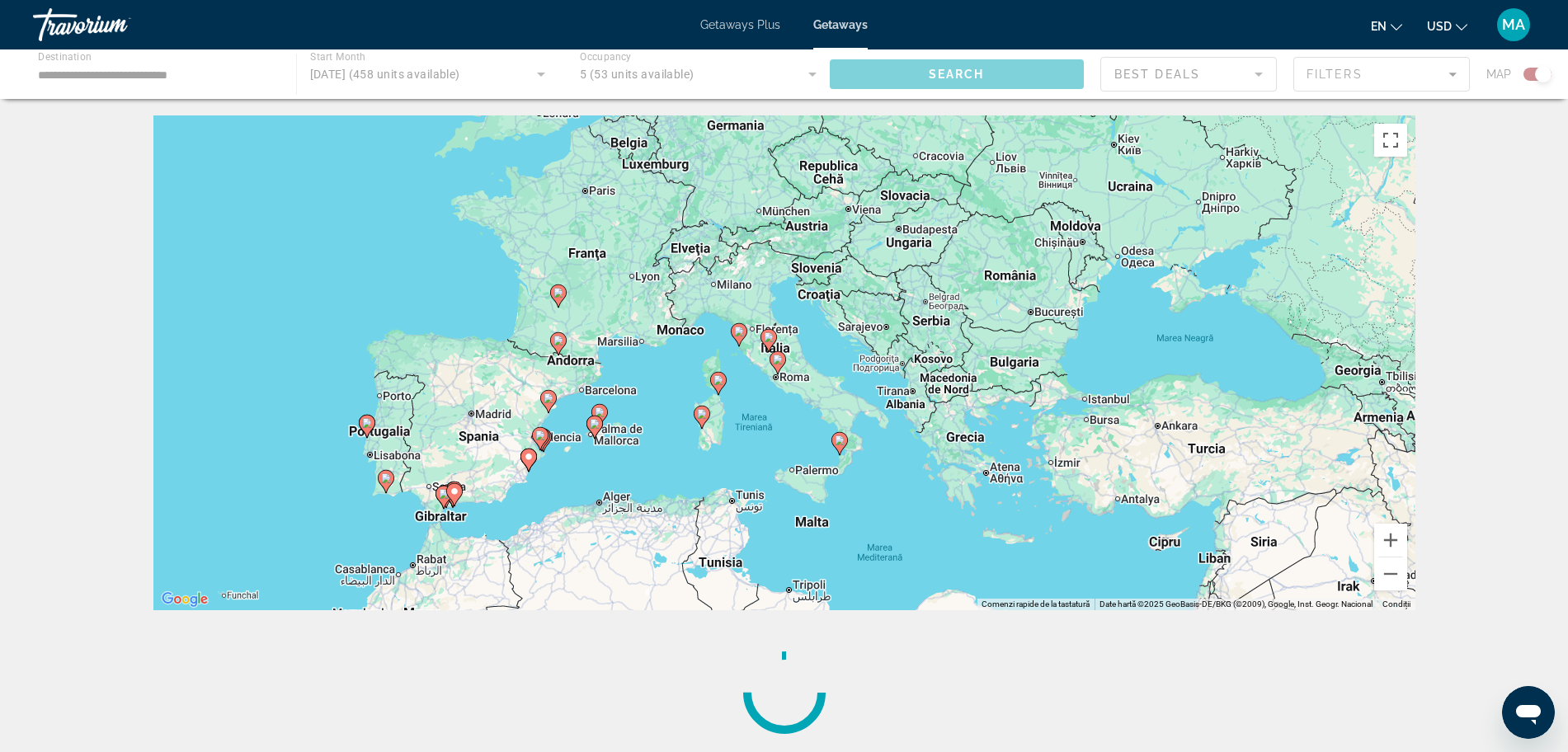
drag, startPoint x: 1306, startPoint y: 264, endPoint x: 483, endPoint y: 560, distance: 874.6
click at [483, 560] on div "Ca să activezi tragerea cu ajutorul tastaturii, apasă Alt + Enter. După activar…" at bounding box center [784, 362] width 1262 height 495
drag, startPoint x: 1577, startPoint y: 217, endPoint x: 1501, endPoint y: 236, distance: 78.3
click at [1501, 236] on div "← Mută la stânga → Mută spre dreapta ↑ Mută în sus ↓ Mută în jos + Mărește - Mi…" at bounding box center [784, 436] width 1568 height 643
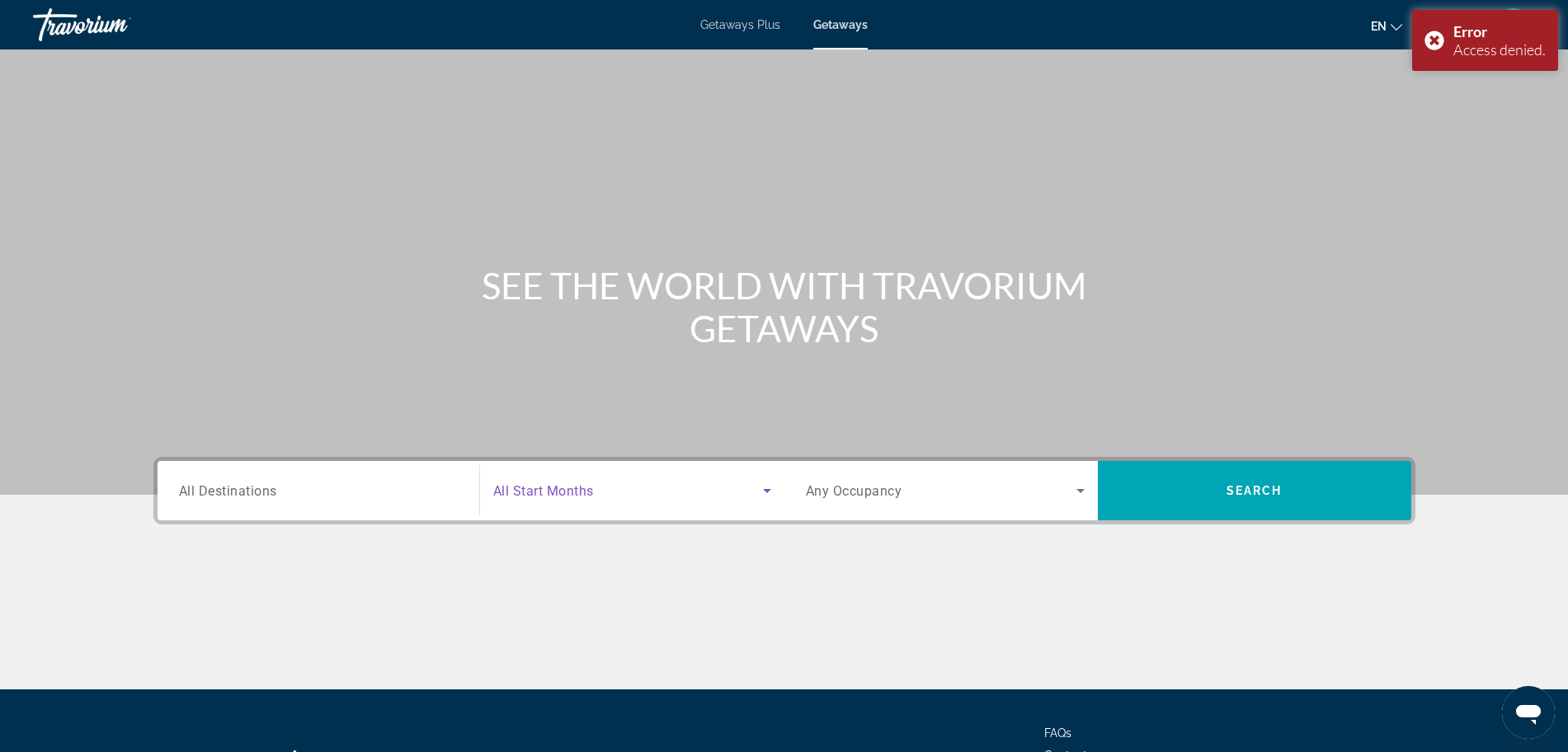
click at [637, 490] on span "Search widget" at bounding box center [627, 490] width 270 height 19
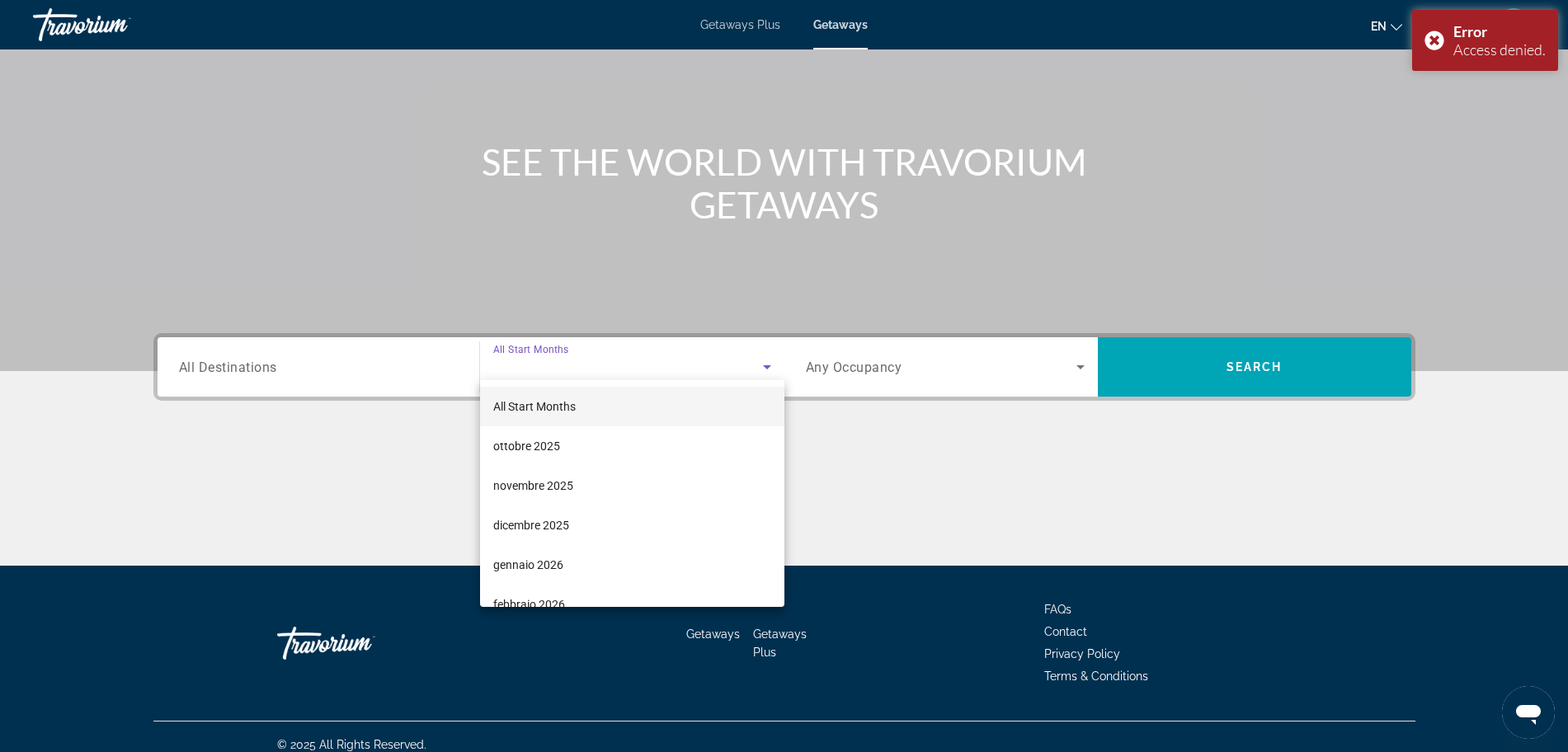
scroll to position [140, 0]
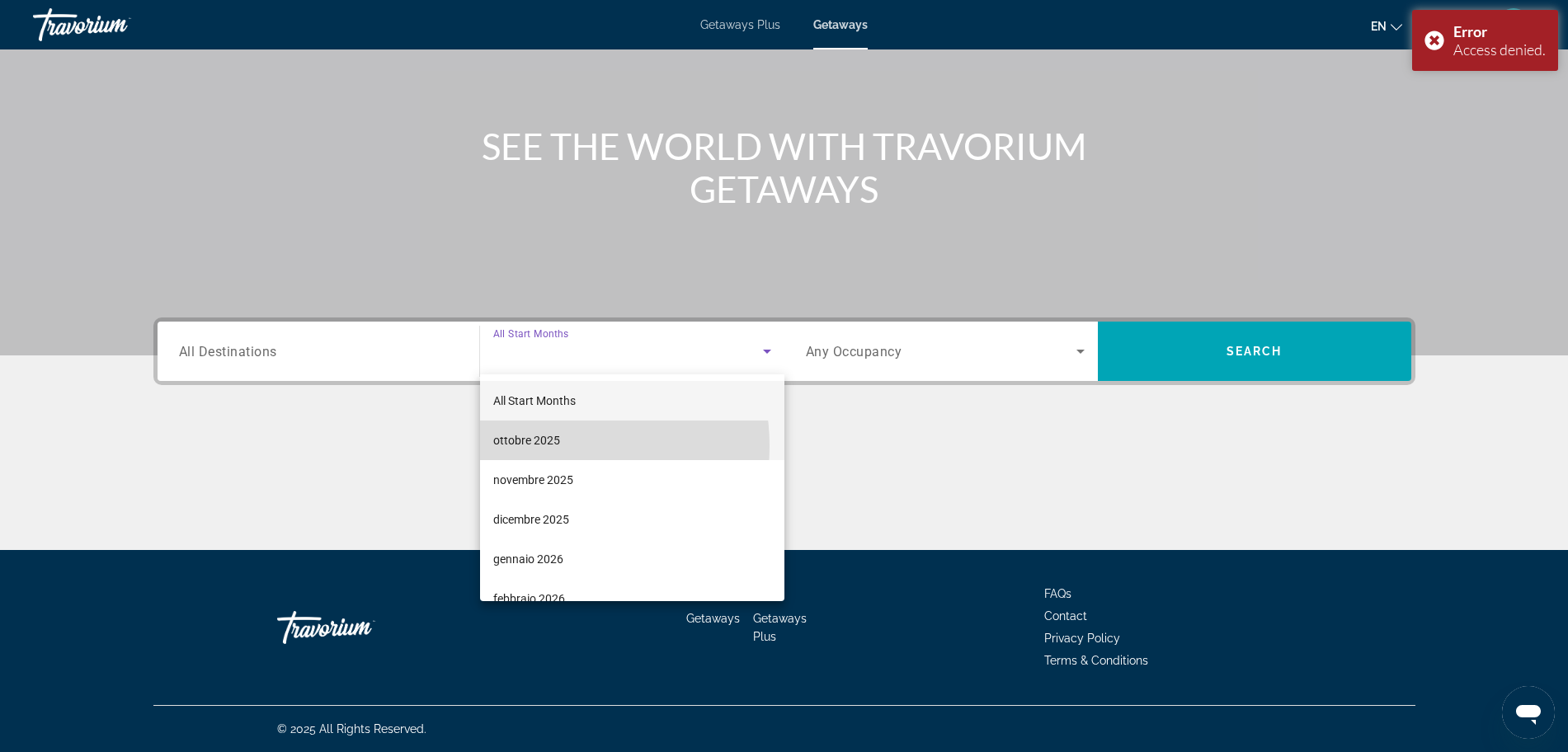
click at [540, 446] on span "ottobre 2025" at bounding box center [526, 440] width 66 height 19
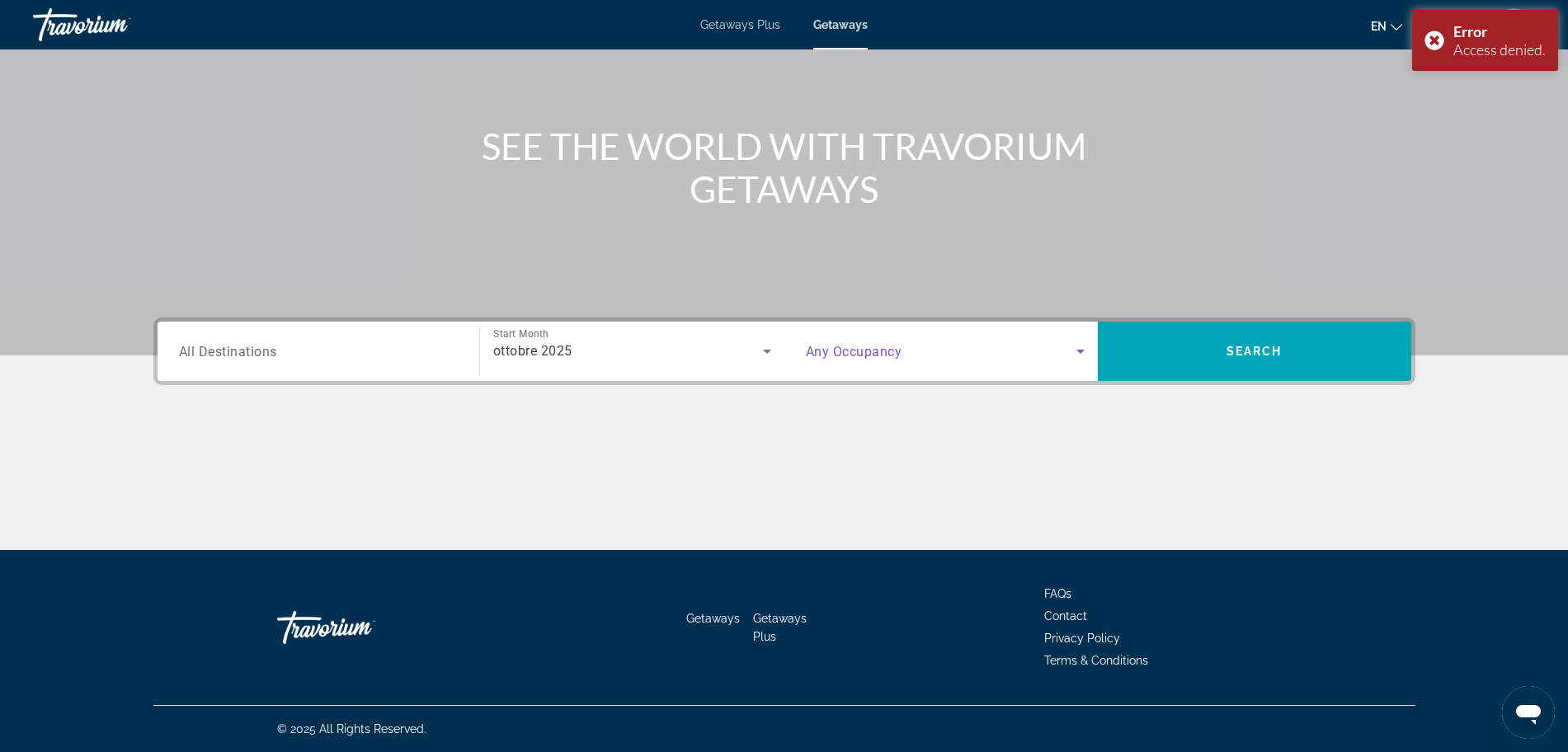
click at [1072, 352] on icon "Search widget" at bounding box center [1080, 351] width 19 height 19
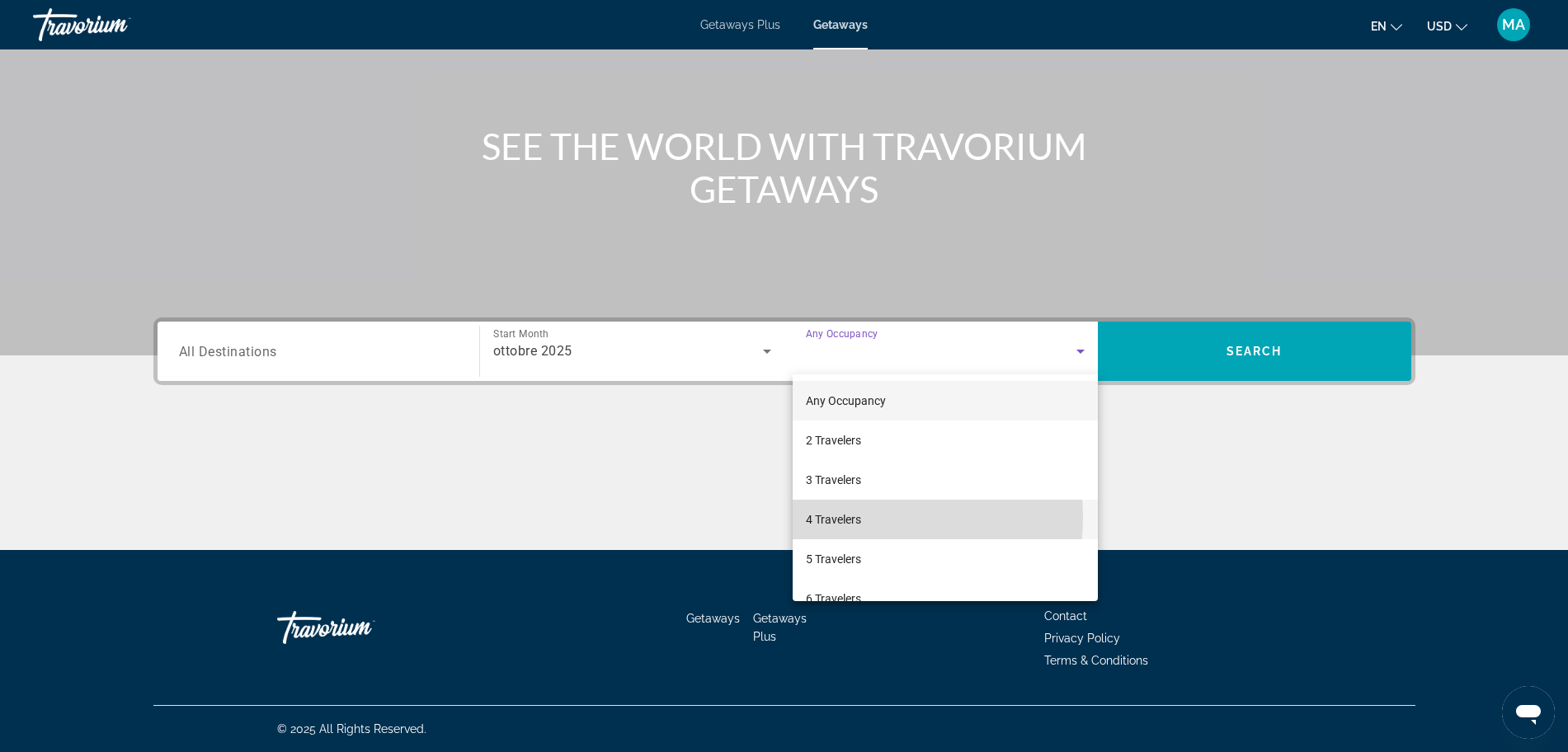
click at [867, 517] on mat-option "4 Travelers" at bounding box center [945, 519] width 305 height 40
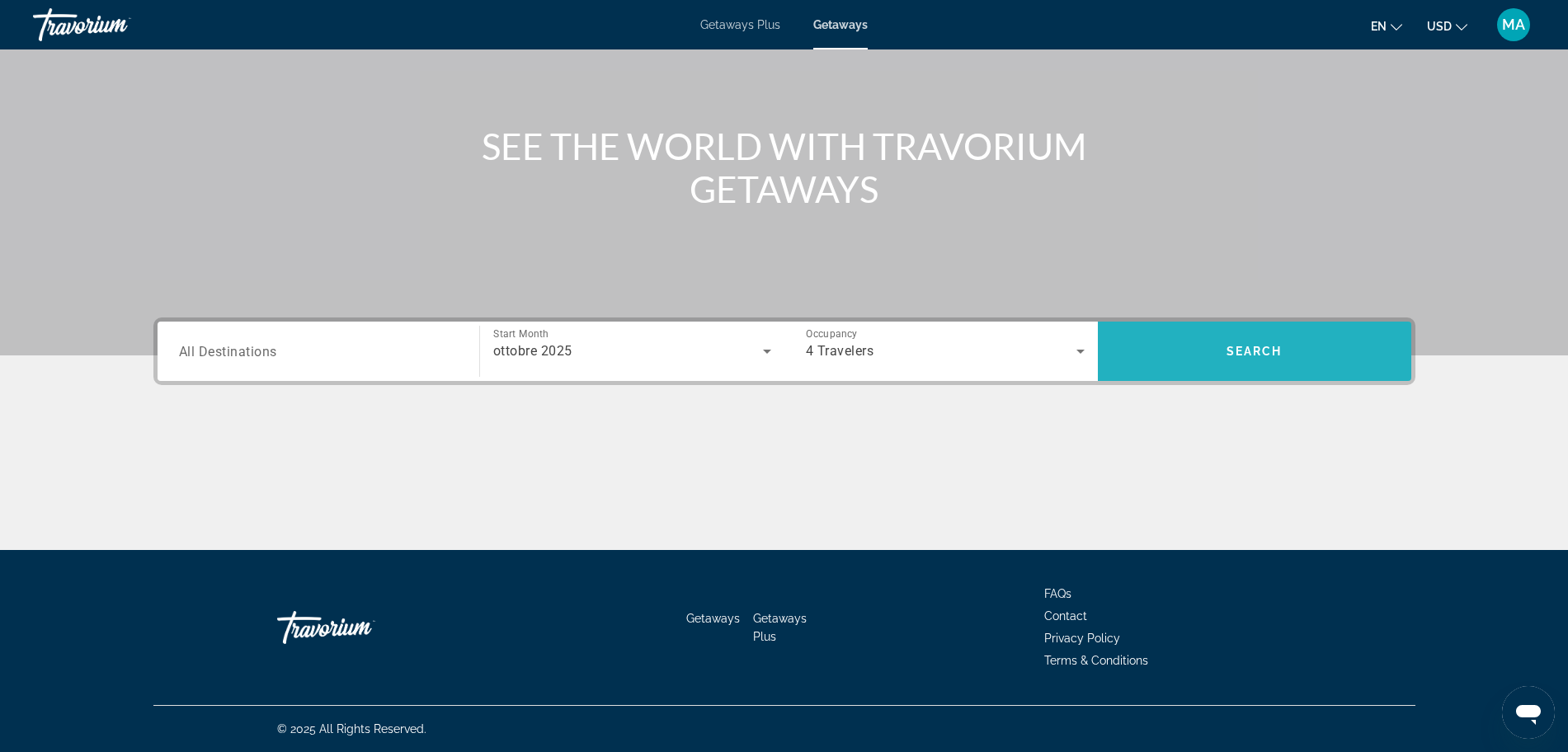
click at [1249, 353] on span "Search" at bounding box center [1254, 351] width 56 height 13
